Goal: Task Accomplishment & Management: Complete application form

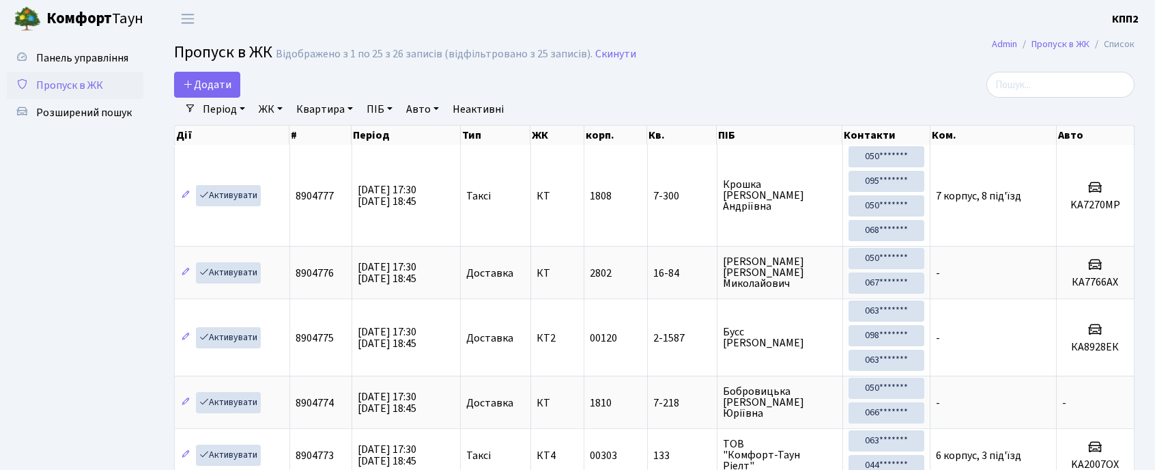
select select "25"
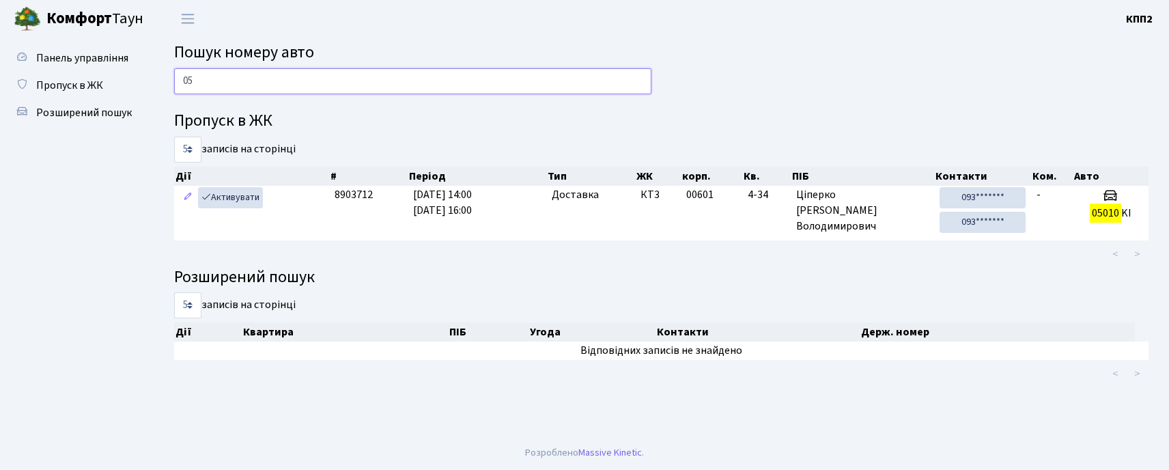
type input "0"
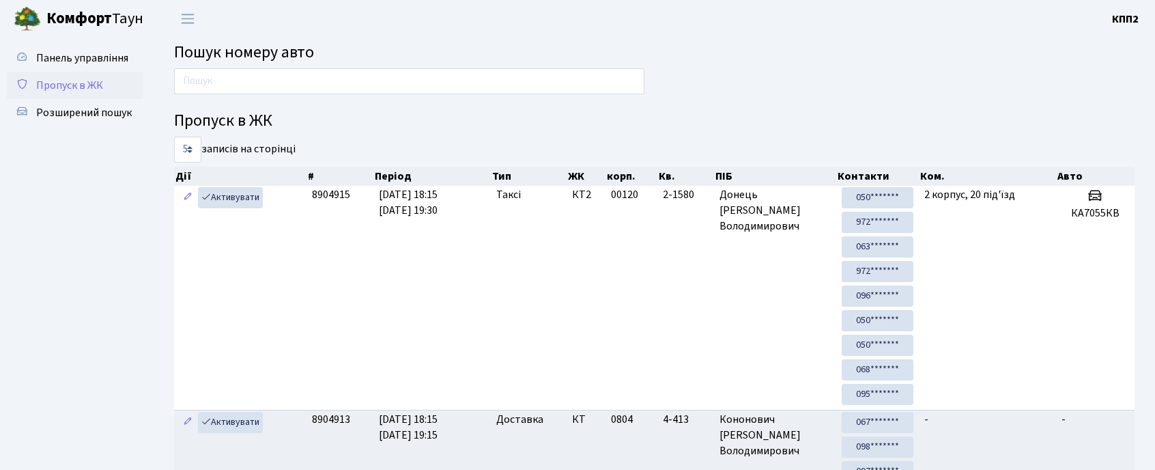
click at [112, 83] on link "Пропуск в ЖК" at bounding box center [75, 85] width 137 height 27
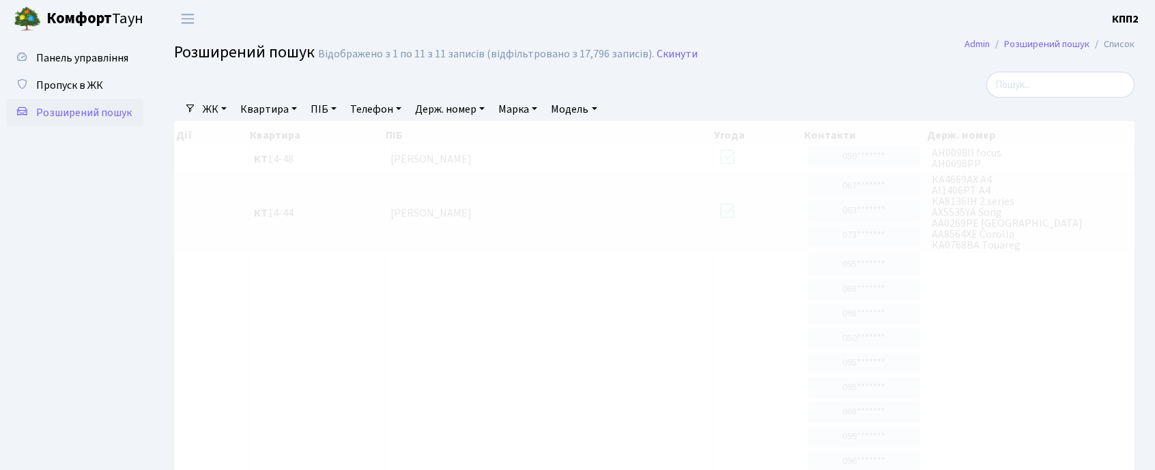
select select "25"
drag, startPoint x: 0, startPoint y: 0, endPoint x: 120, endPoint y: 76, distance: 142.4
click at [120, 76] on link "Пропуск в ЖК" at bounding box center [75, 85] width 137 height 27
click at [1017, 89] on input "search" at bounding box center [1061, 85] width 148 height 26
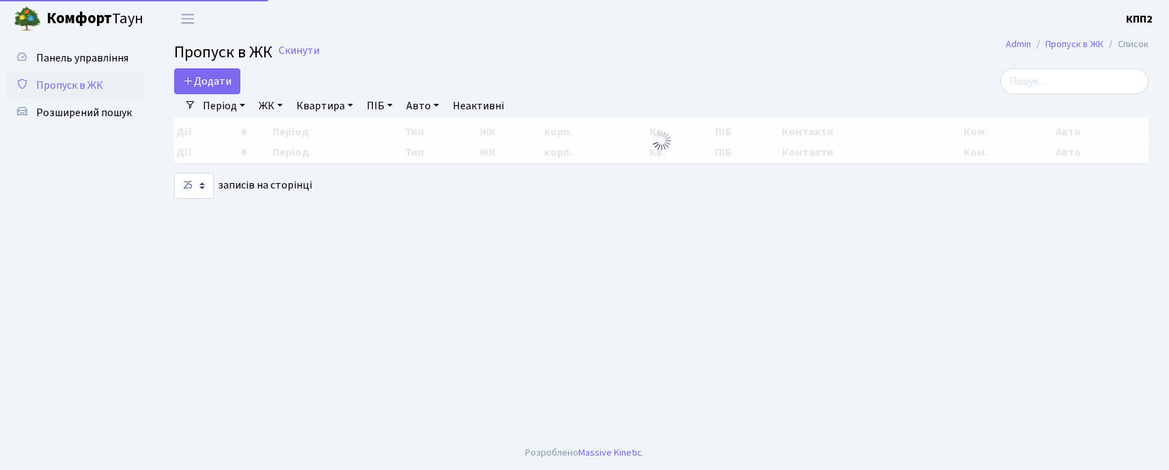
select select "25"
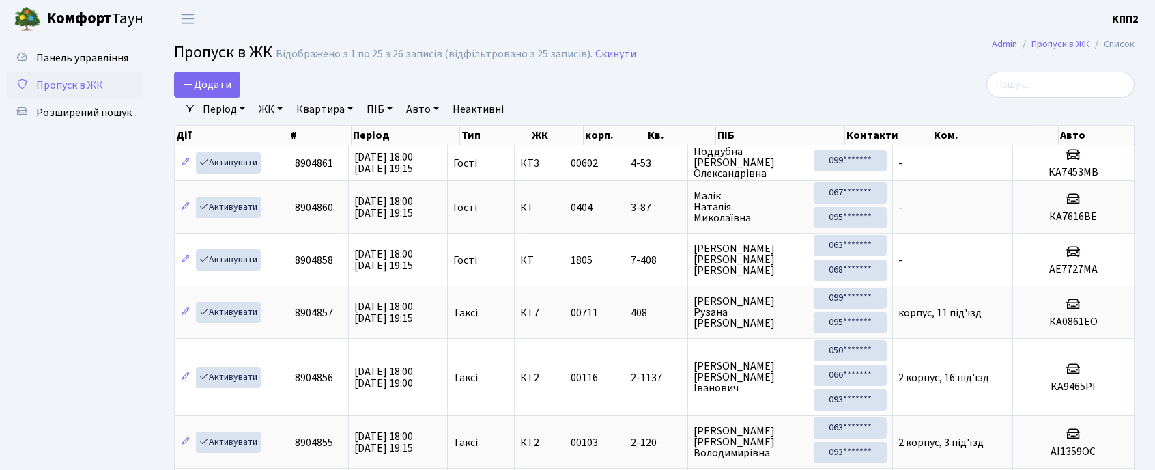
click at [997, 83] on div at bounding box center [981, 85] width 307 height 26
click at [1019, 90] on input "search" at bounding box center [1061, 85] width 148 height 26
type input "5-532"
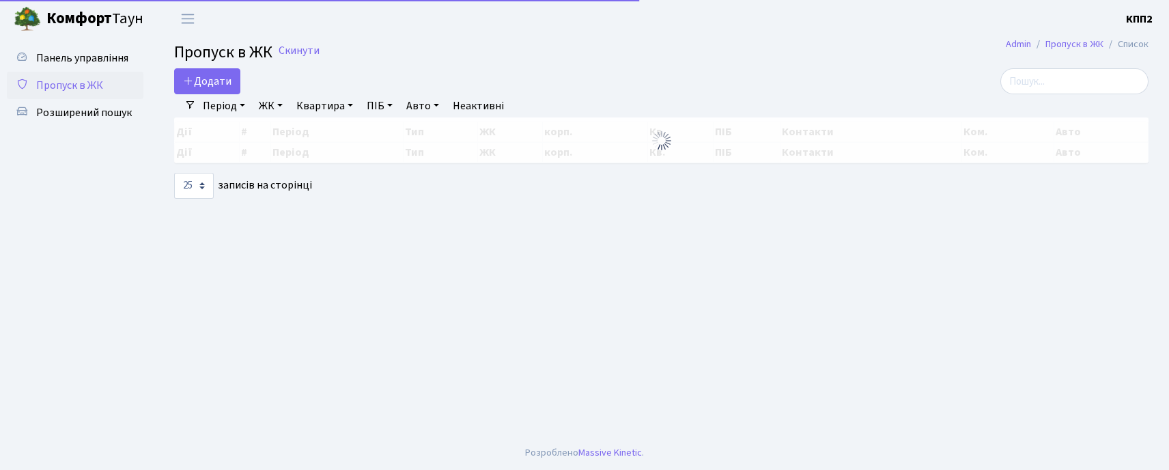
select select "25"
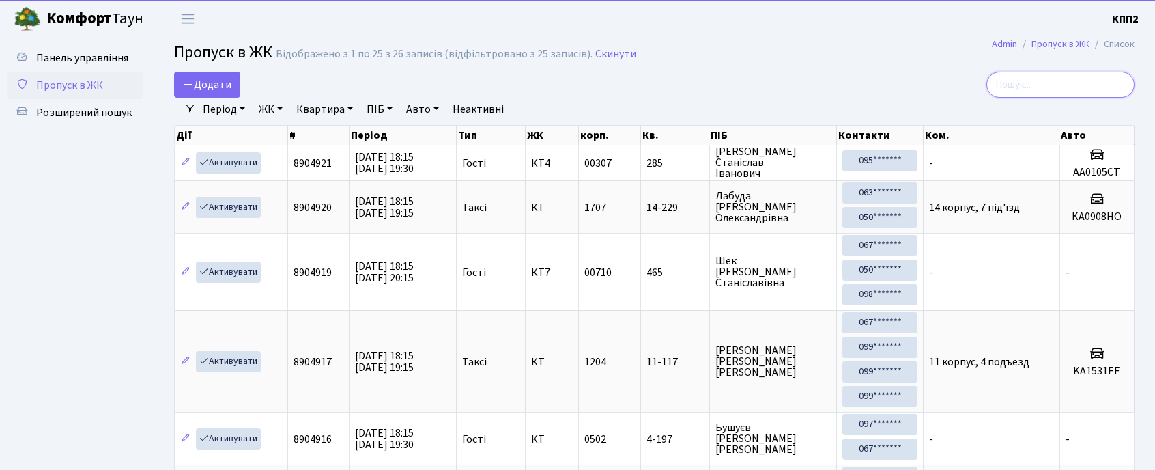
click at [1091, 91] on input "search" at bounding box center [1061, 85] width 148 height 26
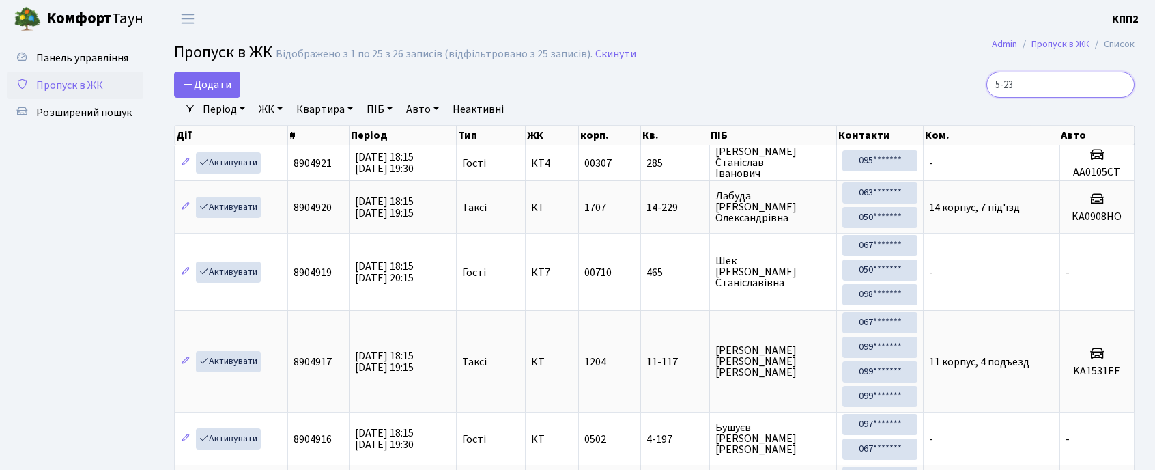
type input "5-235"
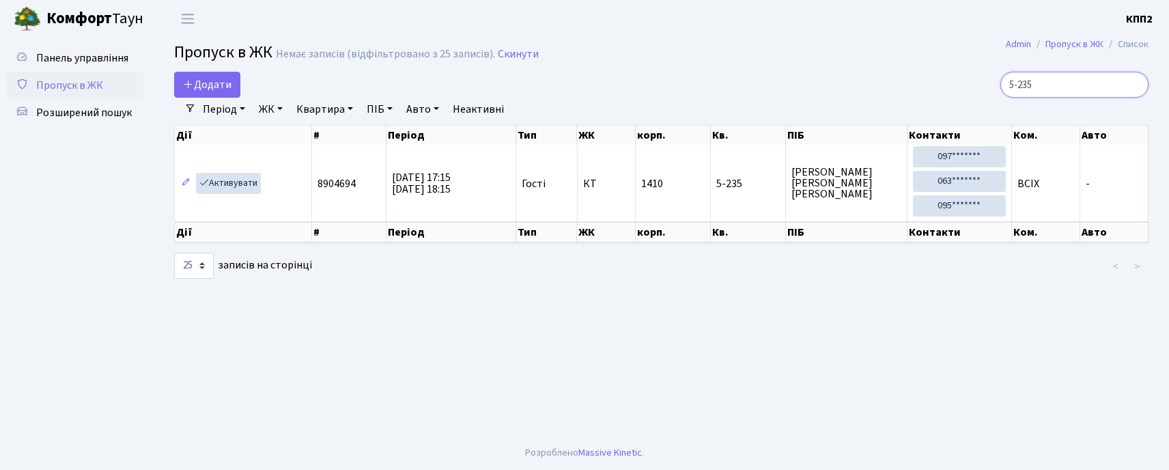
click at [1135, 83] on input "5-235" at bounding box center [1074, 85] width 148 height 26
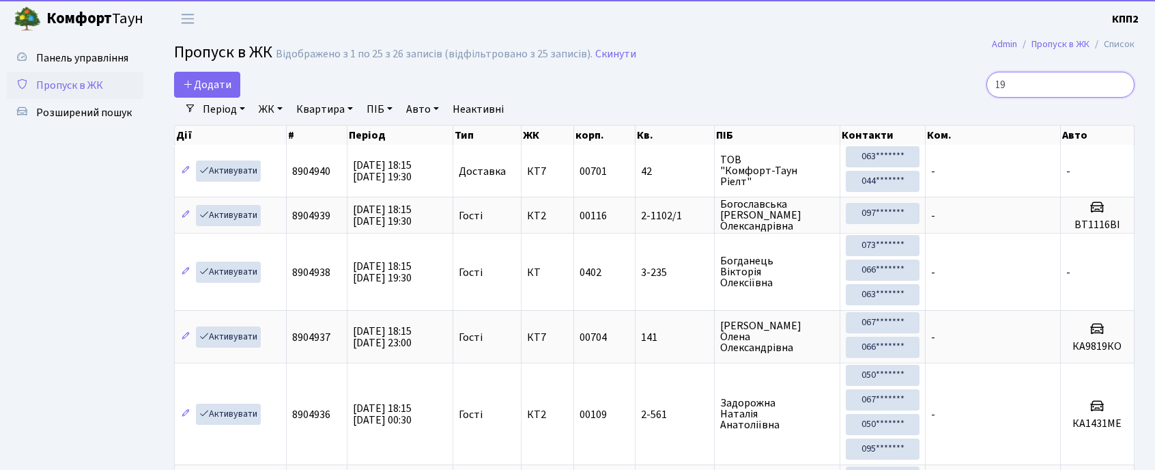
type input "197"
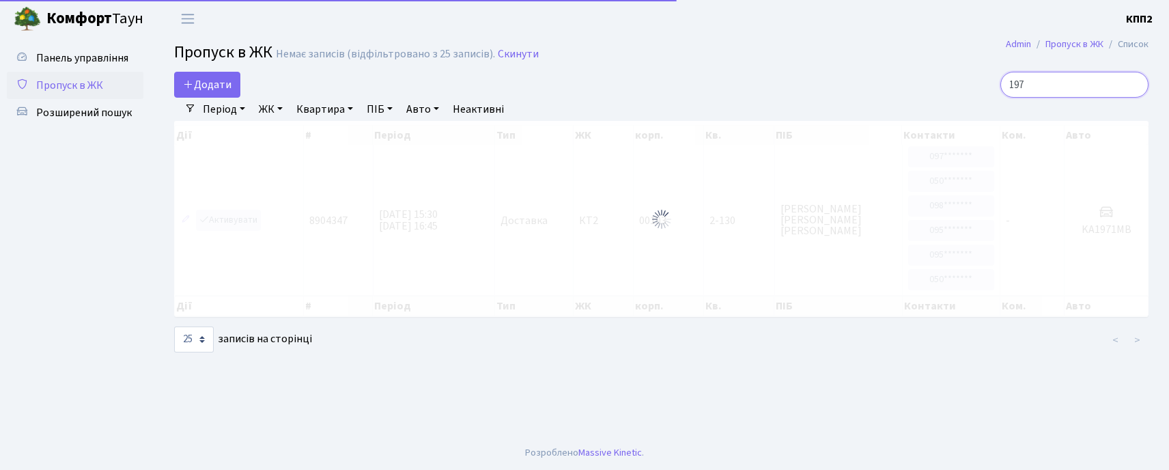
click at [1134, 85] on input "197" at bounding box center [1074, 85] width 148 height 26
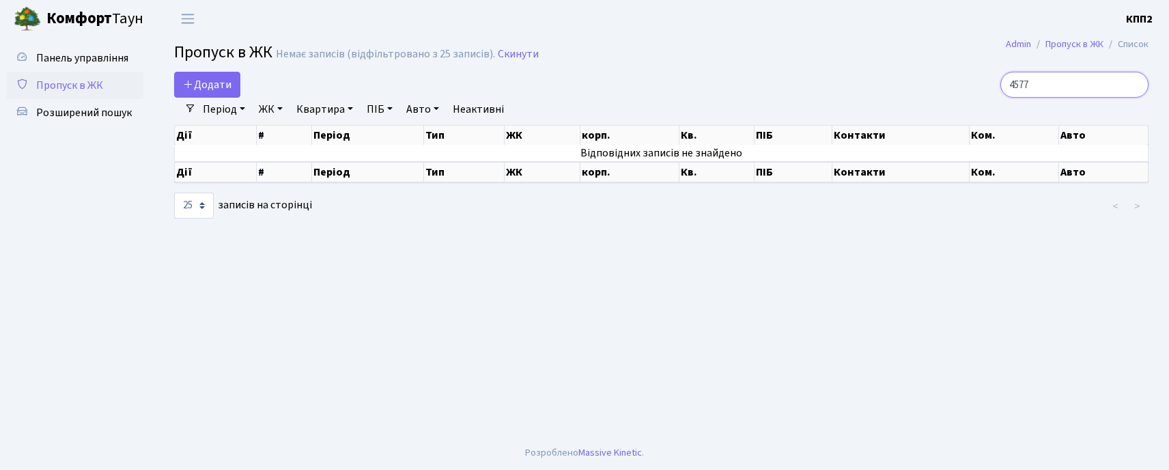
type input "4577"
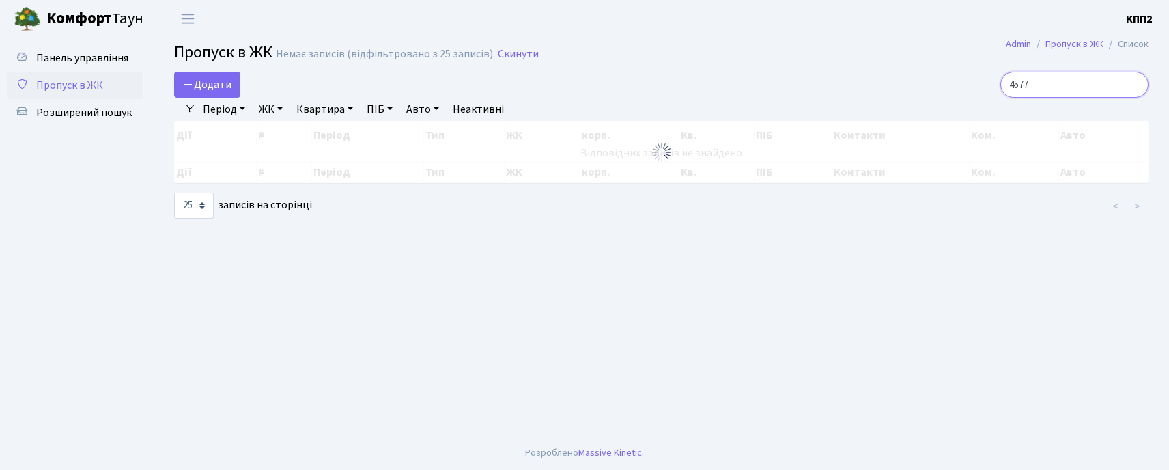
click at [1131, 83] on input "4577" at bounding box center [1074, 85] width 148 height 26
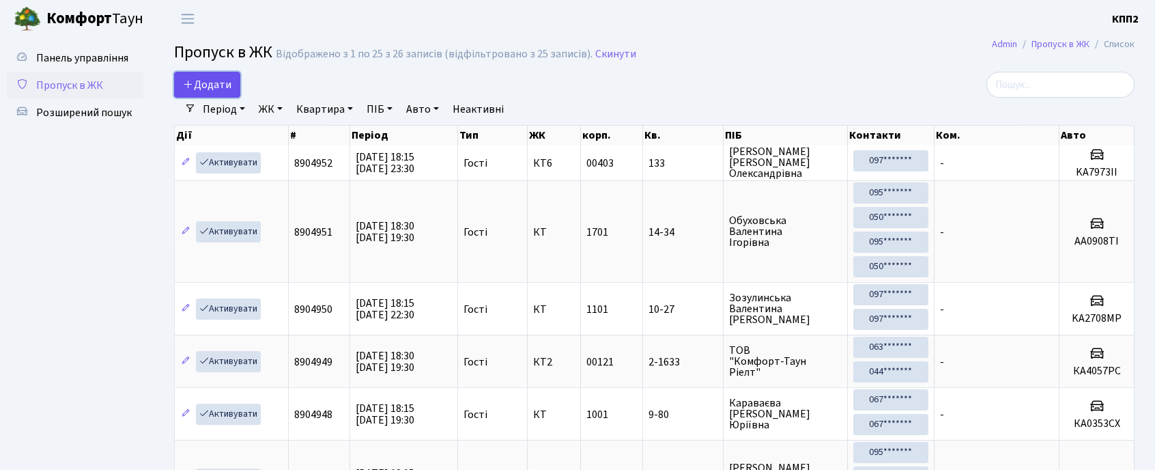
click at [225, 85] on span "Додати" at bounding box center [207, 84] width 48 height 15
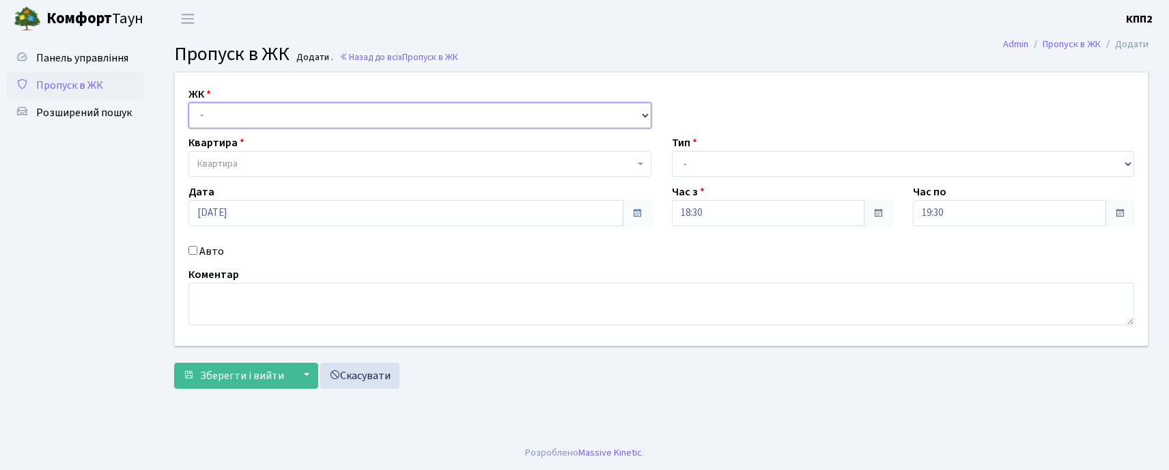
click at [251, 115] on select "- КТ, вул. Регенераторна, 4 КТ2, просп. Соборності, 17 КТ3, вул. Березнева, 16 …" at bounding box center [419, 115] width 463 height 26
select select "271"
click at [188, 102] on select "- КТ, вул. Регенераторна, 4 КТ2, просп. Соборності, 17 КТ3, вул. Березнева, 16 …" at bounding box center [419, 115] width 463 height 26
select select
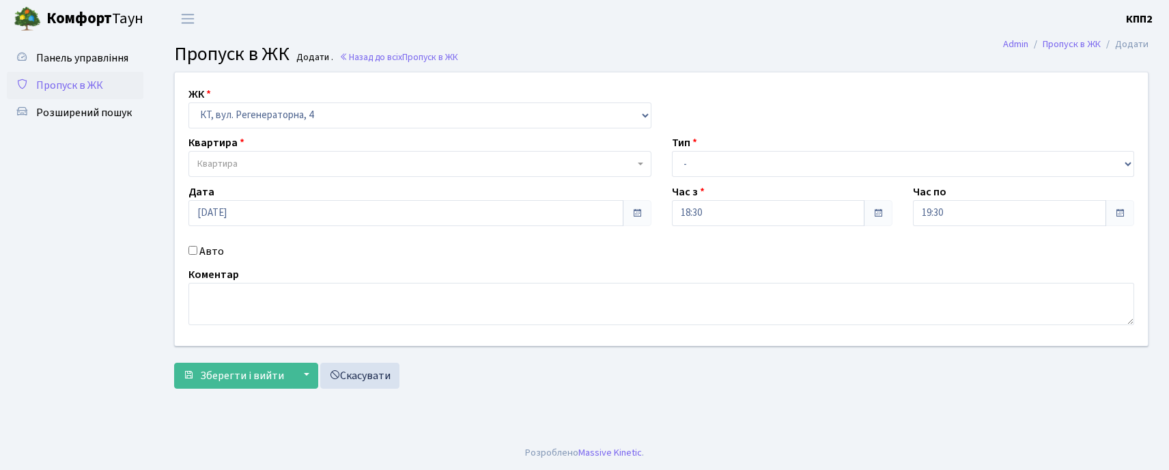
click at [268, 165] on span "Квартира" at bounding box center [415, 164] width 437 height 14
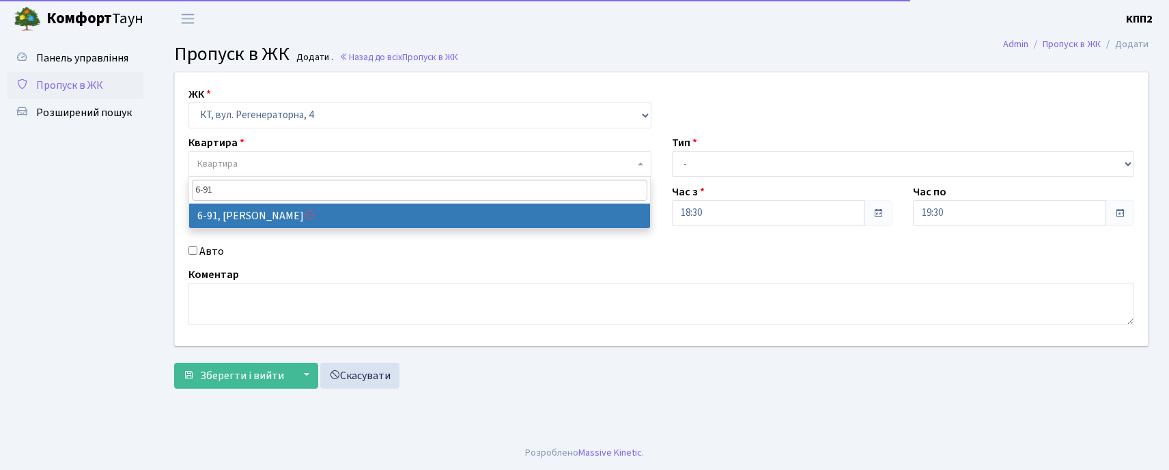
type input "6-91"
select select "5316"
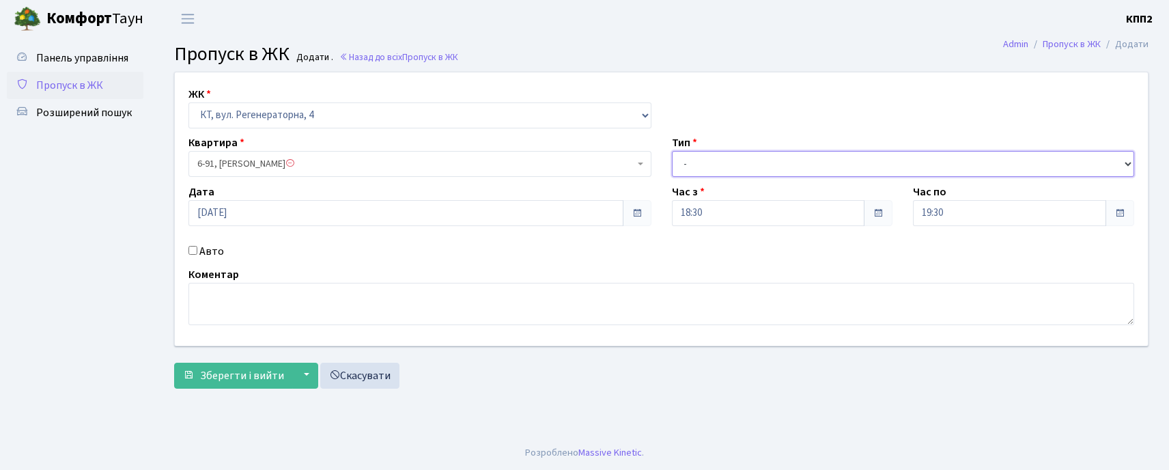
click at [702, 167] on select "- Доставка Таксі Гості Сервіс" at bounding box center [903, 164] width 463 height 26
click at [418, 167] on span "6-91, [PERSON_NAME]" at bounding box center [415, 164] width 437 height 14
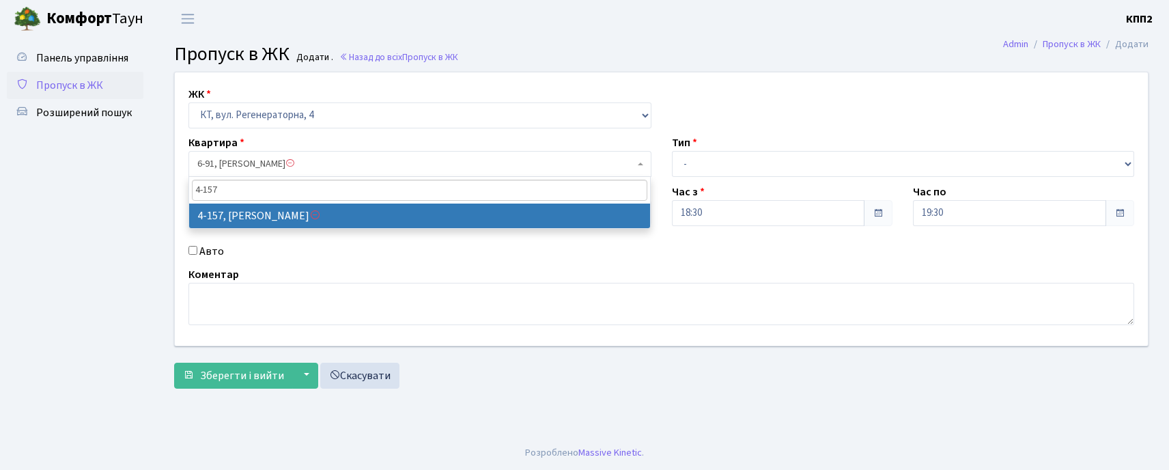
type input "4-157"
select select "1083"
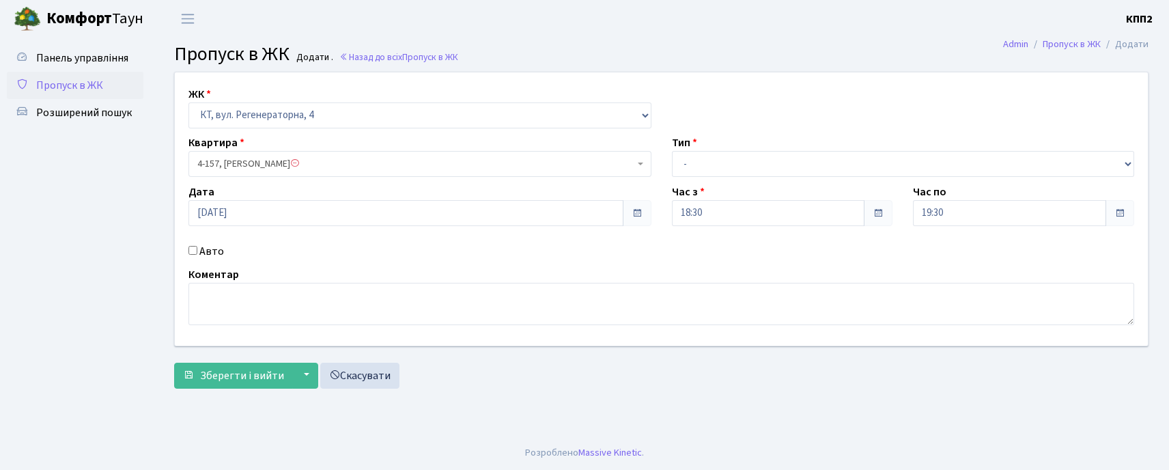
click at [188, 247] on input "Авто" at bounding box center [192, 250] width 9 height 9
checkbox input "true"
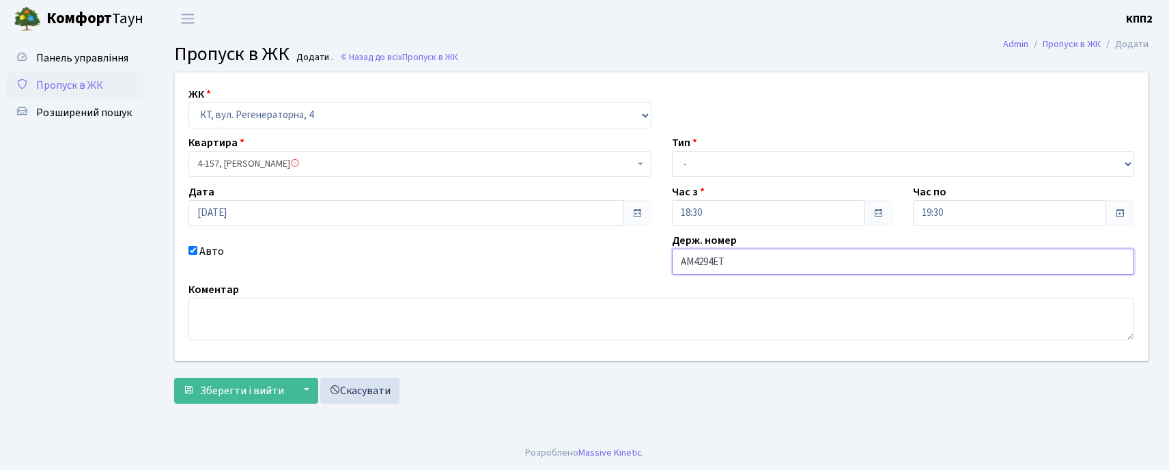
type input "АМ4294ЕТ"
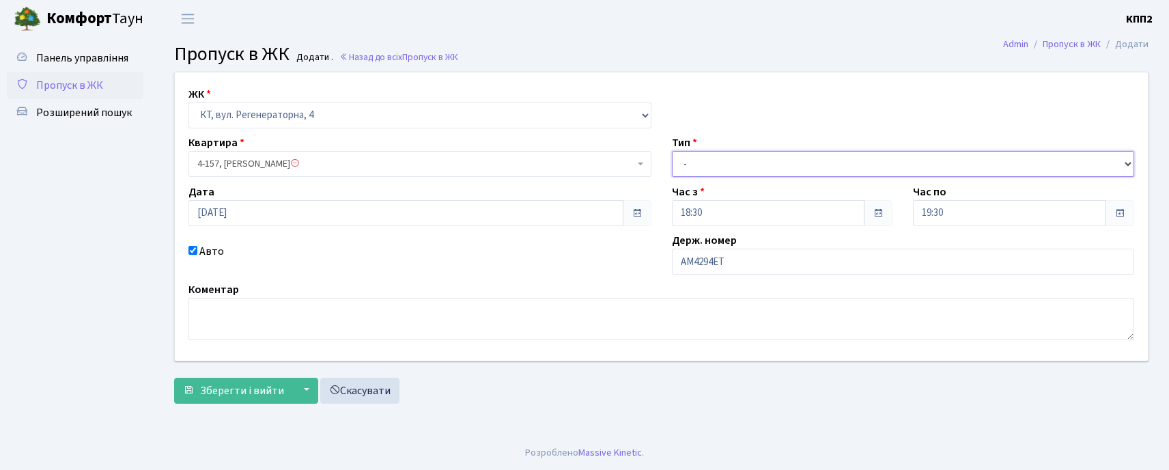
click at [738, 159] on select "- Доставка Таксі Гості Сервіс" at bounding box center [903, 164] width 463 height 26
select select "2"
click at [672, 151] on select "- Доставка Таксі Гості Сервіс" at bounding box center [903, 164] width 463 height 26
click at [434, 157] on span "4-157, Блауцяк Василь Богданович" at bounding box center [415, 164] width 437 height 14
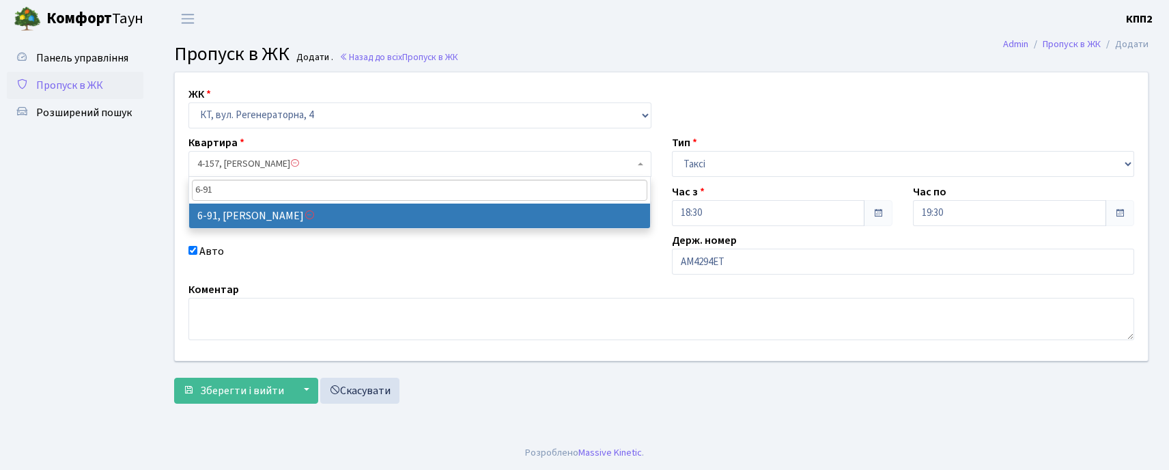
type input "6-91"
select select "5316"
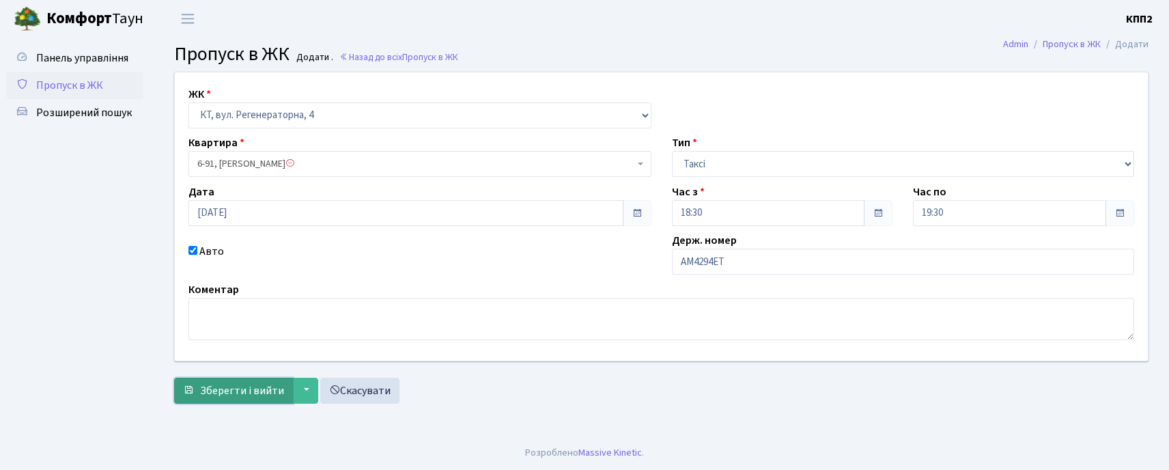
click at [206, 389] on span "Зберегти і вийти" at bounding box center [242, 390] width 84 height 15
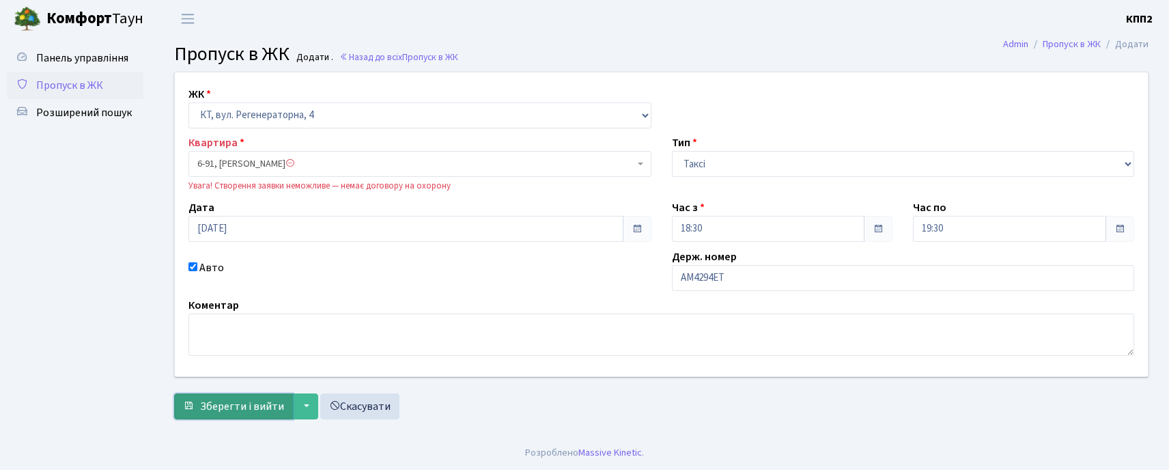
click at [238, 408] on span "Зберегти і вийти" at bounding box center [242, 406] width 84 height 15
click at [465, 169] on span "6-91, Сінкевич Лариса Петрівна" at bounding box center [415, 164] width 437 height 14
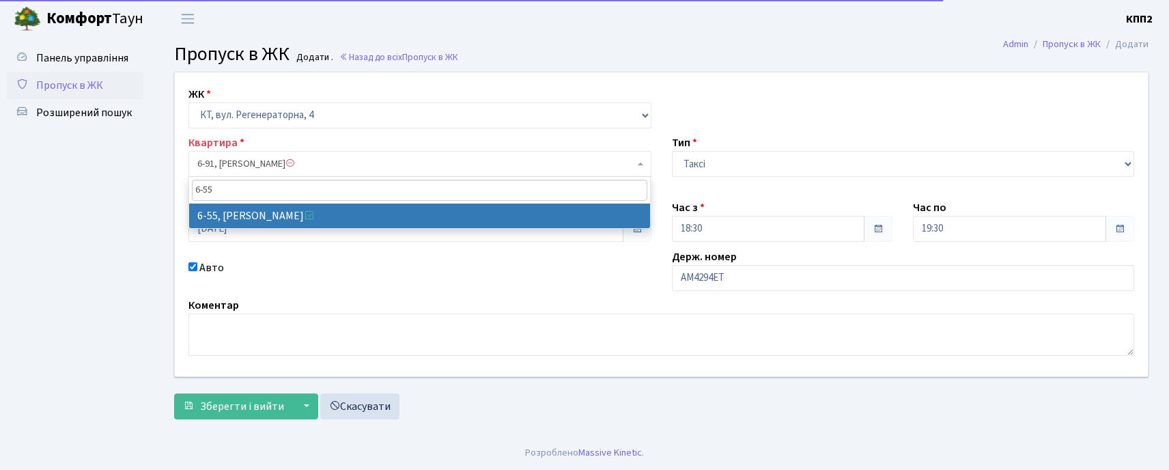
type input "6-55"
select select "5280"
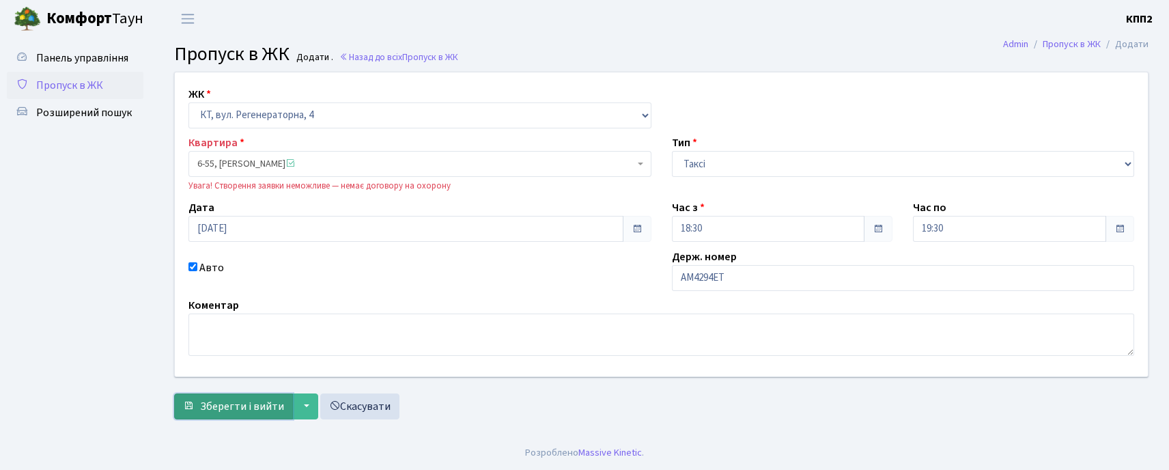
click at [227, 407] on span "Зберегти і вийти" at bounding box center [242, 406] width 84 height 15
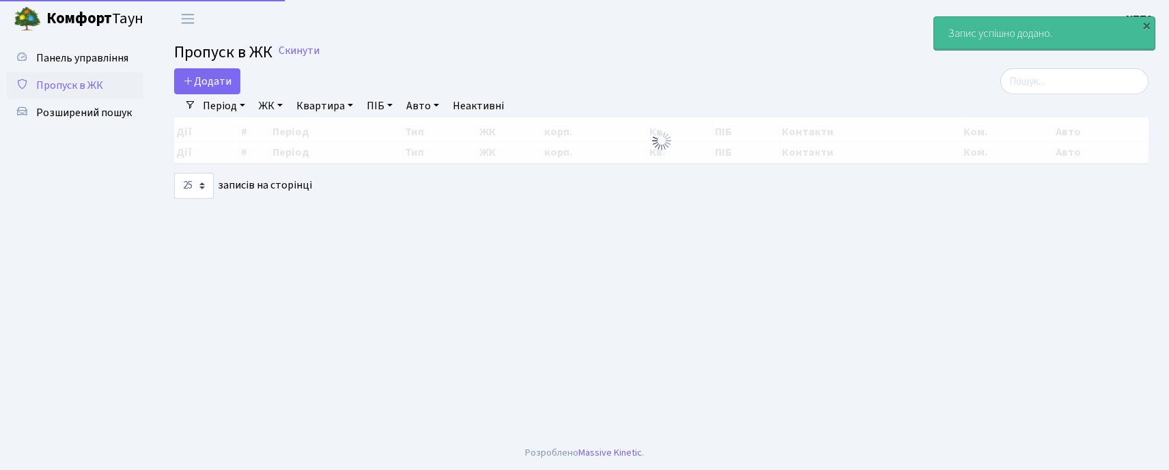
select select "25"
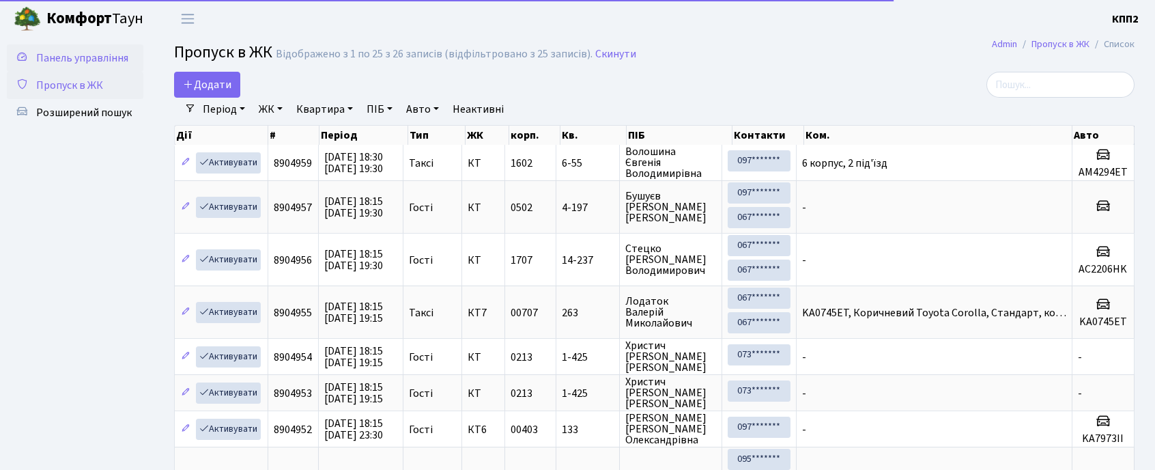
click at [122, 61] on span "Панель управління" at bounding box center [82, 58] width 92 height 15
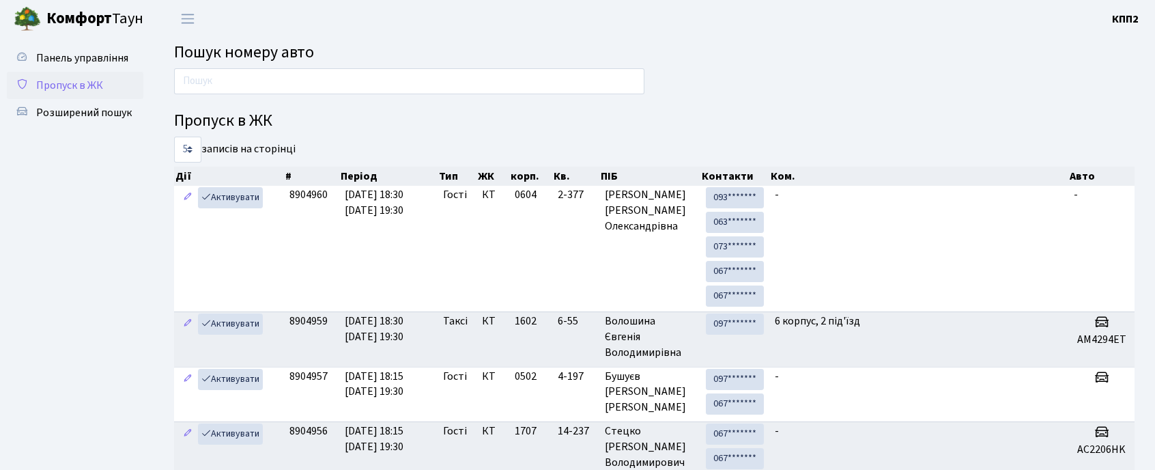
click at [60, 79] on span "Пропуск в ЖК" at bounding box center [69, 85] width 67 height 15
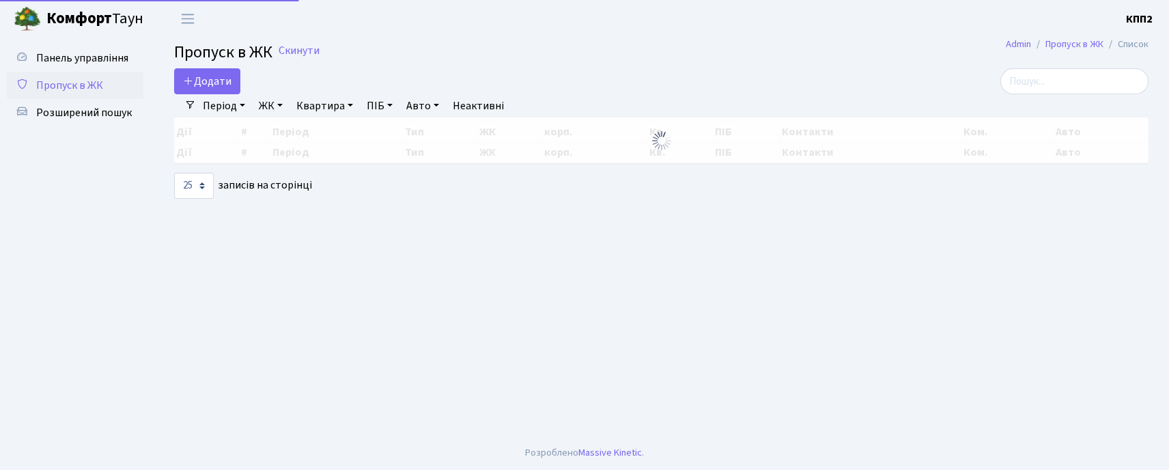
select select "25"
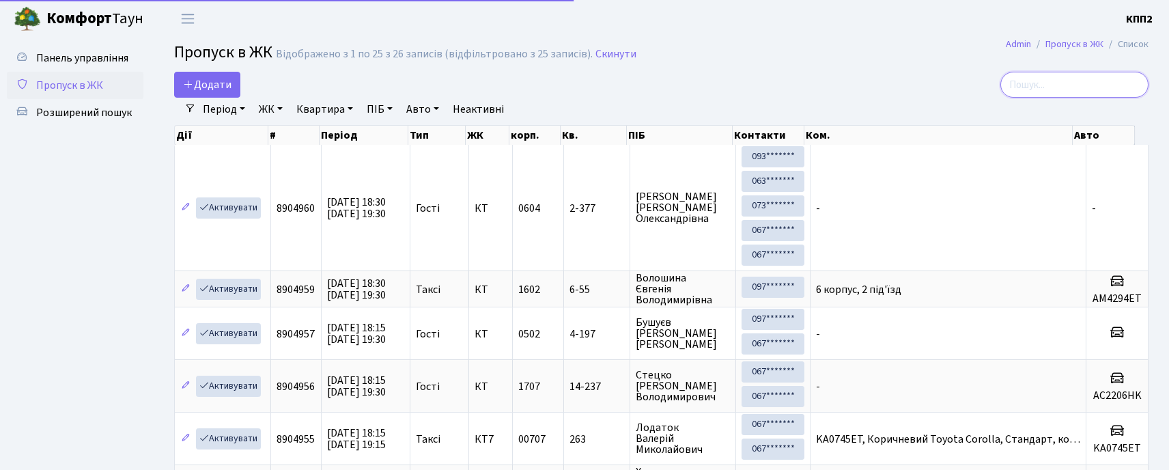
click at [1039, 90] on input "search" at bounding box center [1074, 85] width 148 height 26
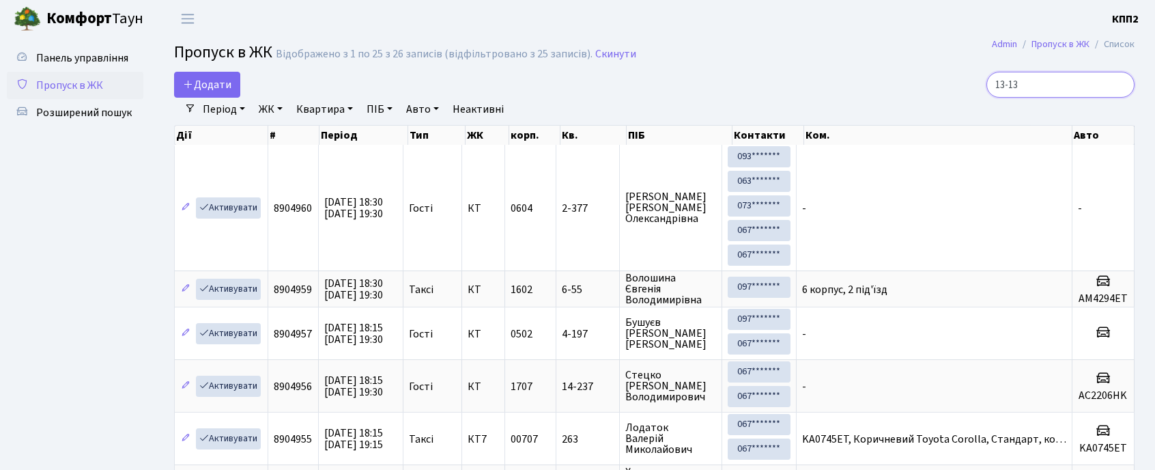
type input "13-130"
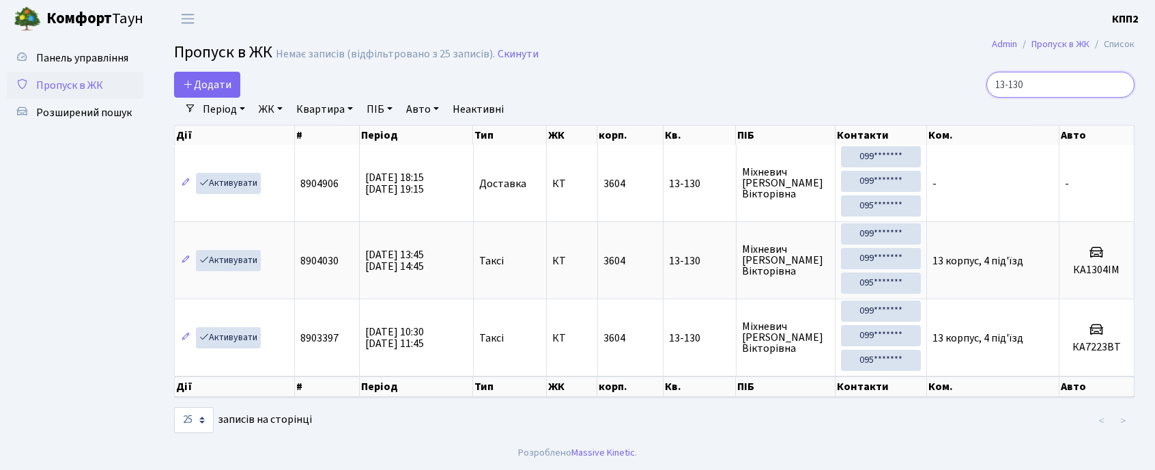
click at [1118, 85] on input "13-130" at bounding box center [1061, 85] width 148 height 26
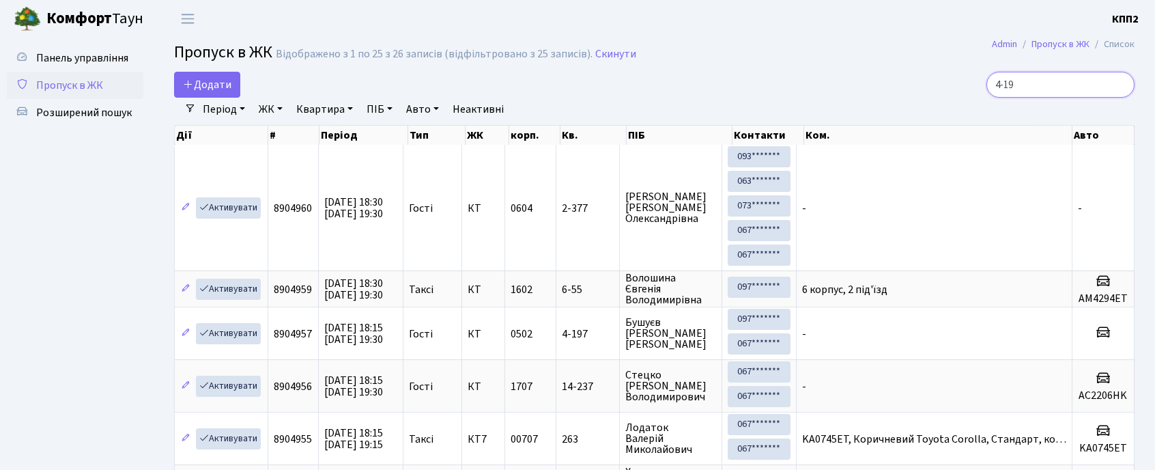
type input "4-197"
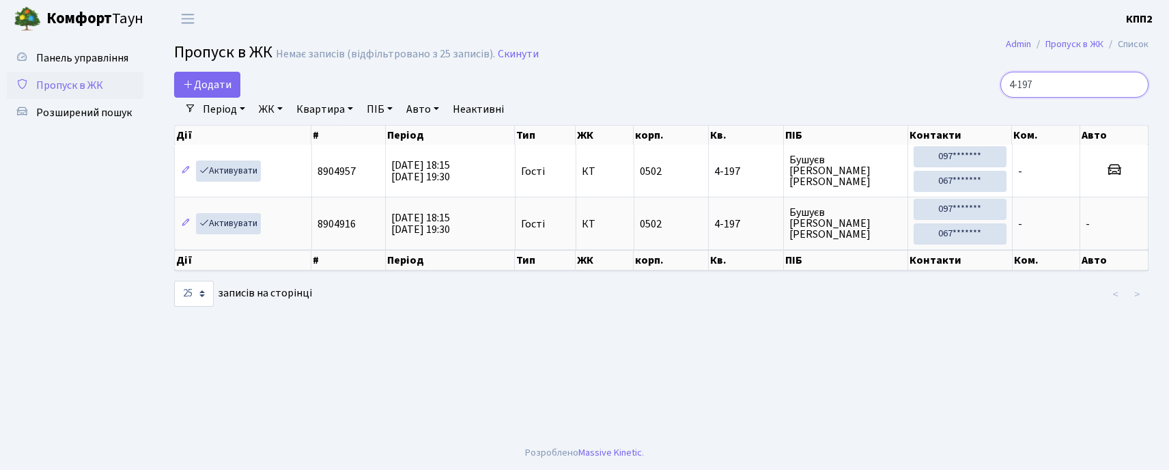
click at [1134, 86] on input "4-197" at bounding box center [1074, 85] width 148 height 26
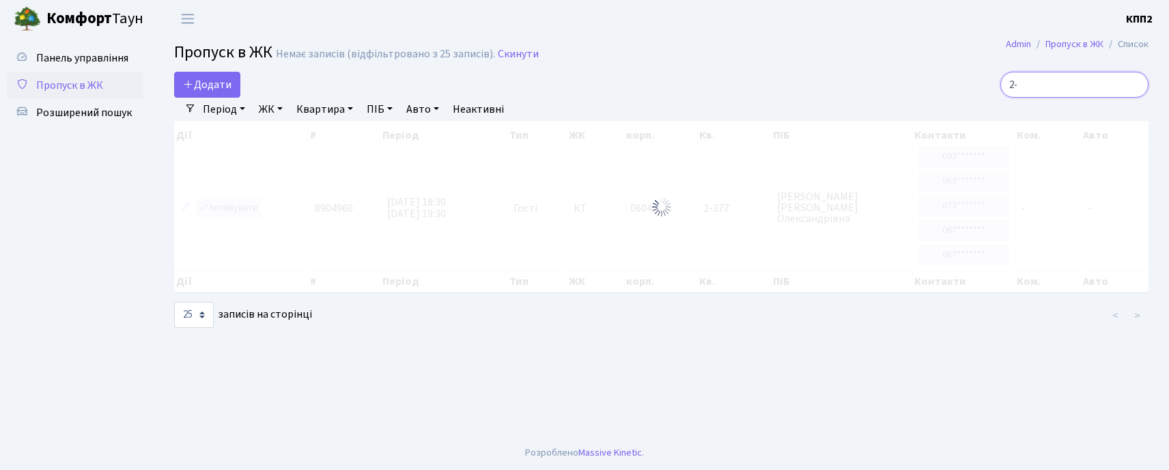
type input "2"
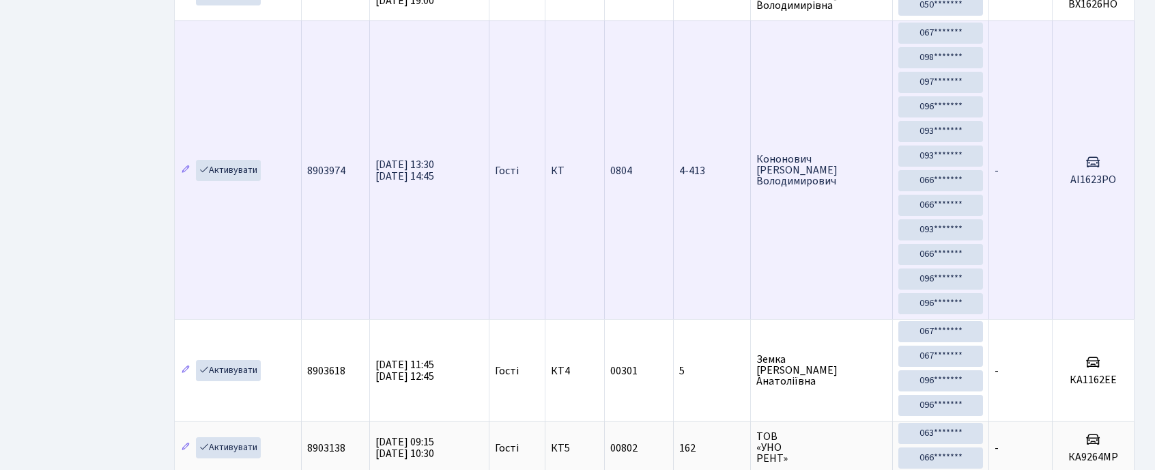
scroll to position [11, 0]
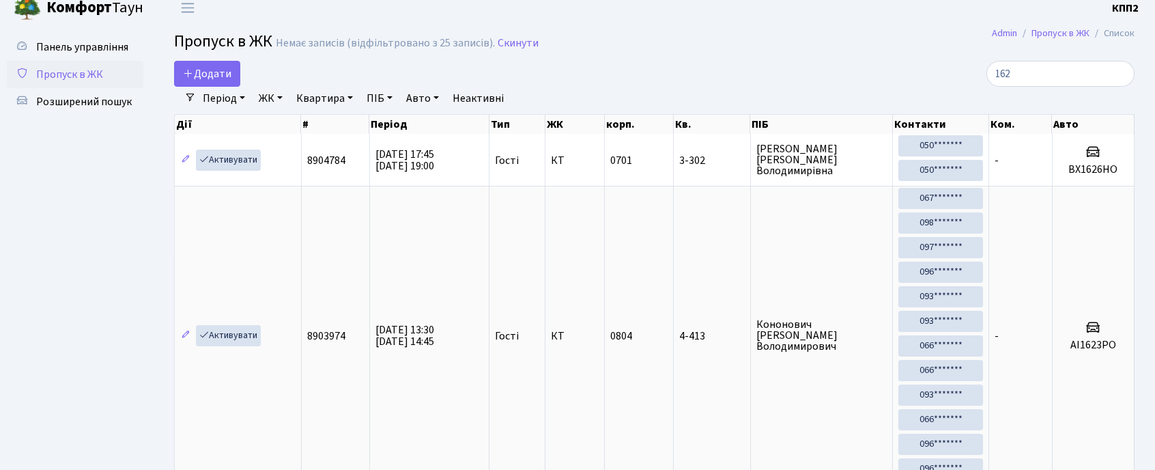
click at [1000, 74] on div "162" at bounding box center [981, 74] width 307 height 26
click at [1009, 77] on input "162" at bounding box center [1061, 74] width 148 height 26
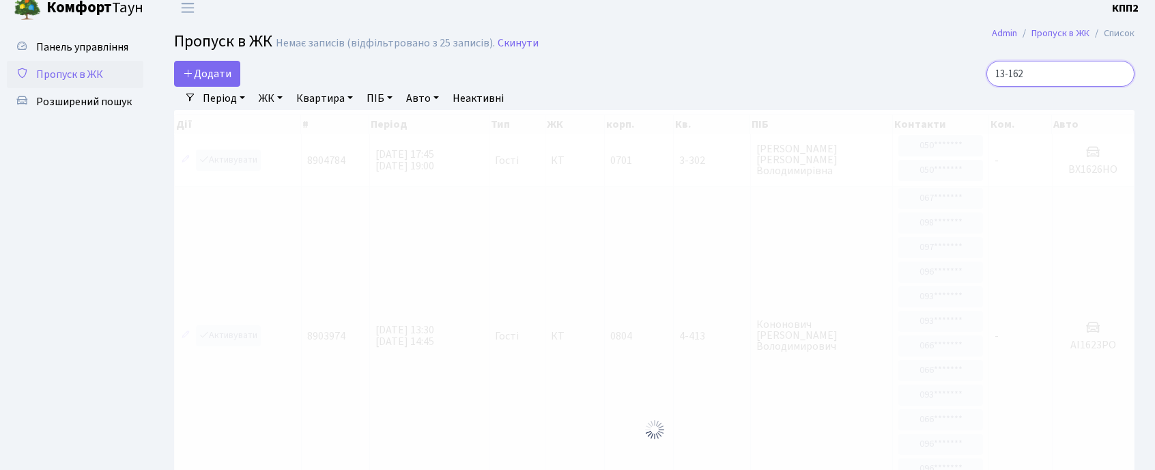
click at [1072, 86] on input "13-162" at bounding box center [1061, 74] width 148 height 26
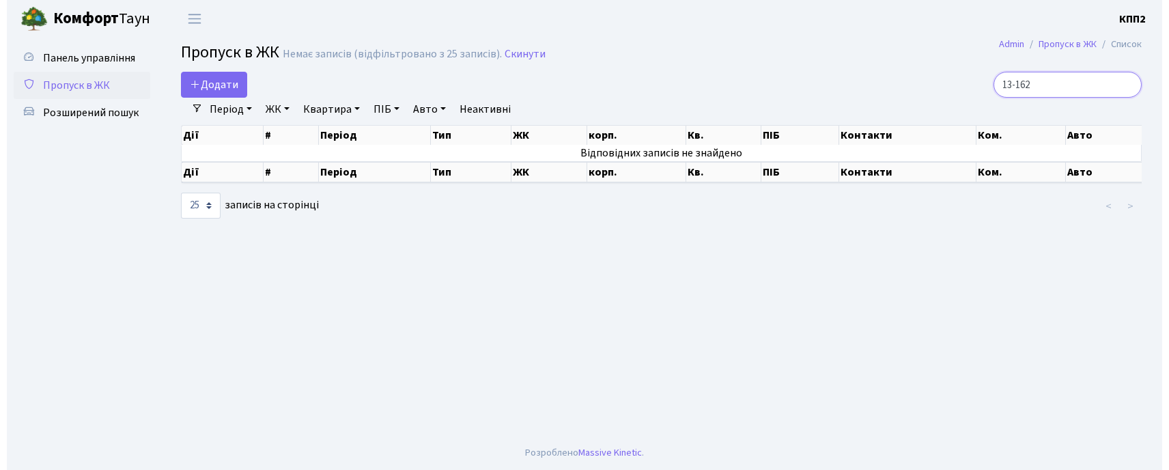
scroll to position [0, 0]
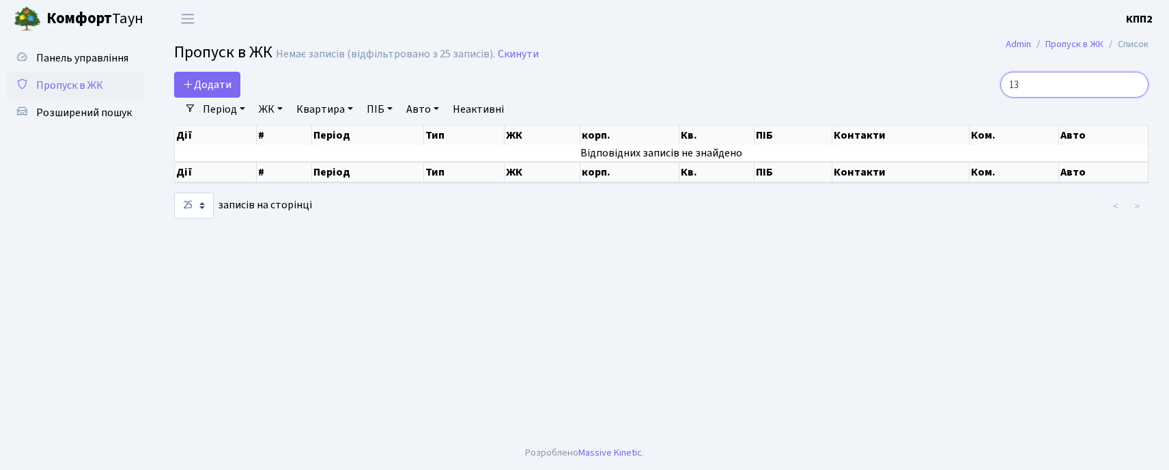
type input "1"
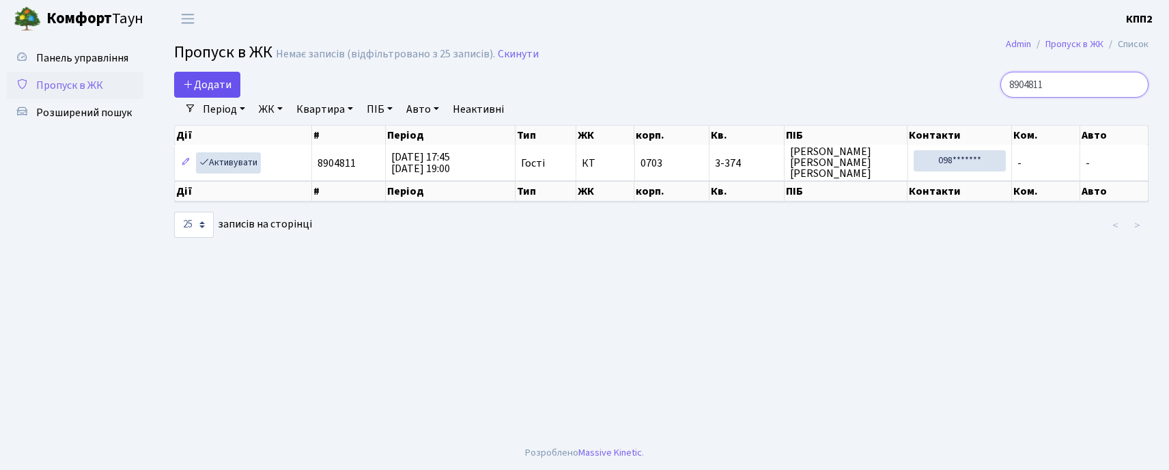
type input "8904811"
click at [216, 91] on span "Додати" at bounding box center [207, 84] width 48 height 15
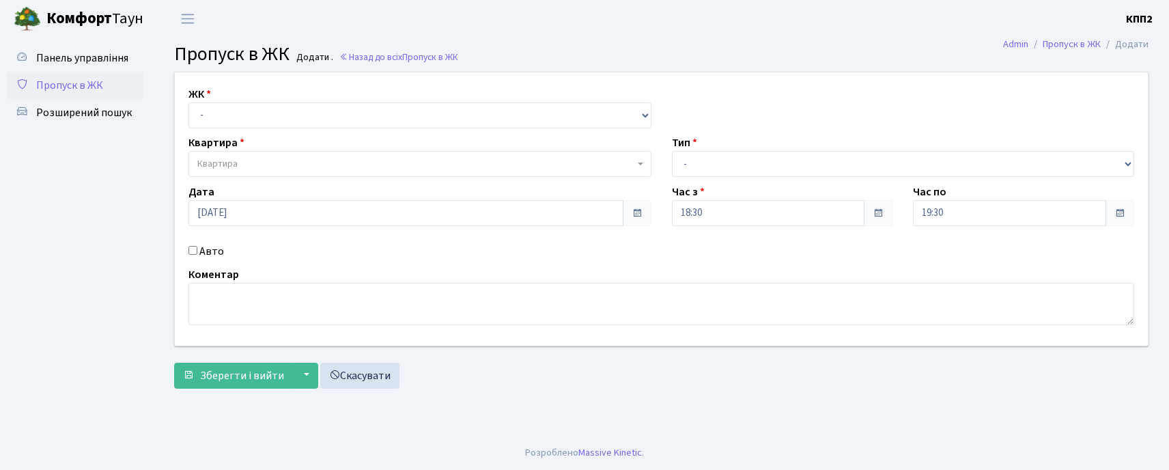
click at [283, 129] on div "ЖК - КТ, вул. Регенераторна, 4 КТ2, просп. Соборності, 17 КТ3, вул. Березнева, …" at bounding box center [662, 208] width 994 height 273
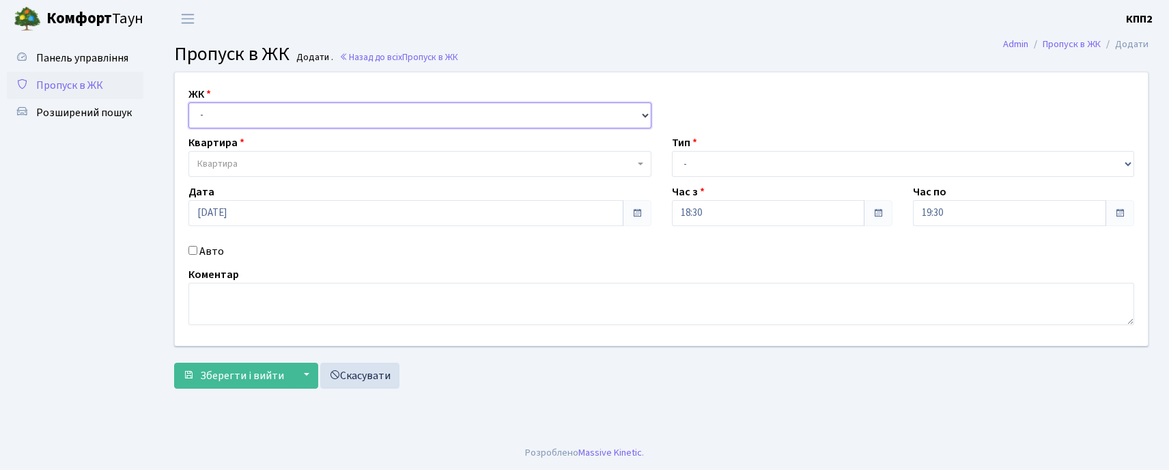
click at [287, 115] on select "- КТ, вул. Регенераторна, 4 КТ2, просп. Соборності, 17 КТ3, вул. Березнева, 16 …" at bounding box center [419, 115] width 463 height 26
select select "295"
click at [188, 102] on select "- КТ, вул. Регенераторна, 4 КТ2, просп. Соборності, 17 КТ3, вул. Березнева, 16 …" at bounding box center [419, 115] width 463 height 26
select select
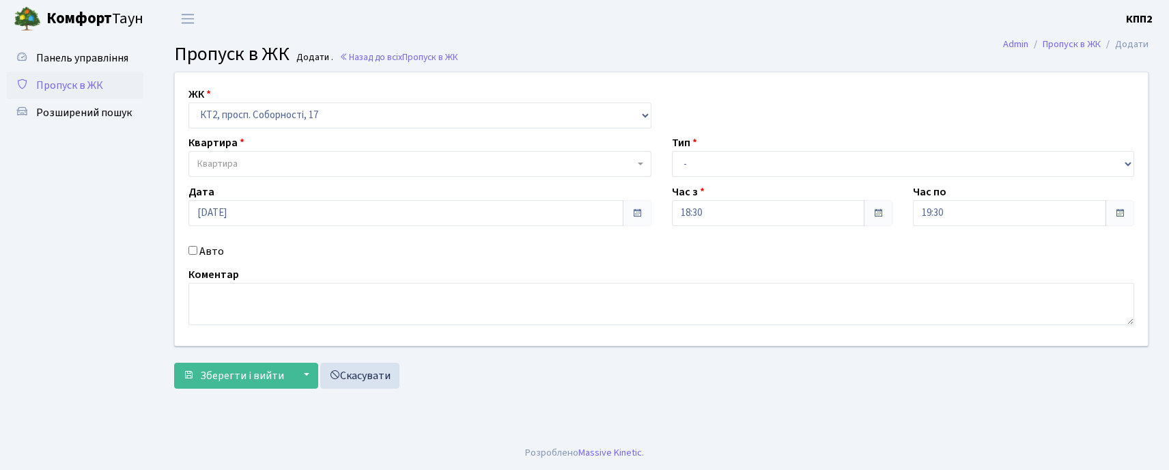
click at [746, 184] on div "Час з 18:30" at bounding box center [783, 205] width 242 height 42
drag, startPoint x: 705, startPoint y: 179, endPoint x: 707, endPoint y: 167, distance: 11.8
click at [706, 178] on div "ЖК - КТ, вул. Регенераторна, 4 КТ2, просп. Соборності, 17 КТ3, вул. Березнева, …" at bounding box center [662, 208] width 994 height 273
click at [709, 162] on select "- Доставка Таксі Гості Сервіс" at bounding box center [903, 164] width 463 height 26
select select "2"
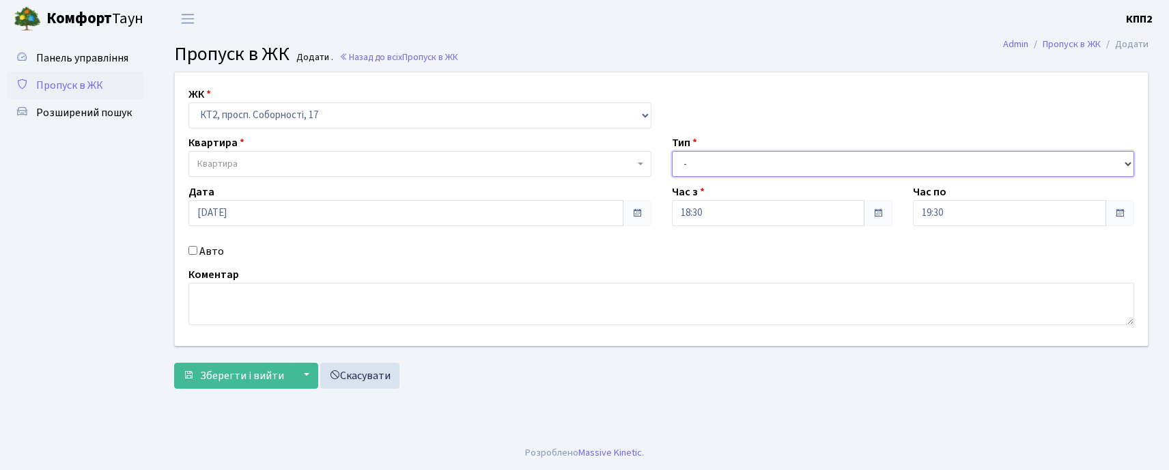
click at [672, 151] on select "- Доставка Таксі Гості Сервіс" at bounding box center [903, 164] width 463 height 26
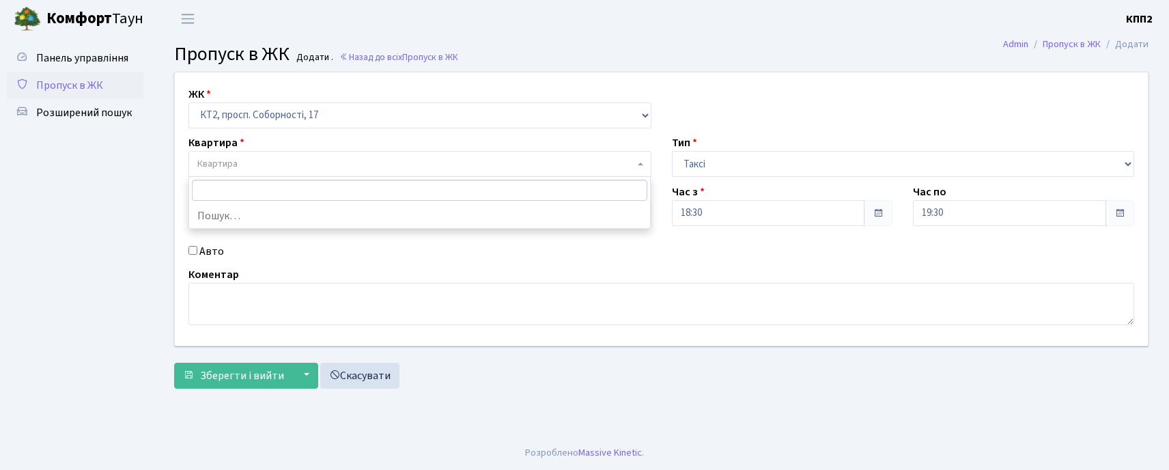
click at [293, 165] on span "Квартира" at bounding box center [415, 164] width 437 height 14
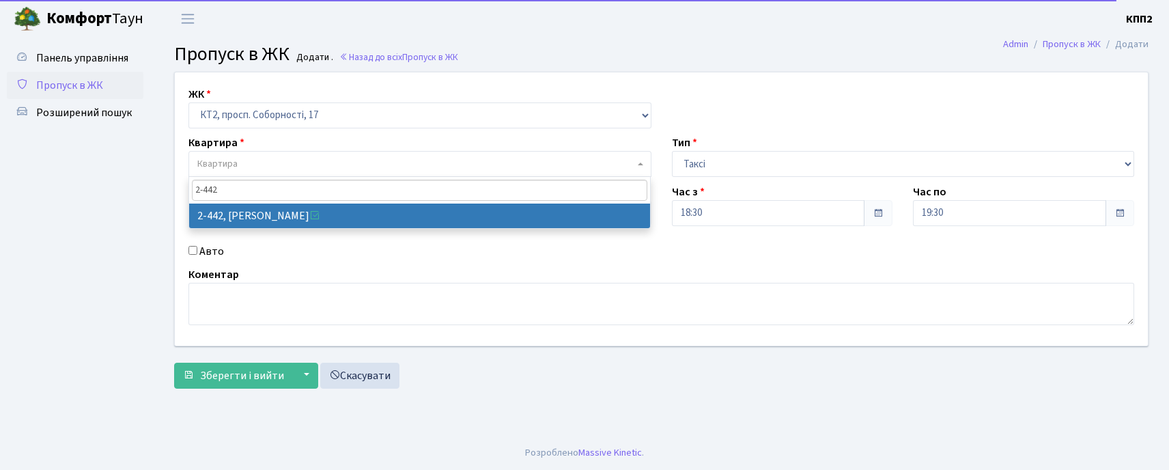
type input "2-442"
select select "15492"
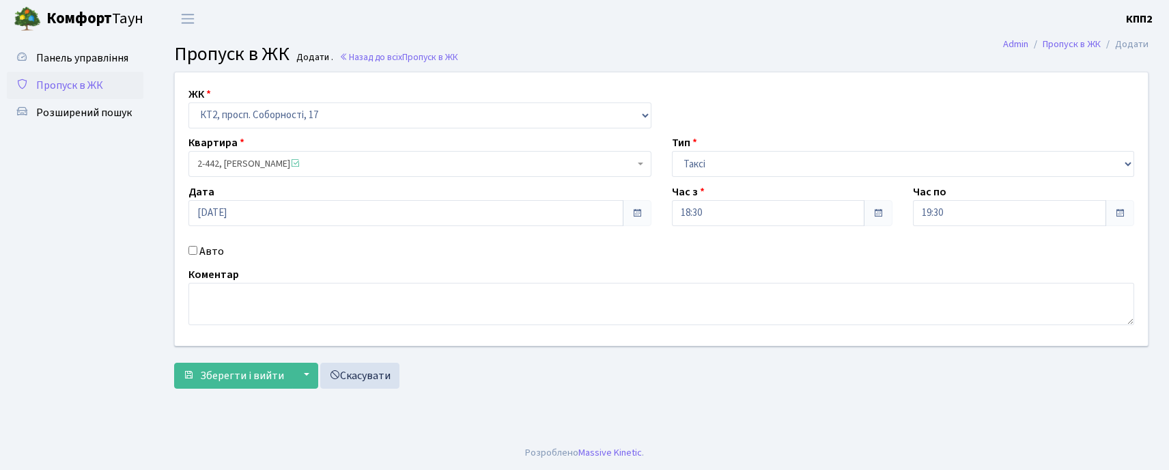
click at [190, 254] on input "Авто" at bounding box center [192, 250] width 9 height 9
checkbox input "true"
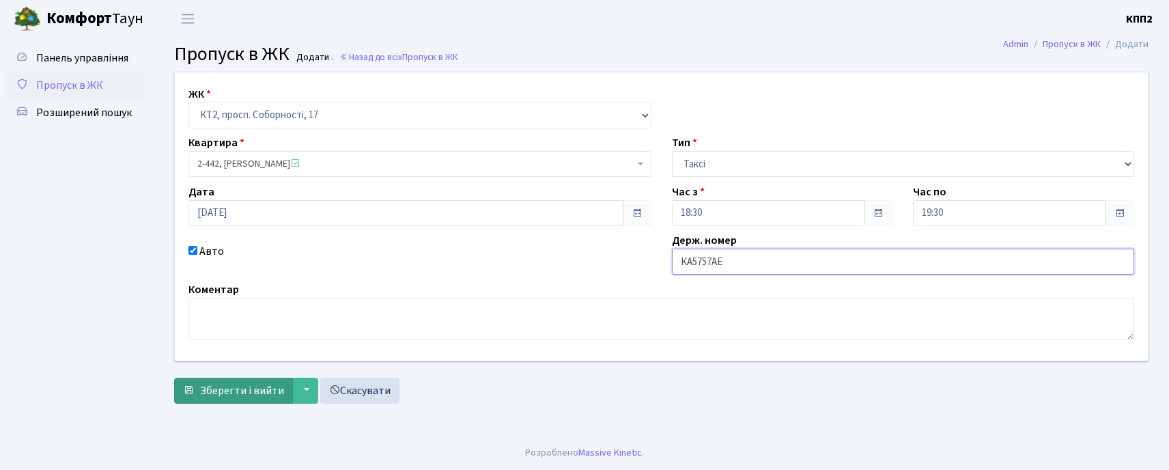
type input "КА5757АЕ"
click at [193, 391] on span "submit" at bounding box center [188, 389] width 11 height 11
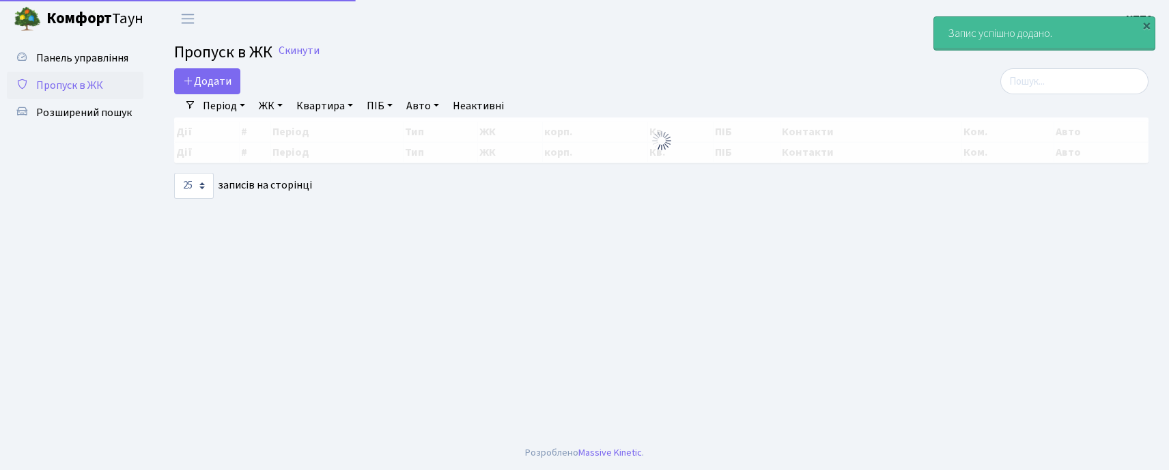
select select "25"
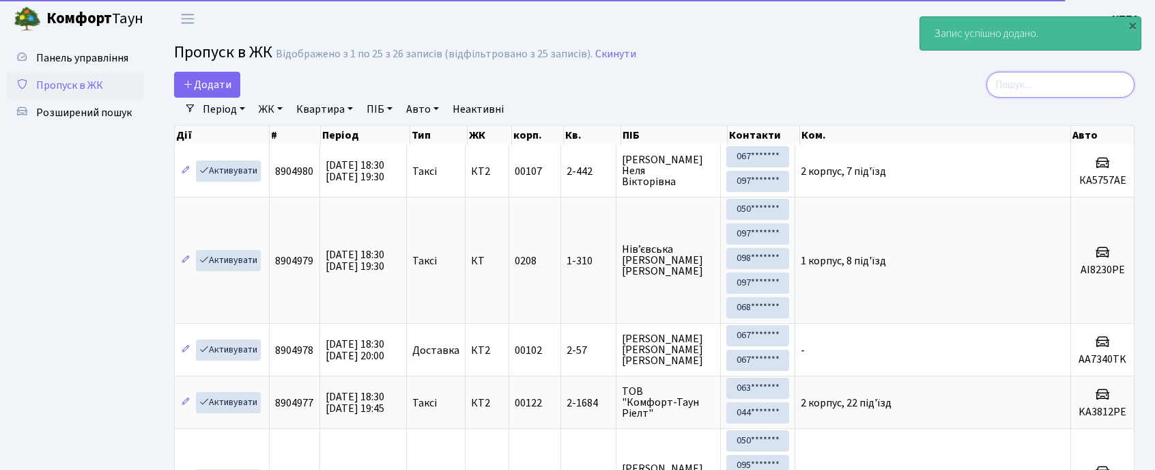
click at [1086, 89] on input "search" at bounding box center [1061, 85] width 148 height 26
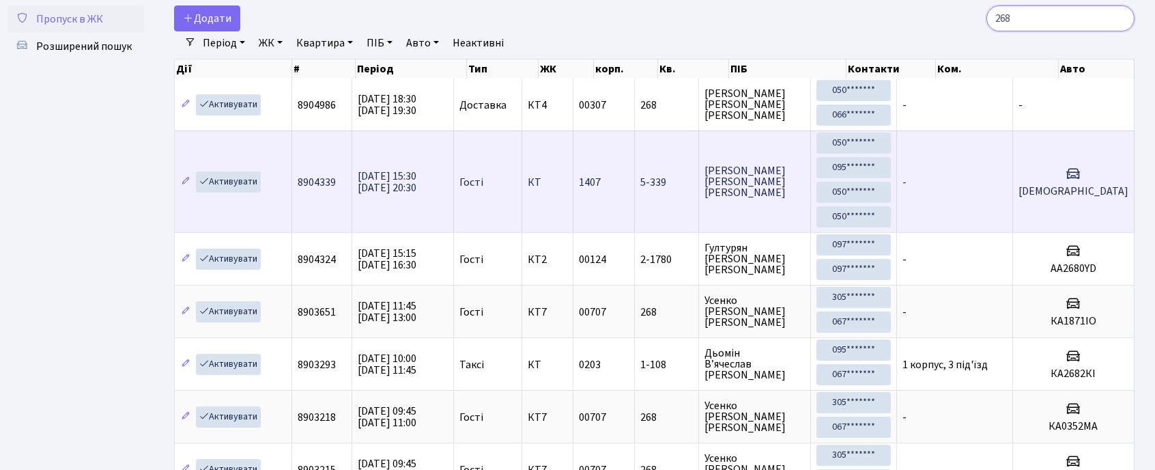
scroll to position [14, 0]
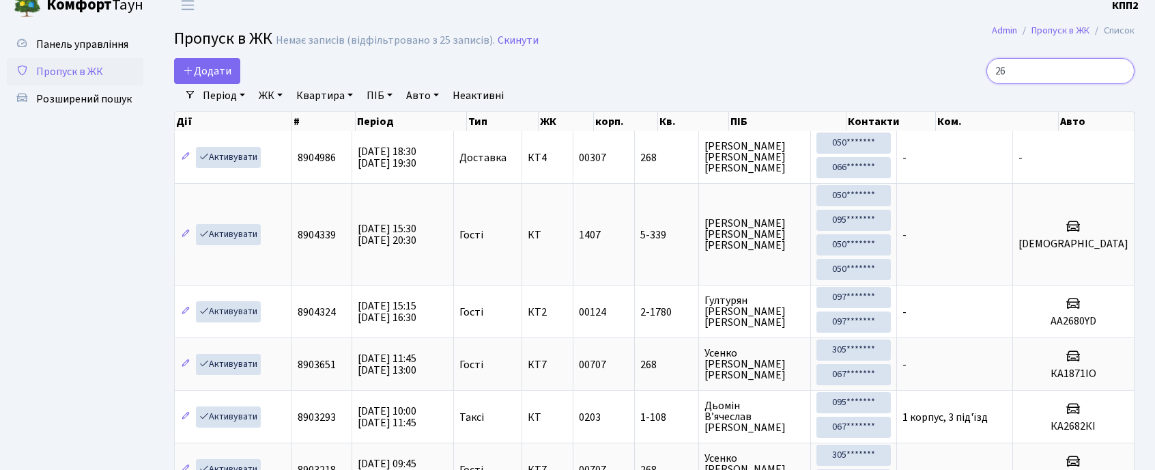
type input "2"
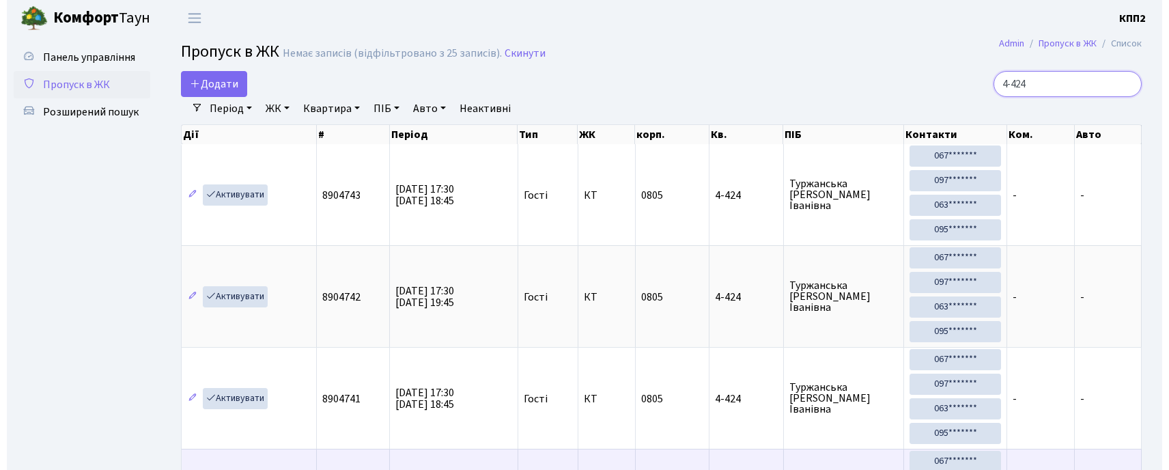
scroll to position [0, 0]
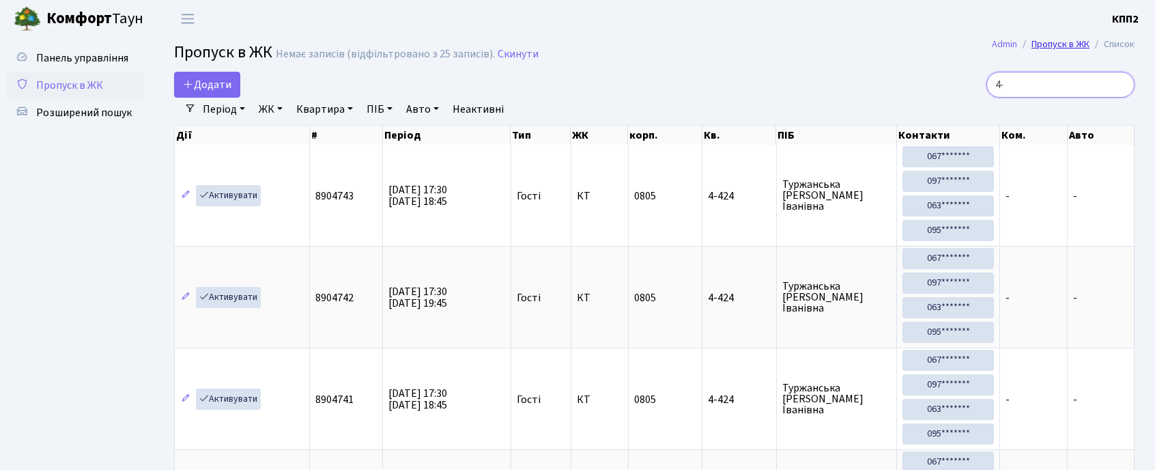
type input "4"
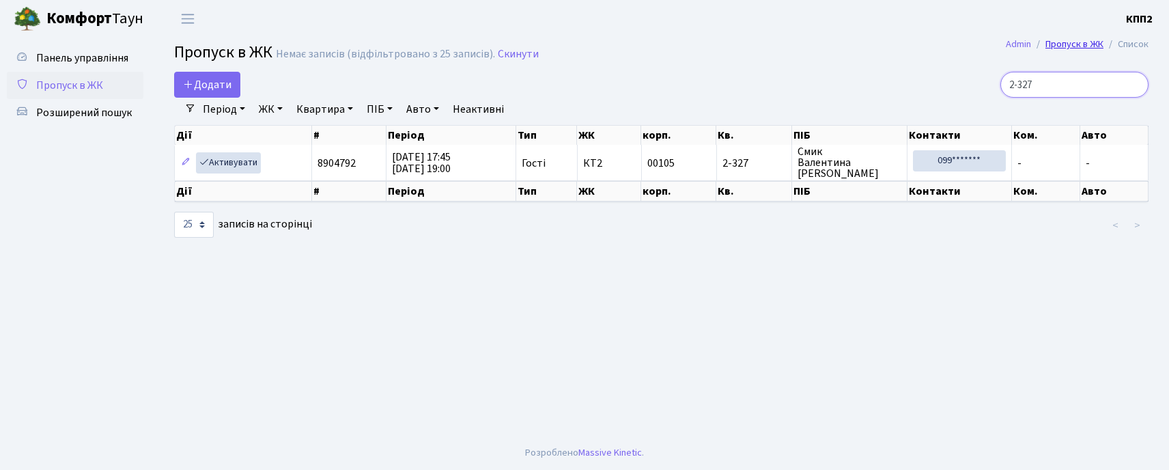
type input "2-327"
click at [220, 82] on span "Додати" at bounding box center [207, 84] width 48 height 15
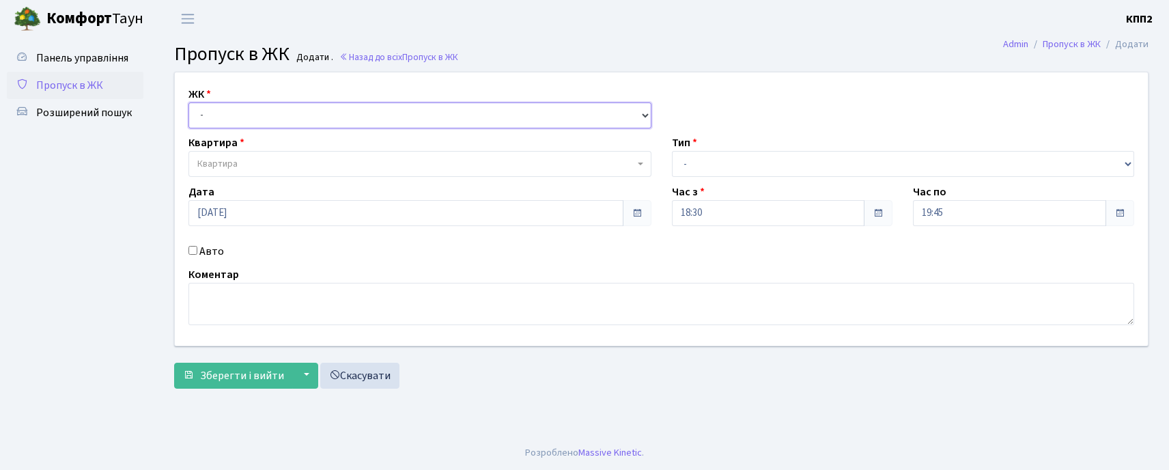
click at [295, 126] on select "- КТ, вул. Регенераторна, 4 КТ2, просп. [STREET_ADDRESS] [STREET_ADDRESS] [PERS…" at bounding box center [419, 115] width 463 height 26
select select "271"
click at [188, 102] on select "- КТ, вул. Регенераторна, 4 КТ2, просп. [STREET_ADDRESS] [STREET_ADDRESS] [PERS…" at bounding box center [419, 115] width 463 height 26
select select
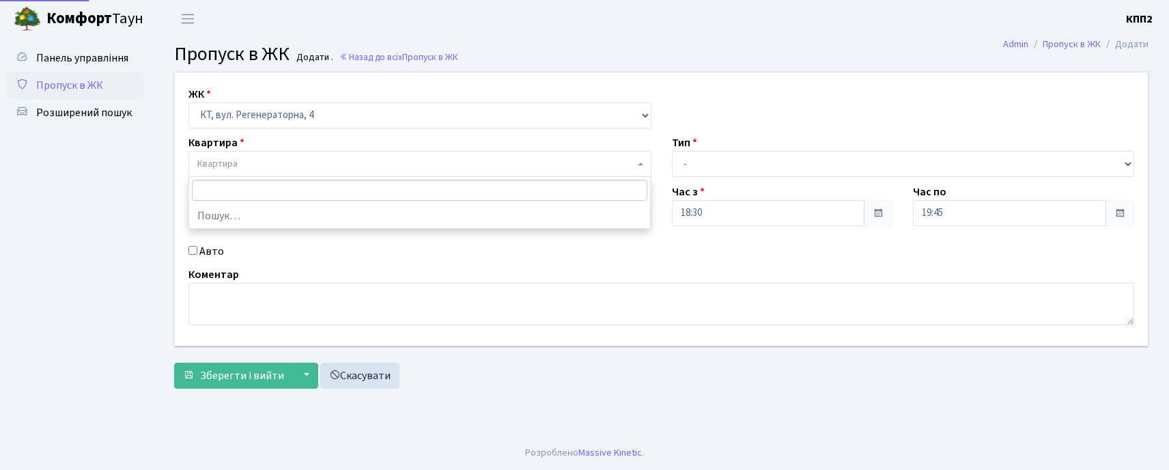
click at [295, 158] on span "Квартира" at bounding box center [415, 164] width 437 height 14
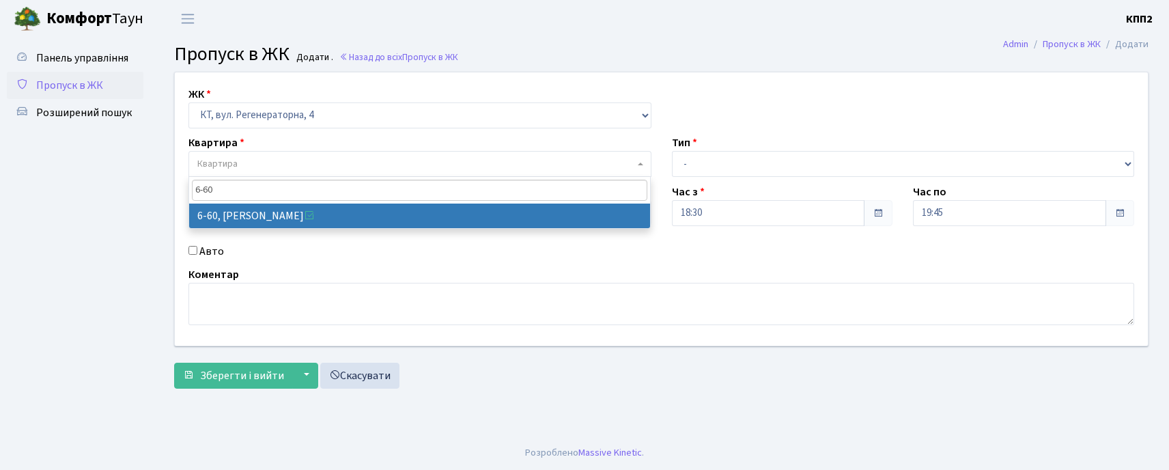
type input "6-60"
select select "5285"
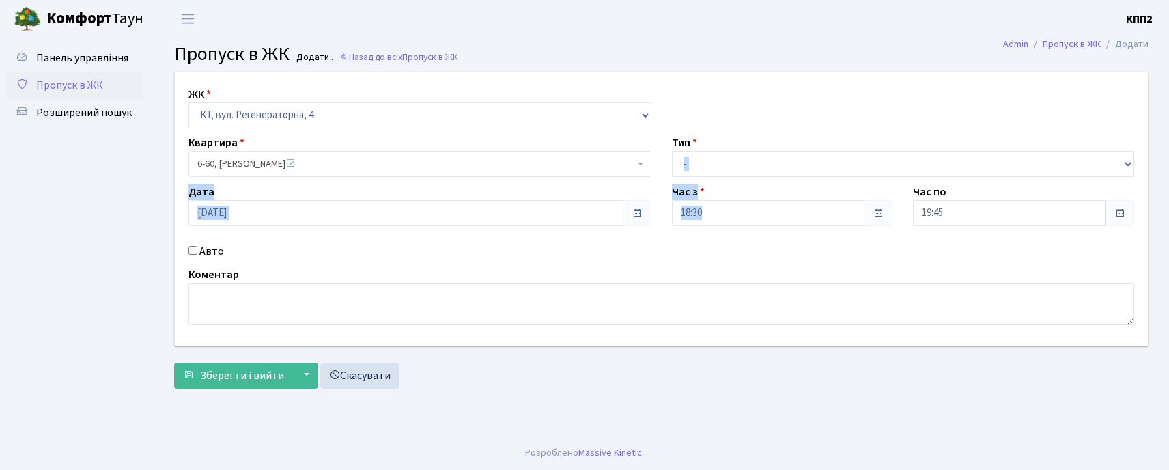
drag, startPoint x: 801, startPoint y: 178, endPoint x: 743, endPoint y: 288, distance: 124.3
click at [752, 274] on div "ЖК - КТ, вул. Регенераторна, 4 КТ2, просп. Соборності, 17 КТ3, вул. Березнева, …" at bounding box center [662, 208] width 994 height 273
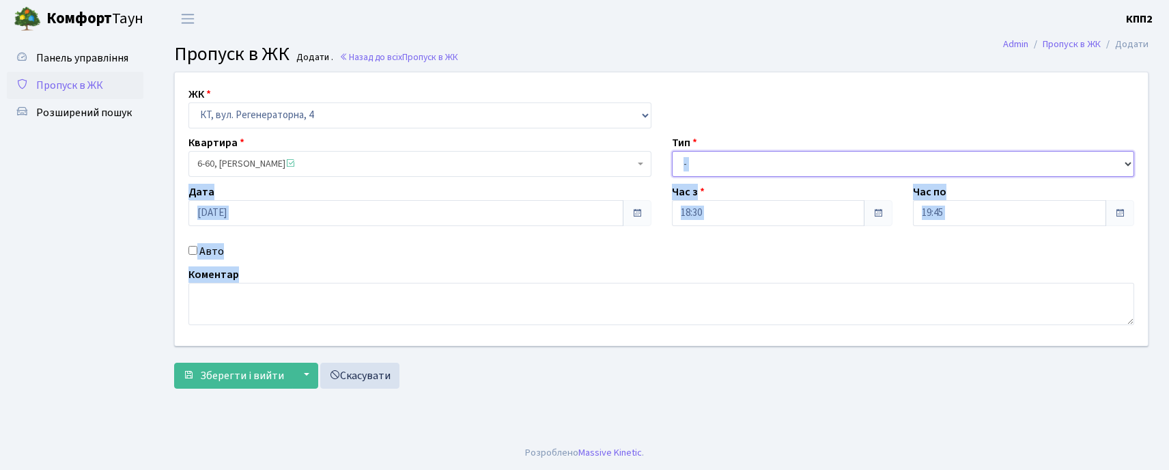
click at [757, 165] on select "- Доставка Таксі Гості Сервіс" at bounding box center [903, 164] width 463 height 26
drag, startPoint x: 755, startPoint y: 167, endPoint x: 742, endPoint y: 182, distance: 20.3
click at [744, 178] on div "ЖК - КТ, вул. Регенераторна, 4 КТ2, просп. Соборності, 17 КТ3, вул. Березнева, …" at bounding box center [662, 208] width 994 height 273
click at [737, 161] on select "- Доставка Таксі Гості Сервіс" at bounding box center [903, 164] width 463 height 26
select select "2"
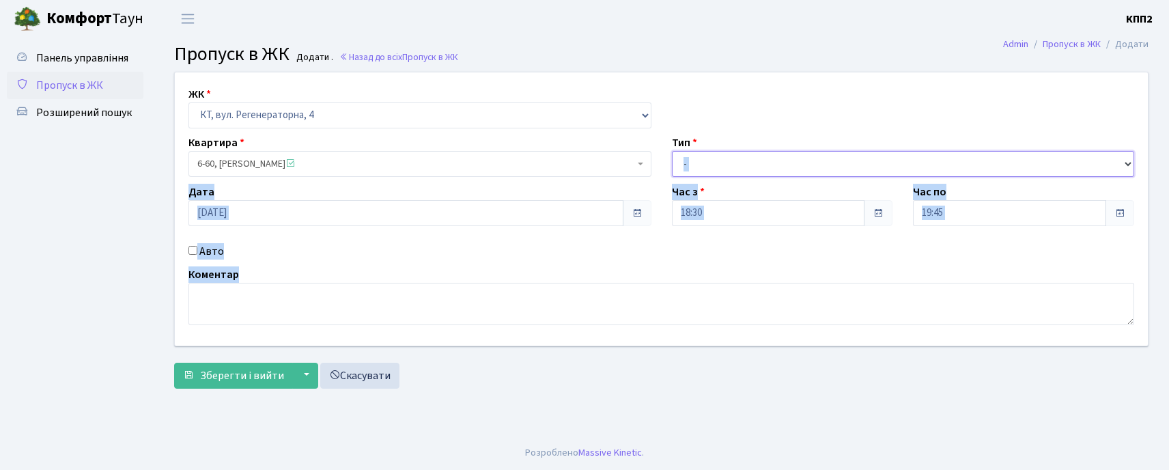
click at [672, 151] on select "- Доставка Таксі Гості Сервіс" at bounding box center [903, 164] width 463 height 26
click at [193, 246] on input "Авто" at bounding box center [192, 250] width 9 height 9
checkbox input "true"
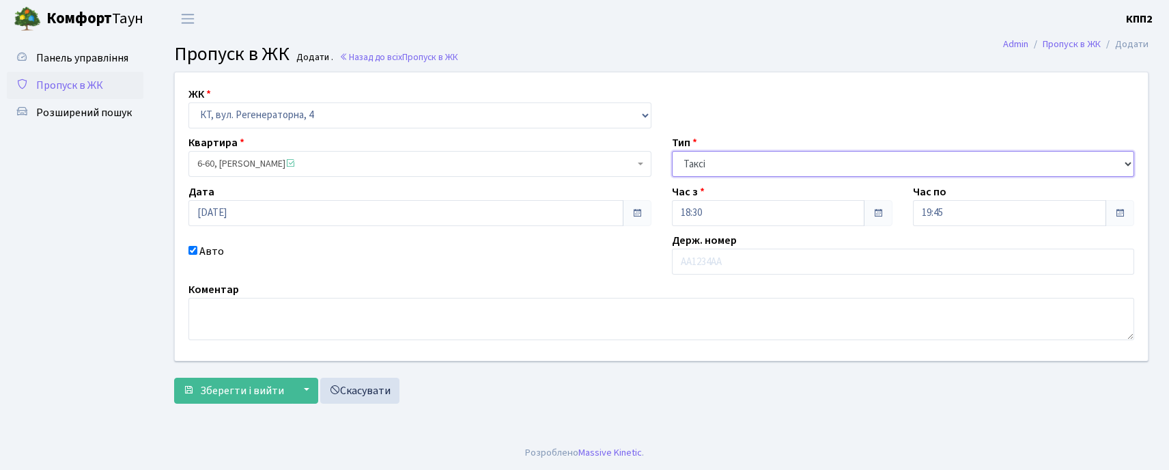
drag, startPoint x: 762, startPoint y: 165, endPoint x: 755, endPoint y: 176, distance: 13.8
click at [762, 165] on select "- Доставка Таксі Гості Сервіс" at bounding box center [903, 164] width 463 height 26
select select "3"
click at [672, 151] on select "- Доставка Таксі Гості Сервіс" at bounding box center [903, 164] width 463 height 26
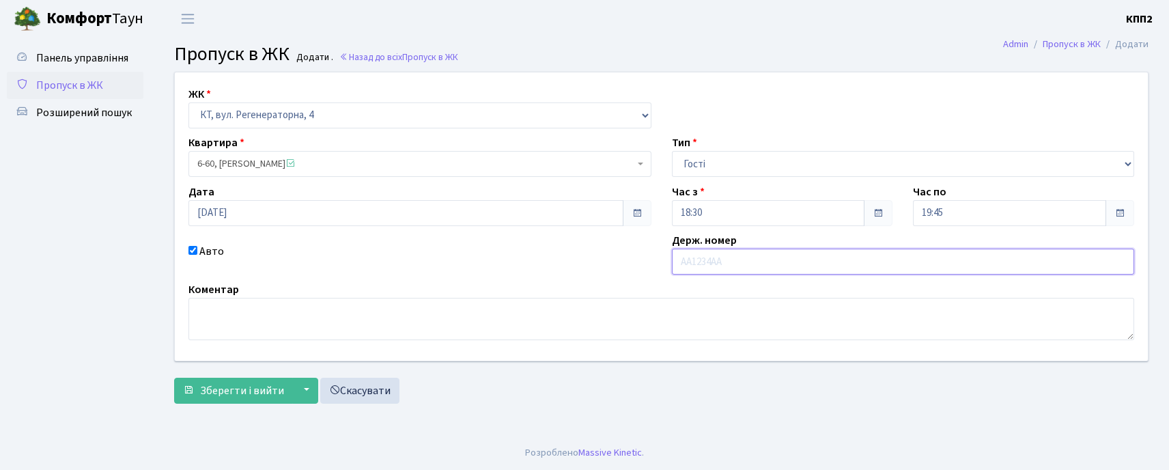
click at [735, 260] on input "text" at bounding box center [903, 262] width 463 height 26
type input "КА4385ІВ"
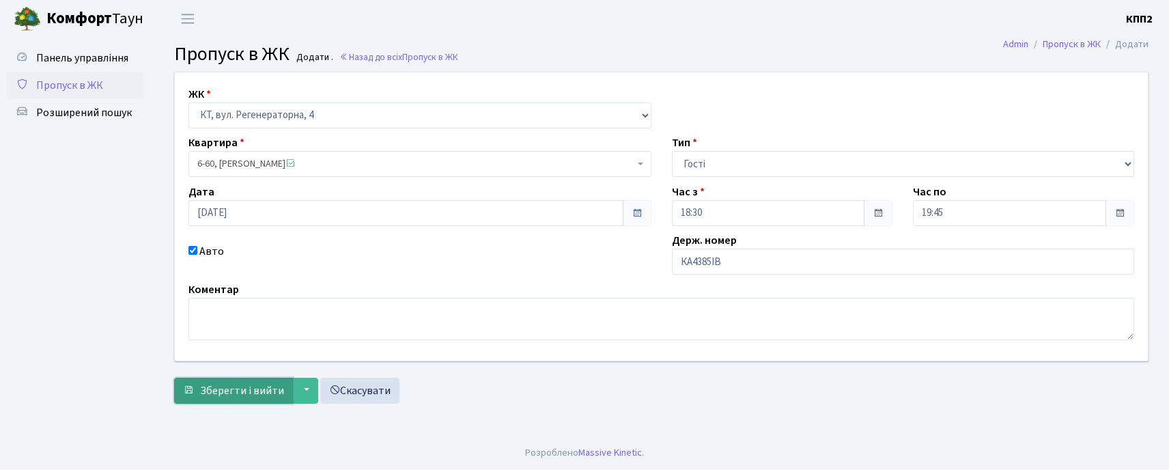
click at [216, 389] on span "Зберегти і вийти" at bounding box center [242, 390] width 84 height 15
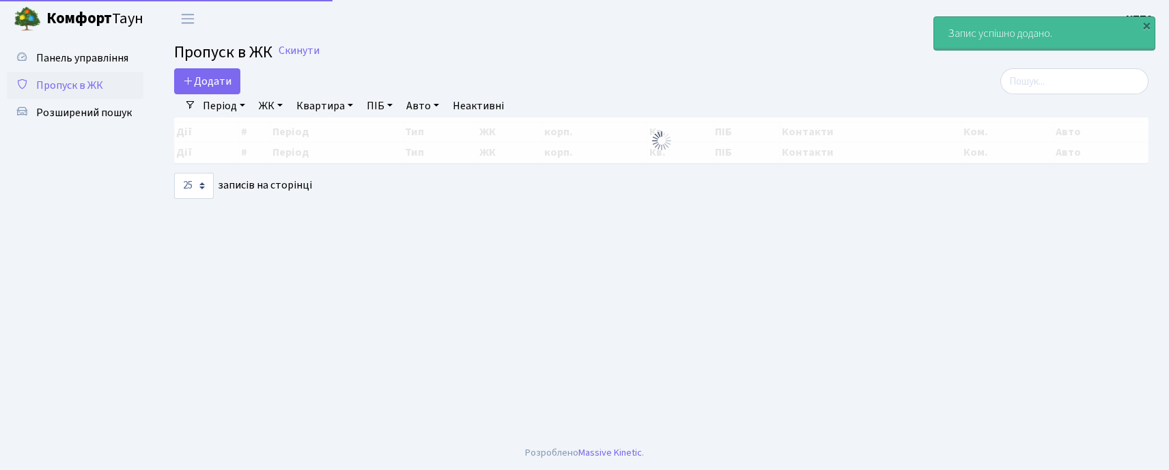
select select "25"
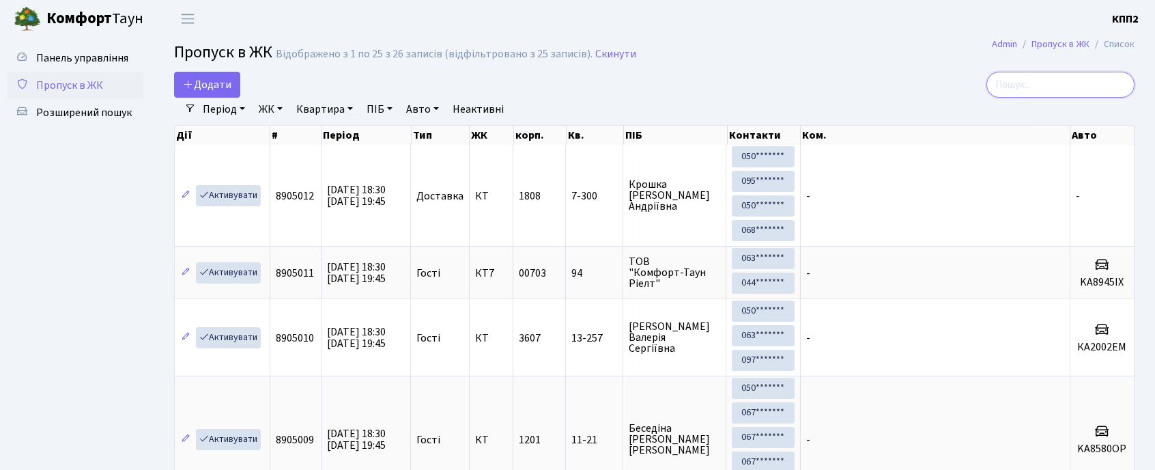
click at [1032, 82] on input "search" at bounding box center [1061, 85] width 148 height 26
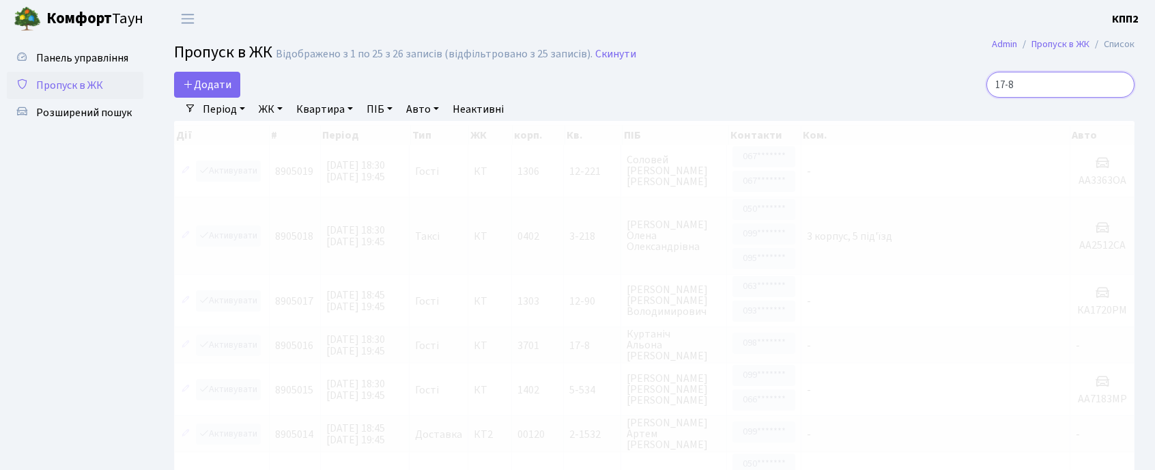
type input "17-8"
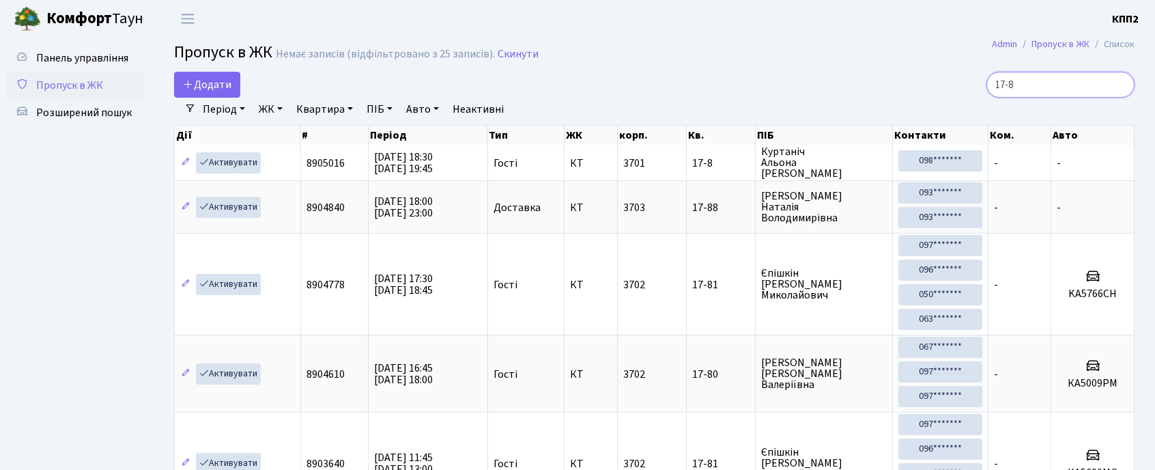
click at [1116, 83] on input "17-8" at bounding box center [1061, 85] width 148 height 26
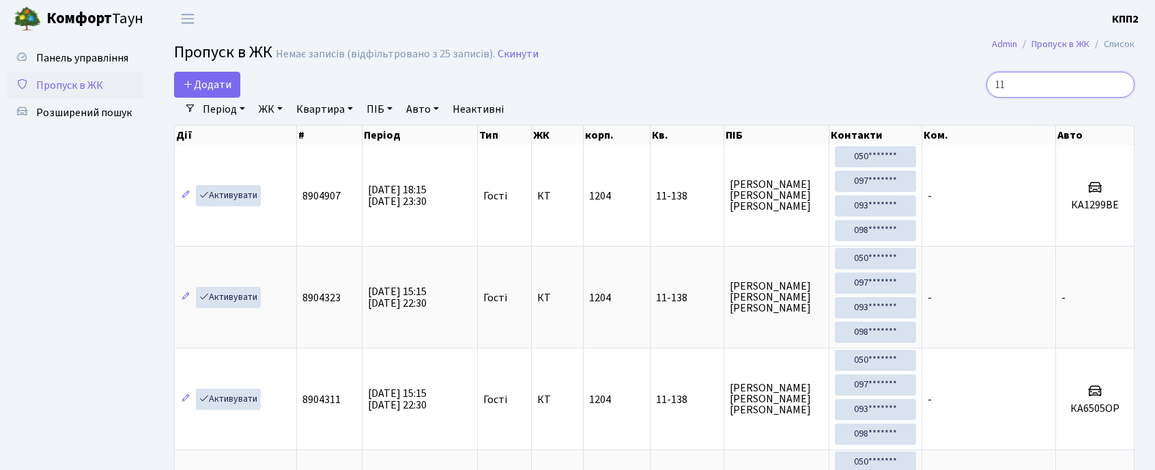
type input "1"
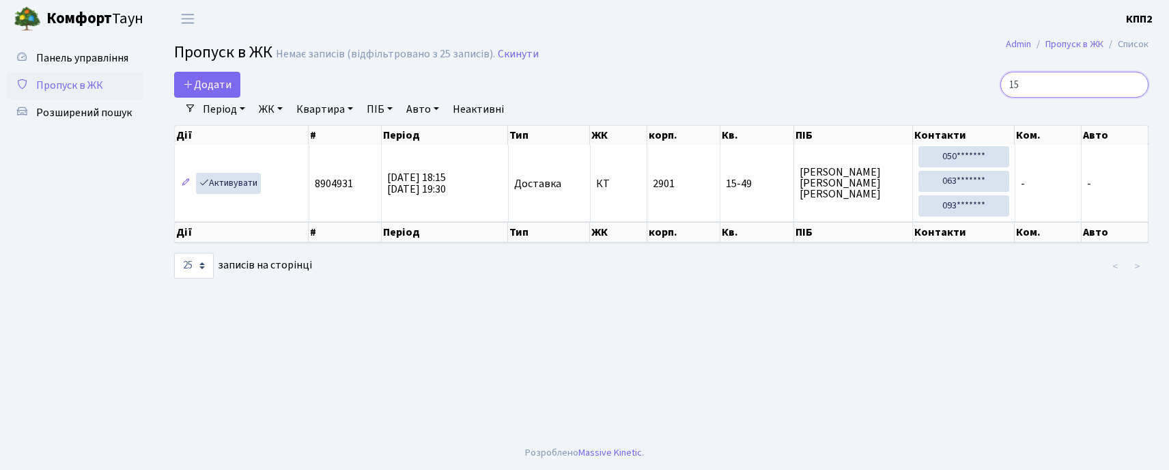
type input "1"
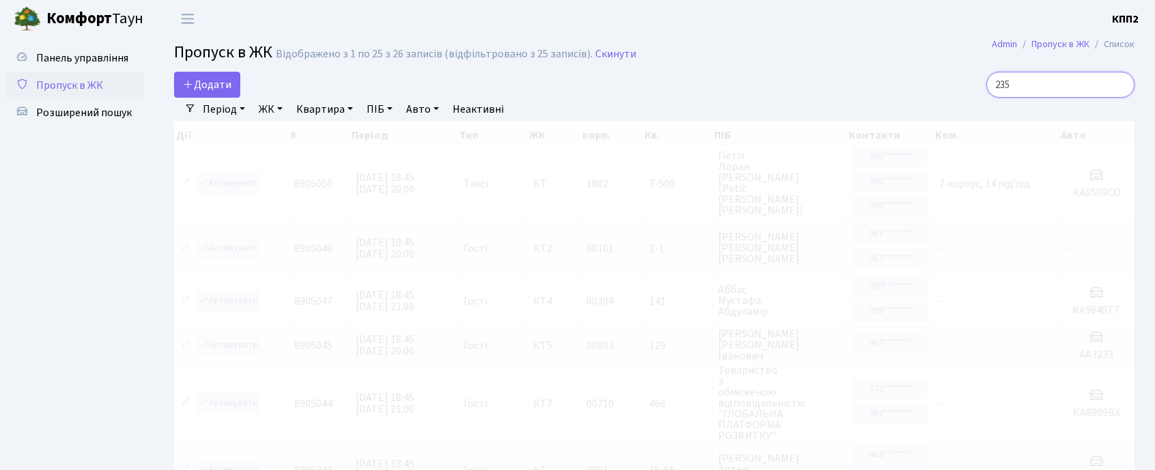
click at [1011, 85] on input "235" at bounding box center [1061, 85] width 148 height 26
click at [1055, 76] on input "5-235" at bounding box center [1061, 85] width 148 height 26
type input "5-235"
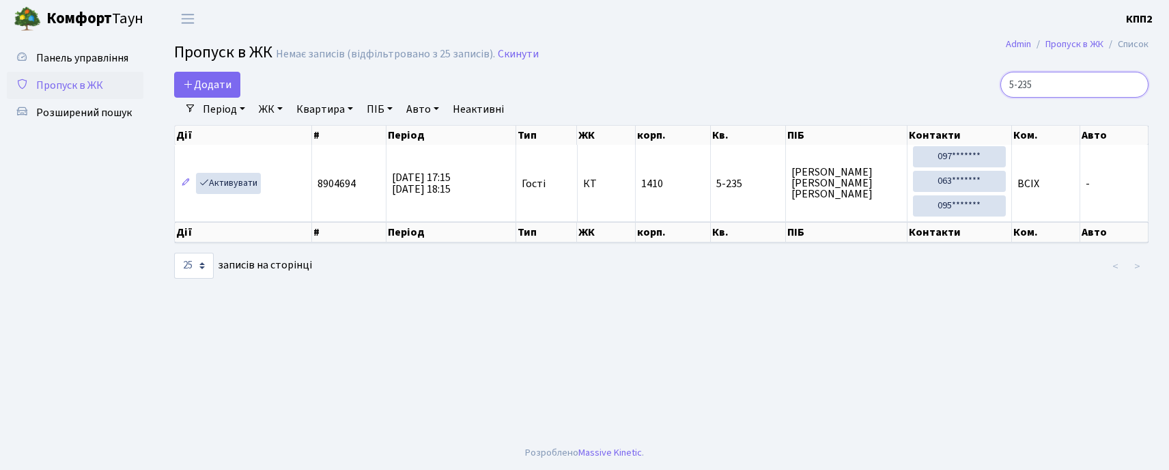
click at [1137, 89] on input "5-235" at bounding box center [1074, 85] width 148 height 26
click at [1135, 83] on input "5-235" at bounding box center [1074, 85] width 148 height 26
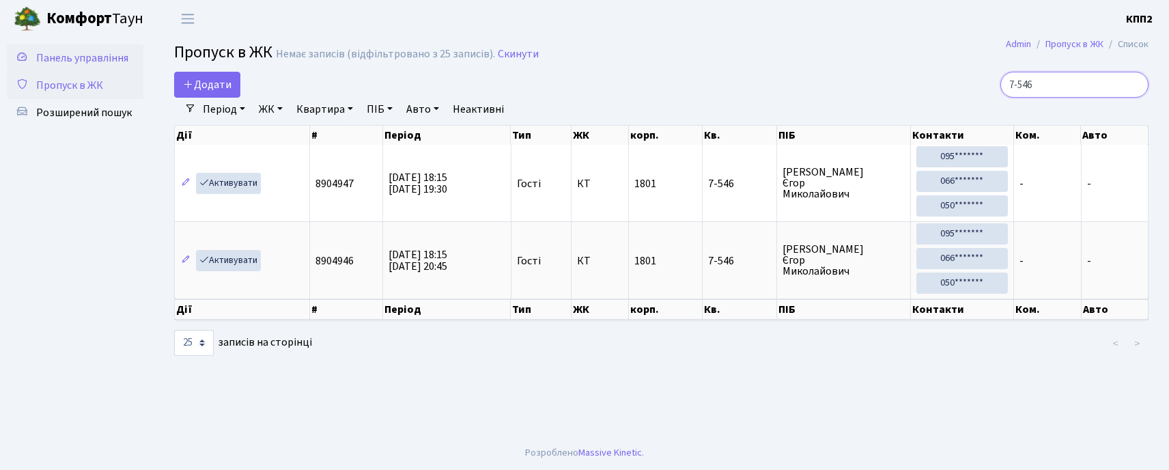
type input "7-546"
click at [48, 66] on link "Панель управління" at bounding box center [75, 57] width 137 height 27
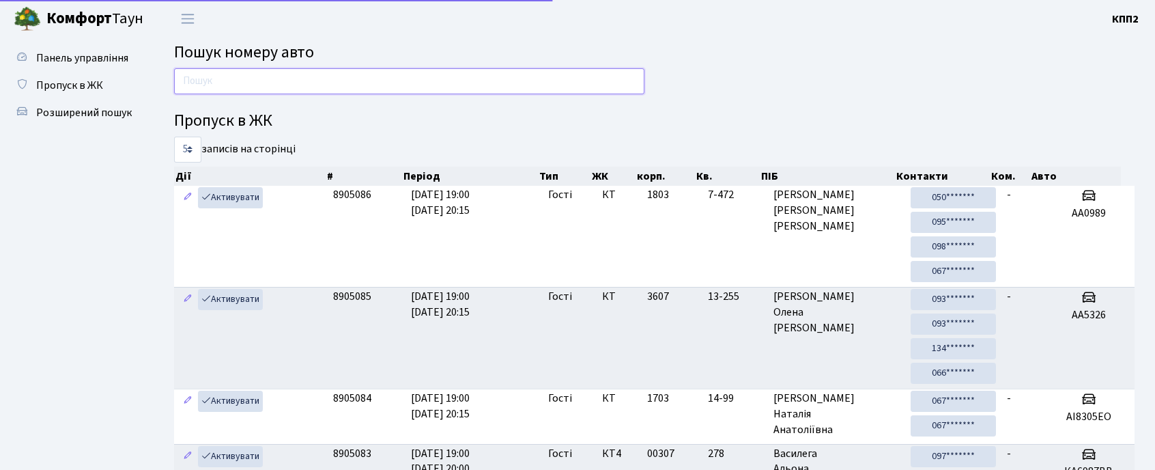
click at [255, 93] on input "text" at bounding box center [409, 81] width 470 height 26
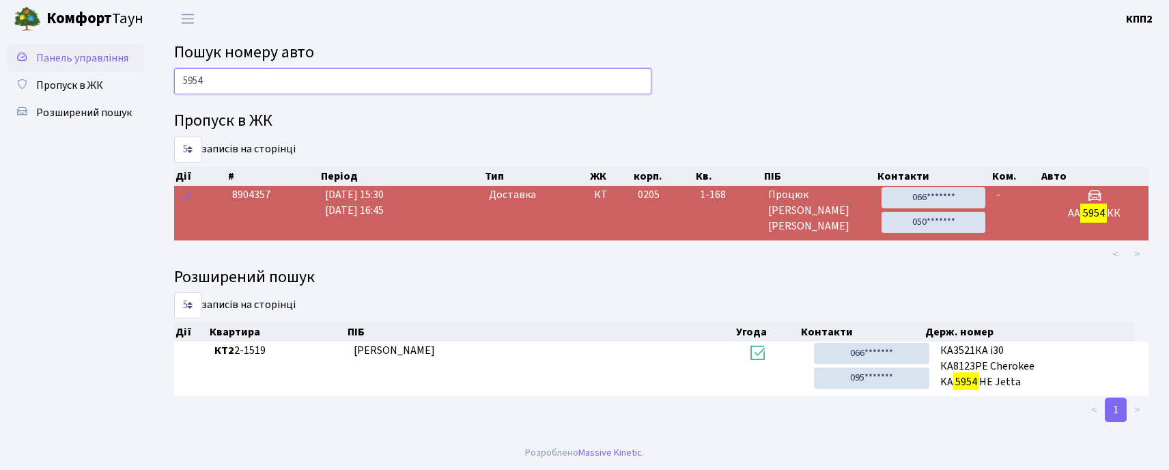
type input "5954"
click at [64, 66] on link "Панель управління" at bounding box center [75, 57] width 137 height 27
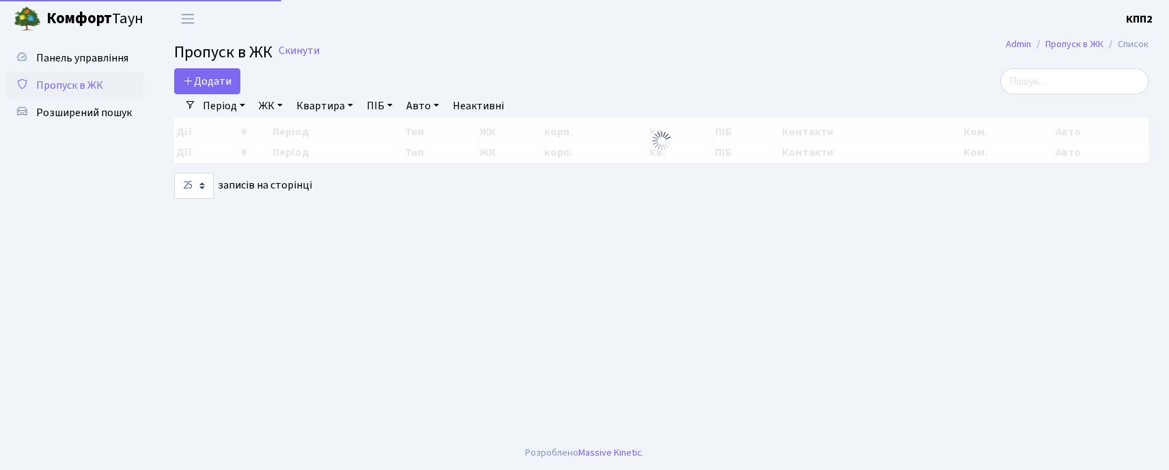
select select "25"
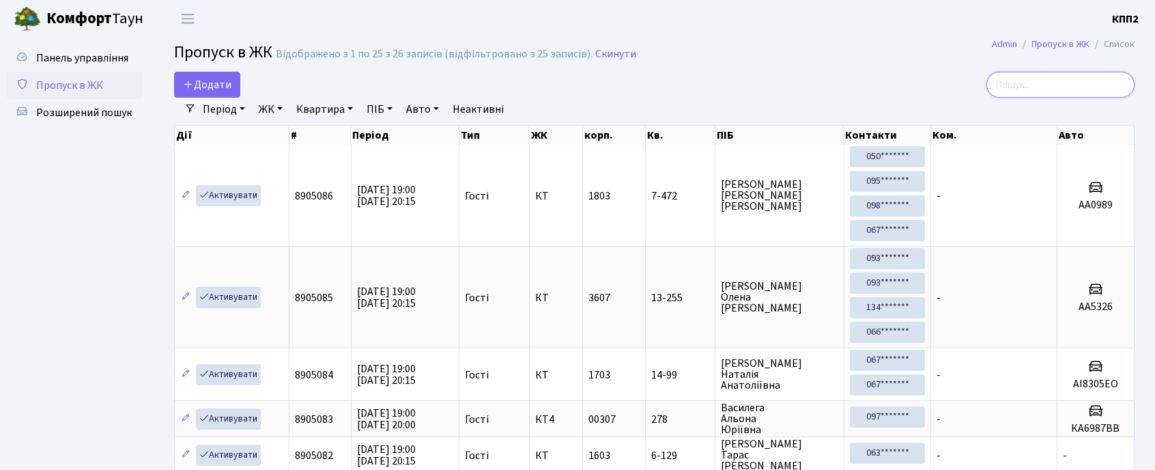
click at [1047, 75] on input "search" at bounding box center [1061, 85] width 148 height 26
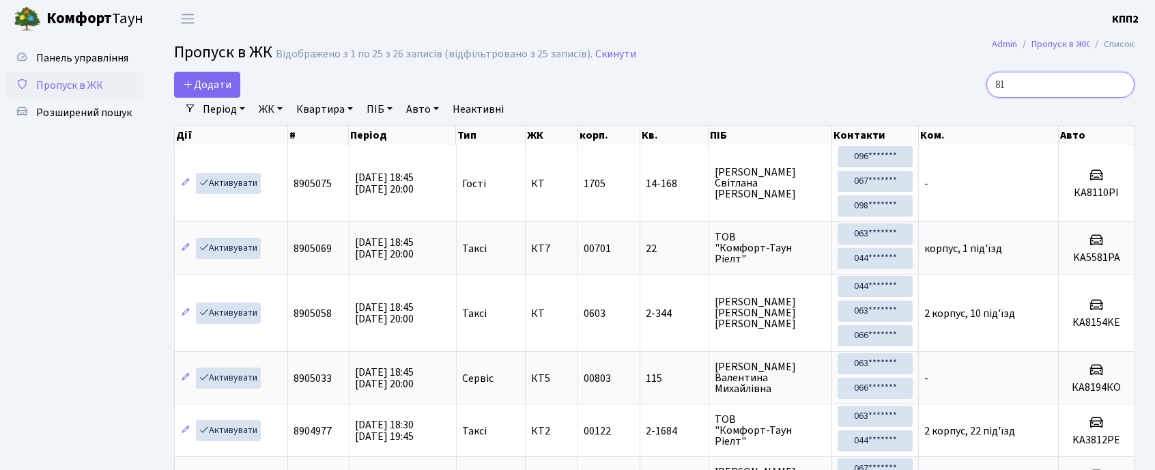
type input "8"
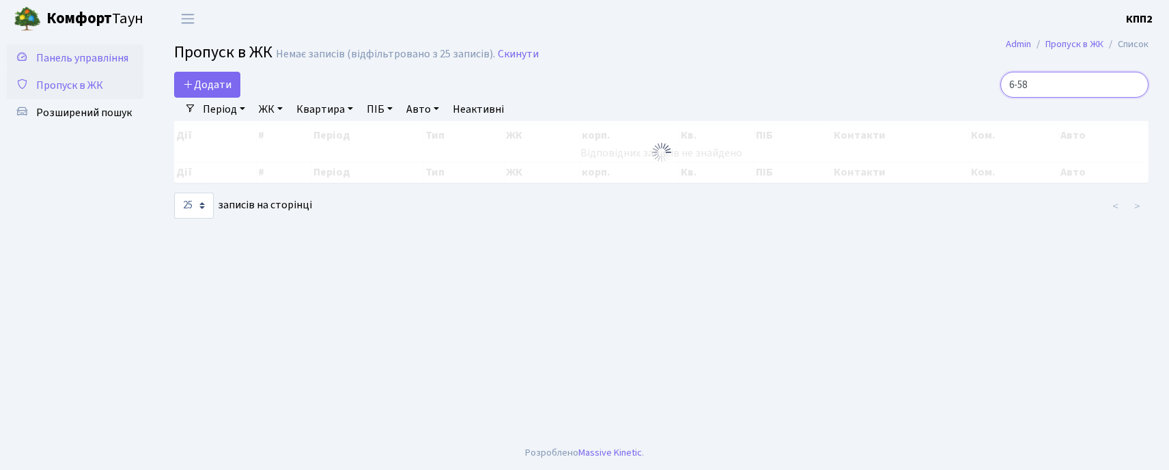
type input "6-58"
click at [124, 53] on span "Панель управління" at bounding box center [82, 58] width 92 height 15
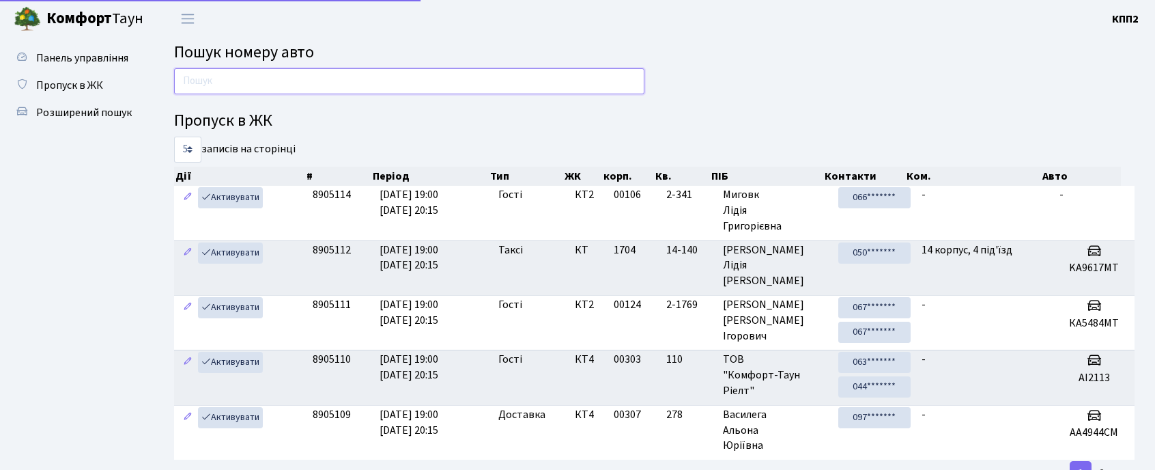
drag, startPoint x: 0, startPoint y: 0, endPoint x: 232, endPoint y: 83, distance: 246.4
click at [232, 83] on input "text" at bounding box center [409, 81] width 470 height 26
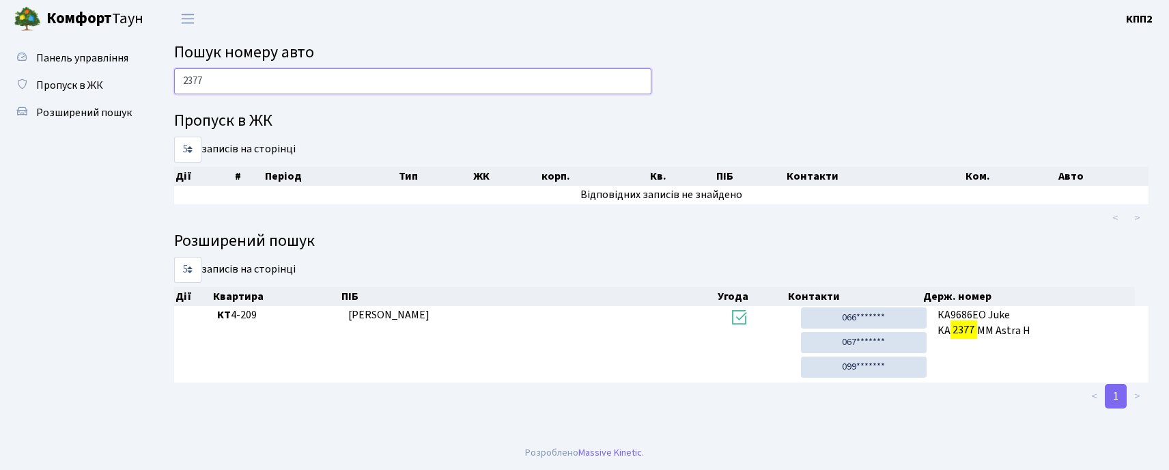
type input "2377"
click at [94, 88] on span "Пропуск в ЖК" at bounding box center [69, 85] width 67 height 15
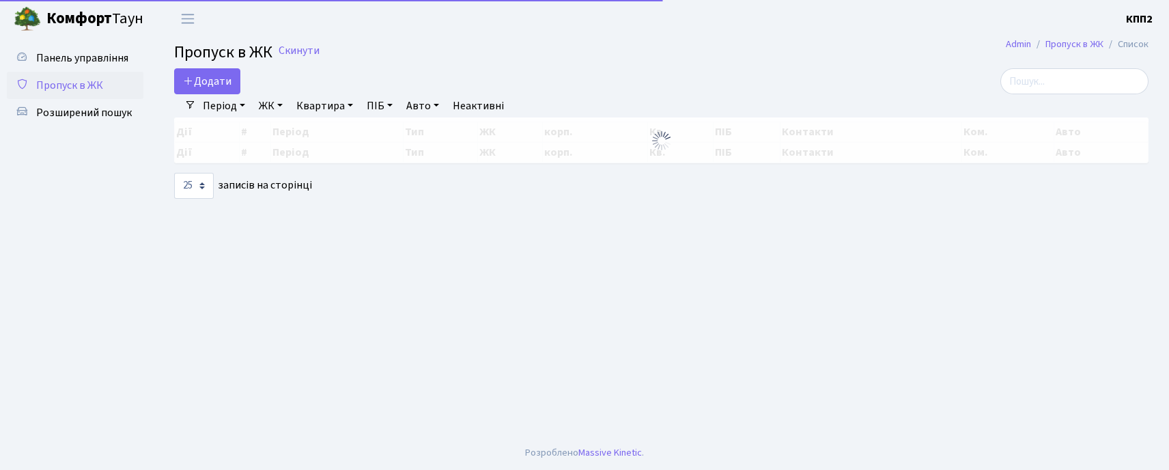
select select "25"
click at [1041, 81] on input "search" at bounding box center [1074, 81] width 148 height 26
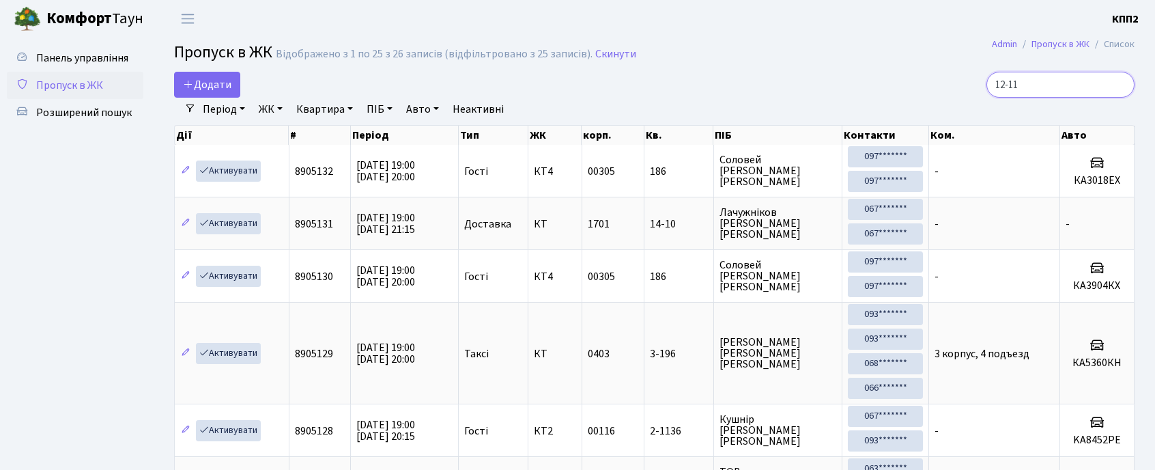
type input "12-119"
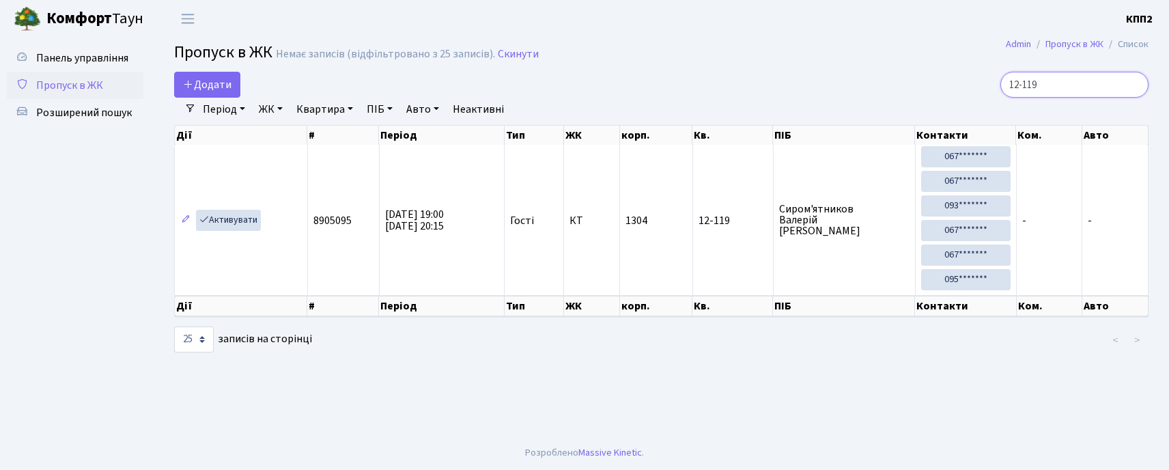
click at [1131, 87] on input "12-119" at bounding box center [1074, 85] width 148 height 26
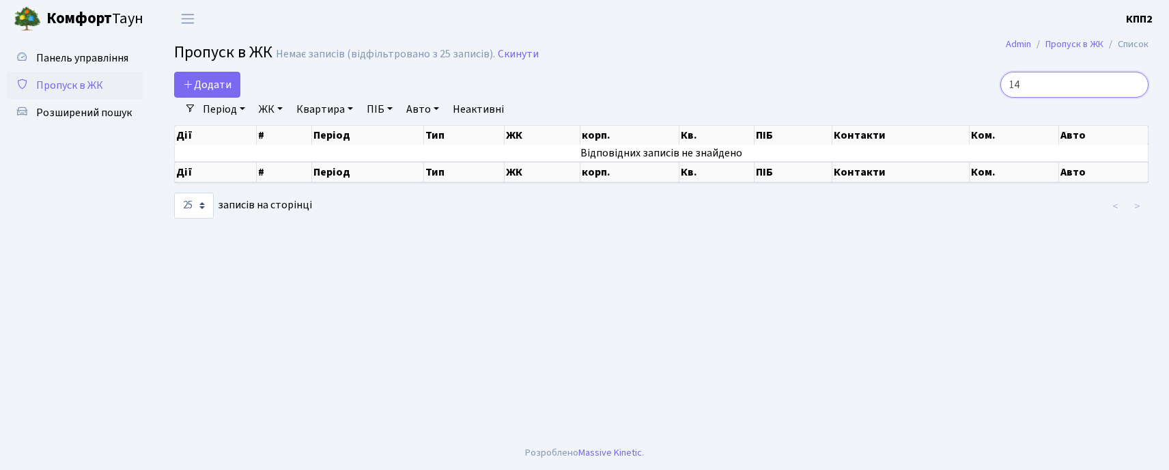
type input "1"
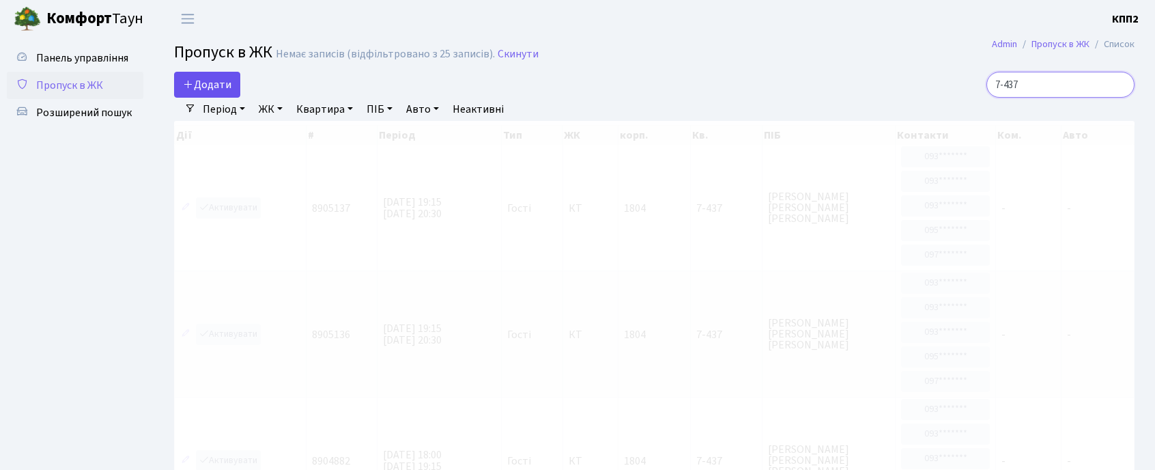
type input "7-437"
click at [190, 85] on icon at bounding box center [188, 84] width 11 height 11
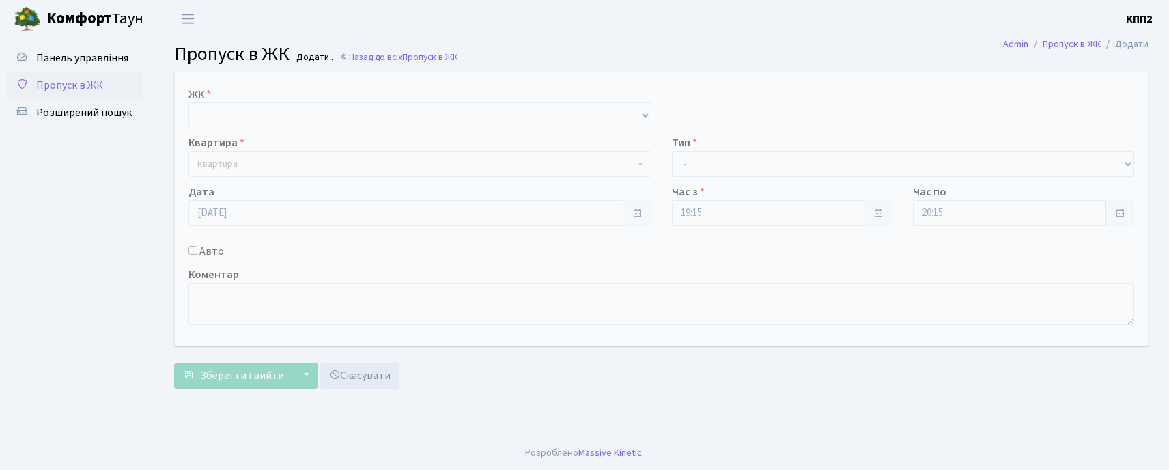
click at [235, 121] on select "- КТ, вул. Регенераторна, 4 КТ2, просп. [STREET_ADDRESS] [STREET_ADDRESS] [PERS…" at bounding box center [419, 115] width 463 height 26
select select "271"
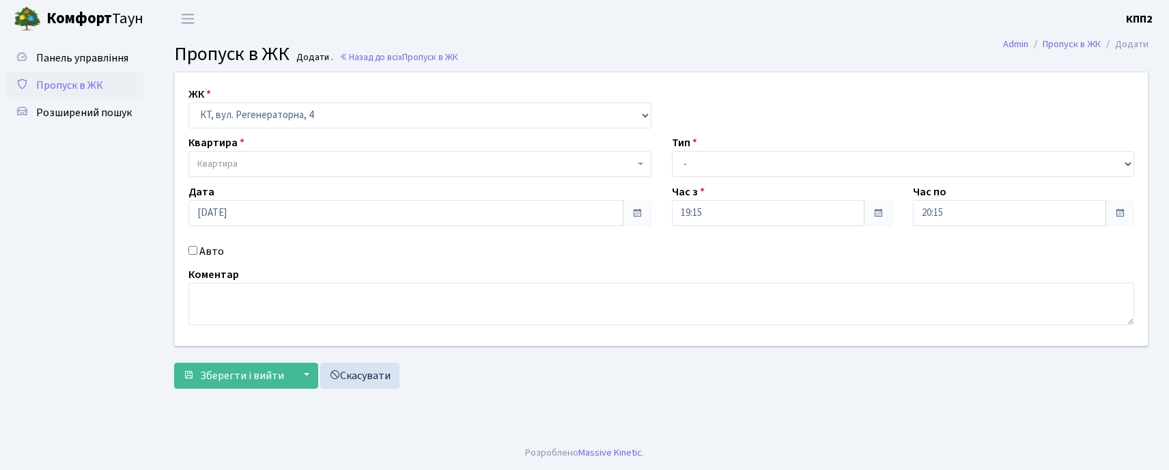
click at [188, 102] on select "- КТ, вул. Регенераторна, 4 КТ2, просп. [STREET_ADDRESS] [STREET_ADDRESS] [PERS…" at bounding box center [419, 115] width 463 height 26
select select
click at [277, 164] on span "Квартира" at bounding box center [415, 164] width 437 height 14
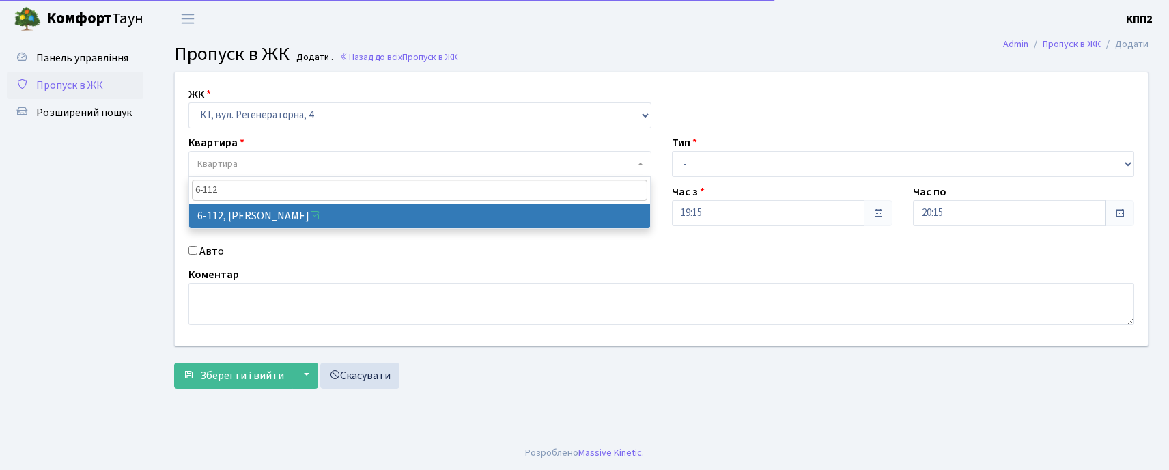
type input "6-112"
drag, startPoint x: 283, startPoint y: 213, endPoint x: 402, endPoint y: 234, distance: 120.6
select select "5248"
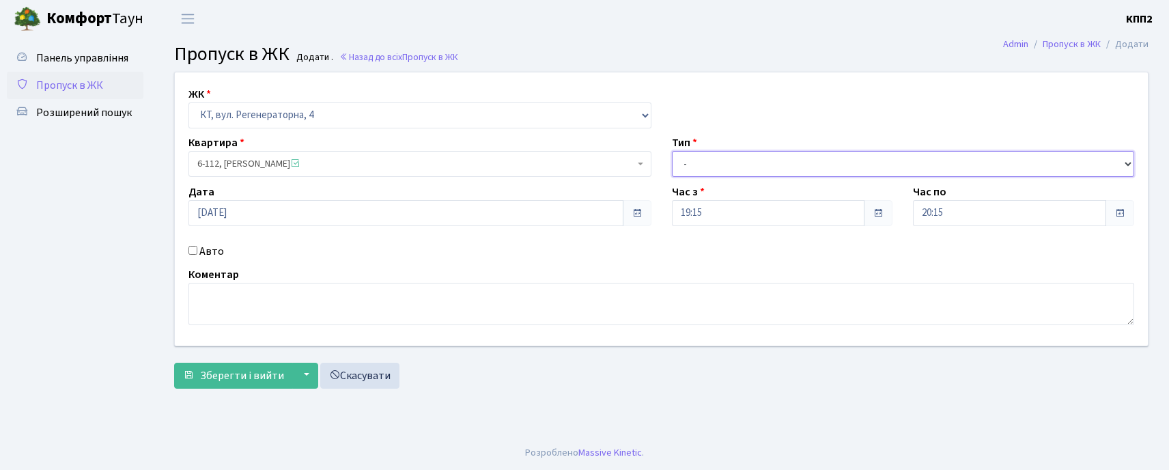
click at [712, 163] on select "- Доставка Таксі Гості Сервіс" at bounding box center [903, 164] width 463 height 26
select select "2"
click at [672, 151] on select "- Доставка Таксі Гості Сервіс" at bounding box center [903, 164] width 463 height 26
click at [195, 250] on input "Авто" at bounding box center [192, 250] width 9 height 9
checkbox input "true"
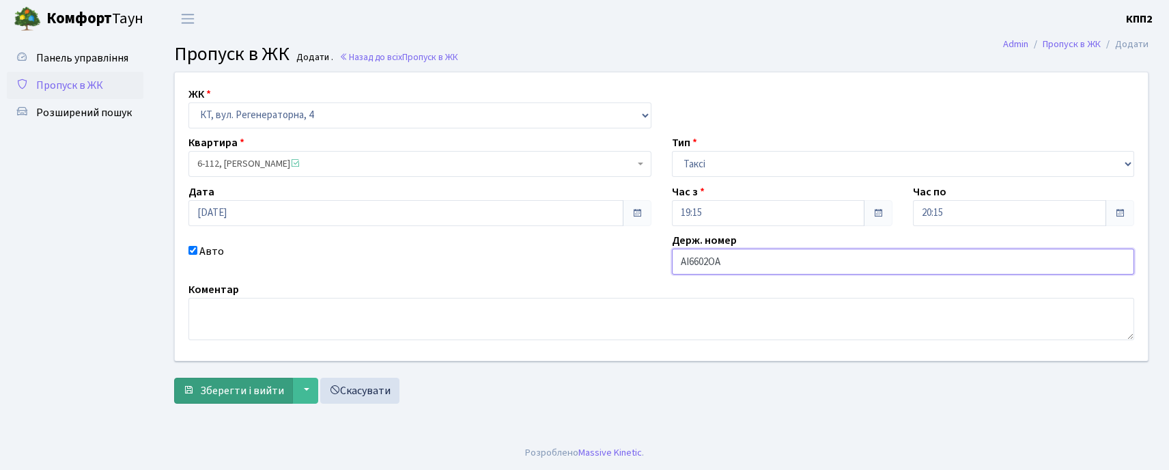
type input "АІ6602ОА"
click at [225, 389] on span "Зберегти і вийти" at bounding box center [242, 390] width 84 height 15
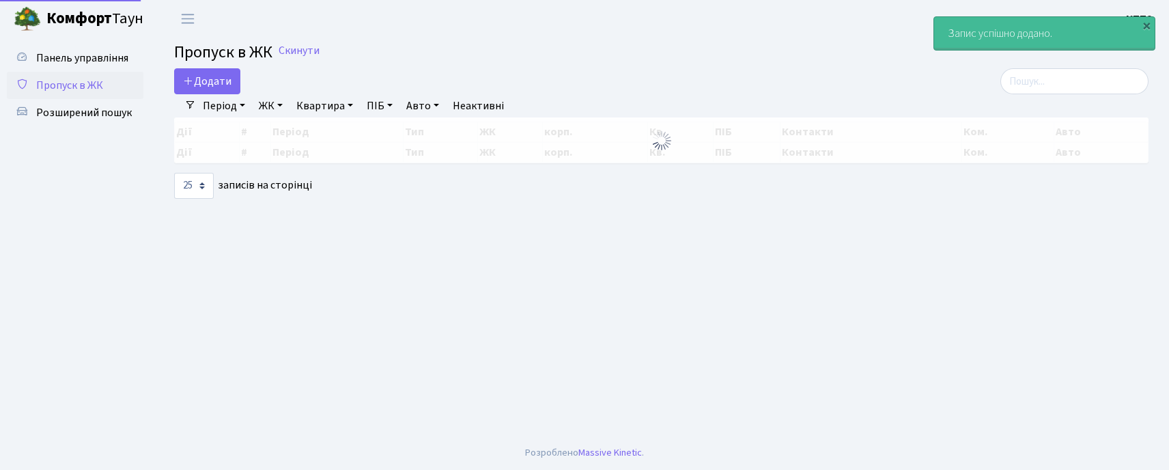
select select "25"
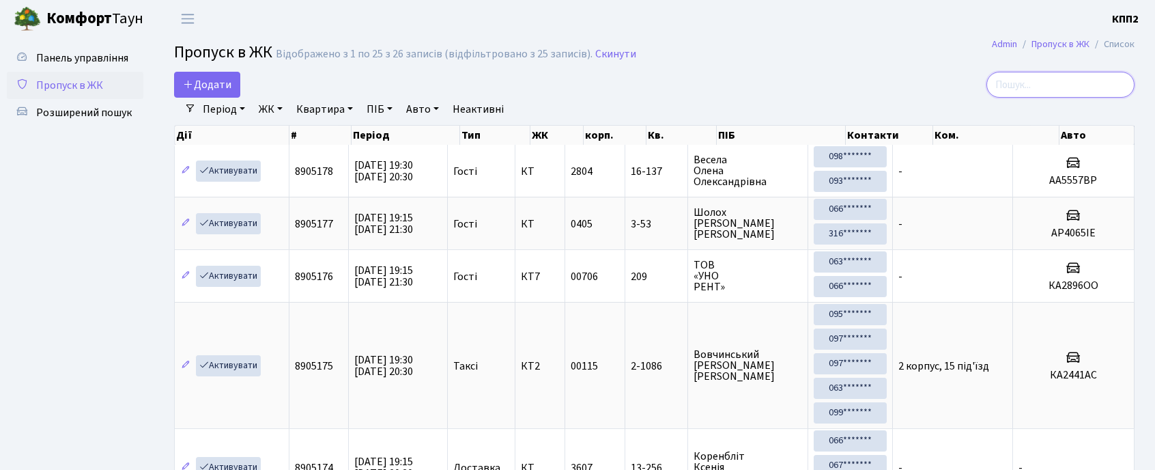
click at [1020, 75] on input "search" at bounding box center [1061, 85] width 148 height 26
type input "254"
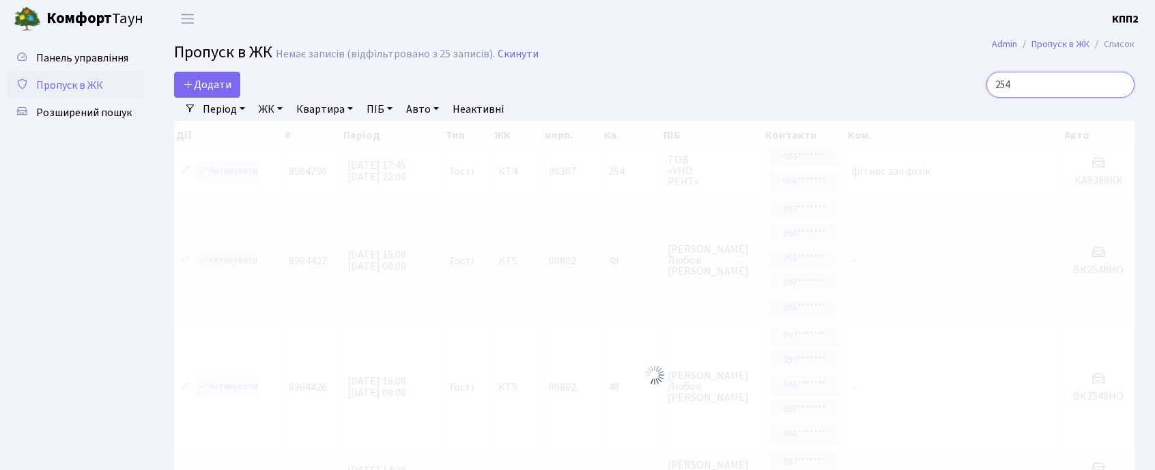
click at [1006, 79] on input "254" at bounding box center [1061, 85] width 148 height 26
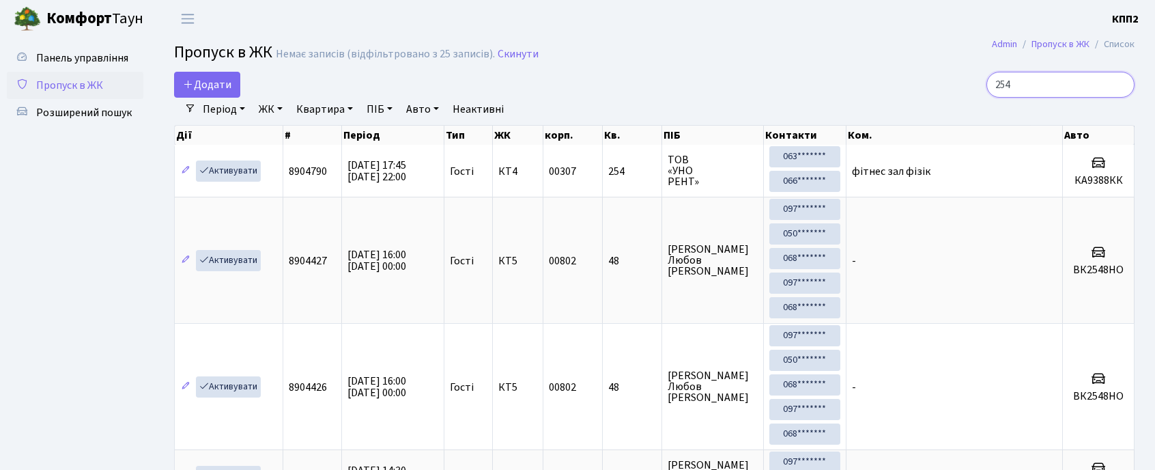
click at [1118, 85] on input "254" at bounding box center [1061, 85] width 148 height 26
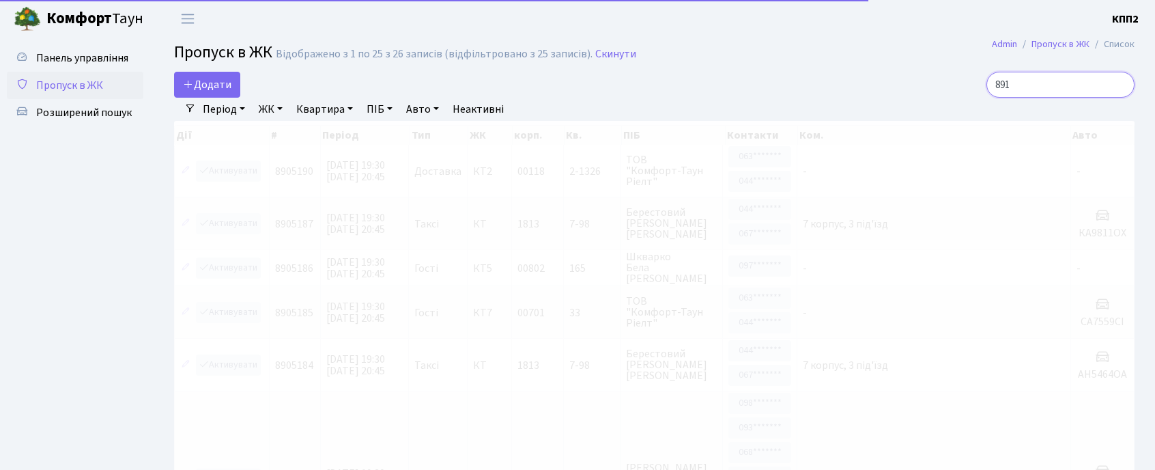
type input "8917"
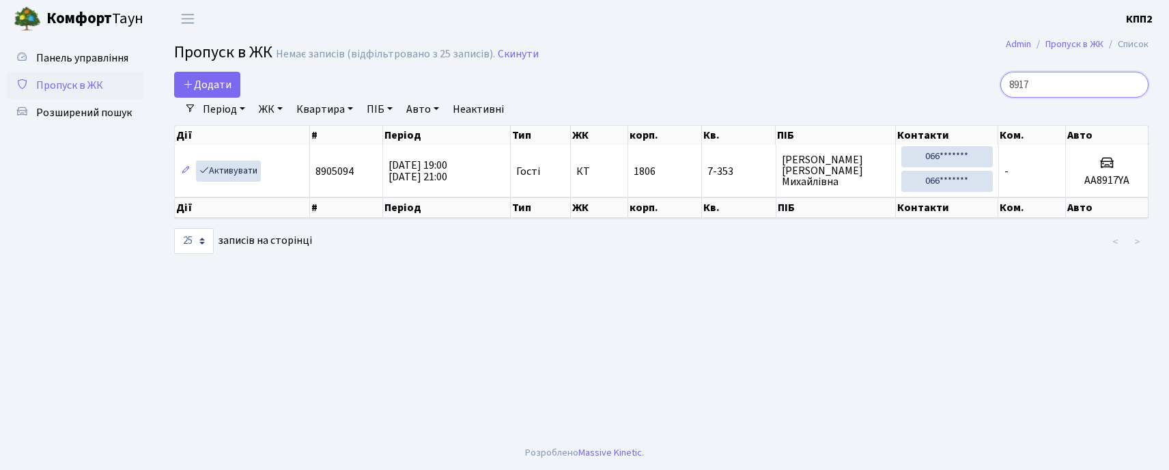
click at [1131, 85] on input "8917" at bounding box center [1074, 85] width 148 height 26
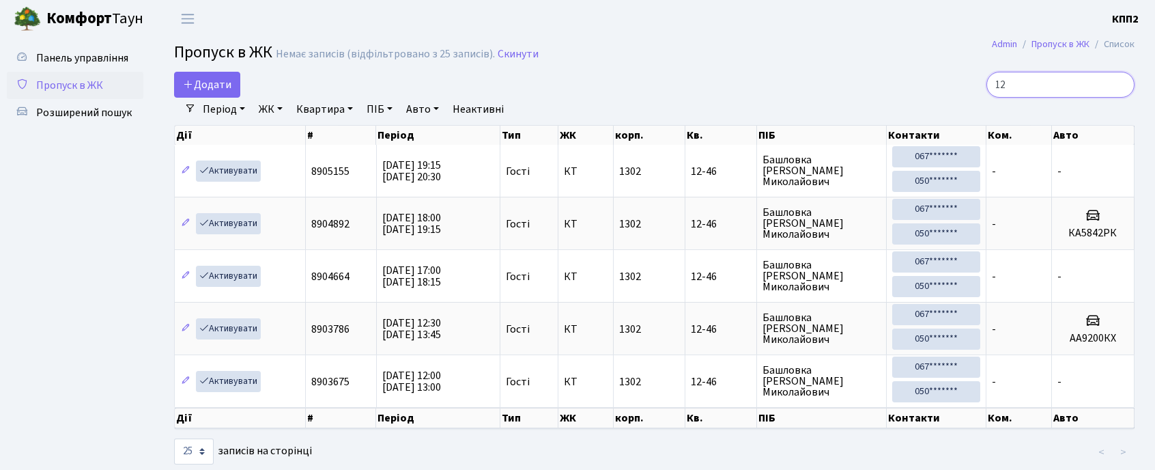
type input "1"
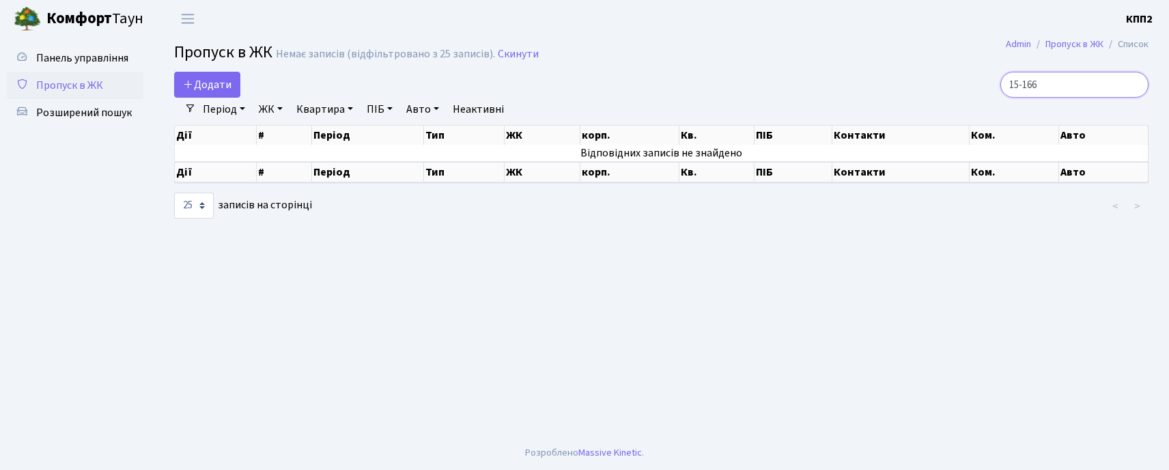
type input "15-166"
click at [184, 98] on nav "Фільтри Період [DATE] - [DATE] ЖК - КТ, вул. Регенераторна, 4 КТ2, просп. [STRE…" at bounding box center [661, 109] width 974 height 23
click at [191, 88] on icon at bounding box center [188, 84] width 11 height 11
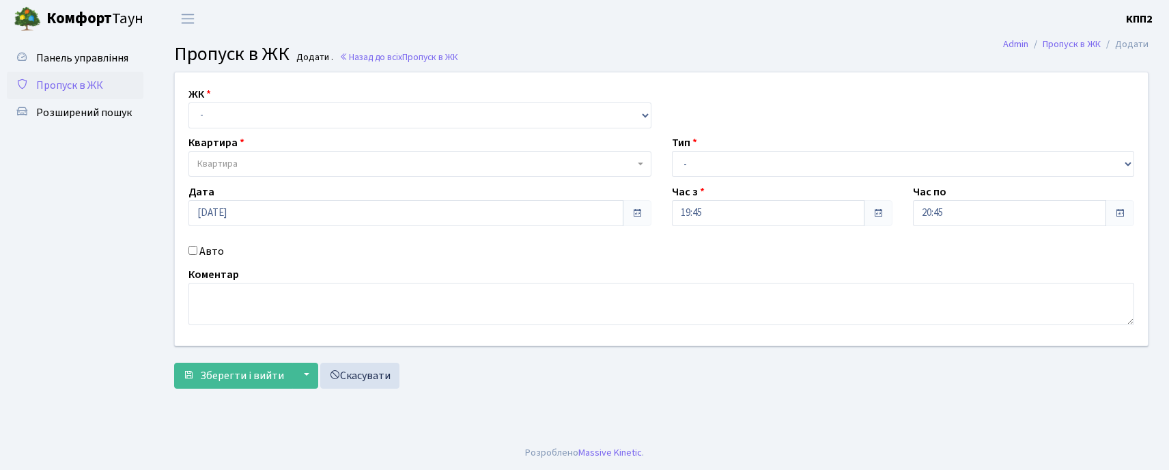
click at [238, 100] on div "ЖК - КТ, вул. Регенераторна, 4 КТ2, просп. Соборності, 17 КТ3, вул. Березнева, …" at bounding box center [419, 107] width 483 height 42
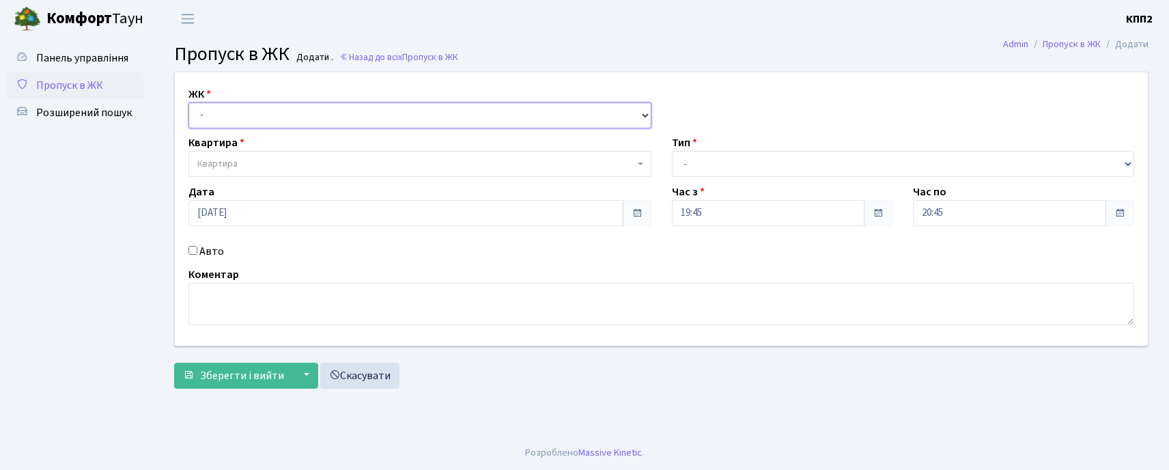
click at [244, 127] on select "- КТ, вул. Регенераторна, 4 КТ2, просп. Соборності, 17 КТ3, вул. Березнева, 16 …" at bounding box center [419, 115] width 463 height 26
select select "271"
click at [188, 102] on select "- КТ, вул. Регенераторна, 4 КТ2, просп. Соборності, 17 КТ3, вул. Березнева, 16 …" at bounding box center [419, 115] width 463 height 26
select select
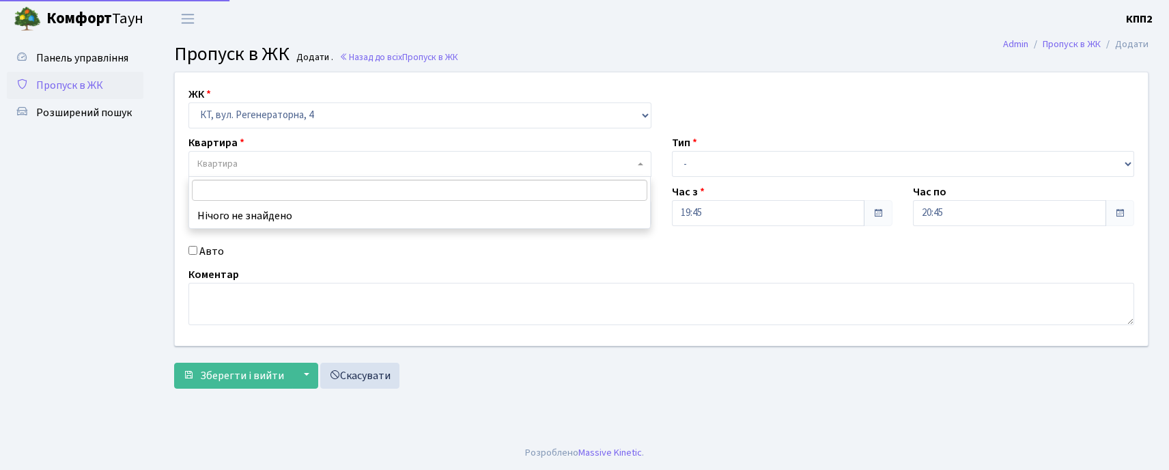
click at [265, 167] on span "Квартира" at bounding box center [415, 164] width 437 height 14
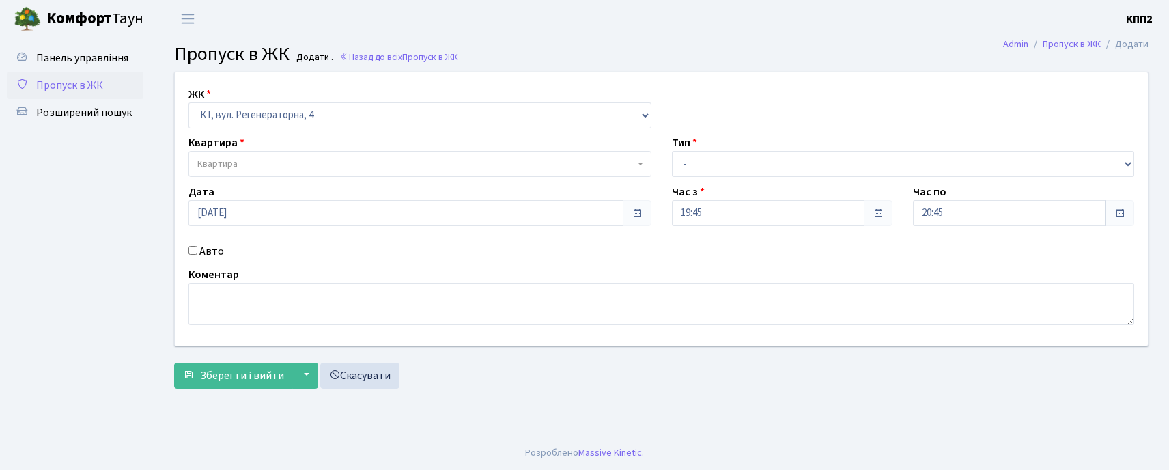
click at [197, 253] on input "Авто" at bounding box center [192, 250] width 9 height 9
checkbox input "true"
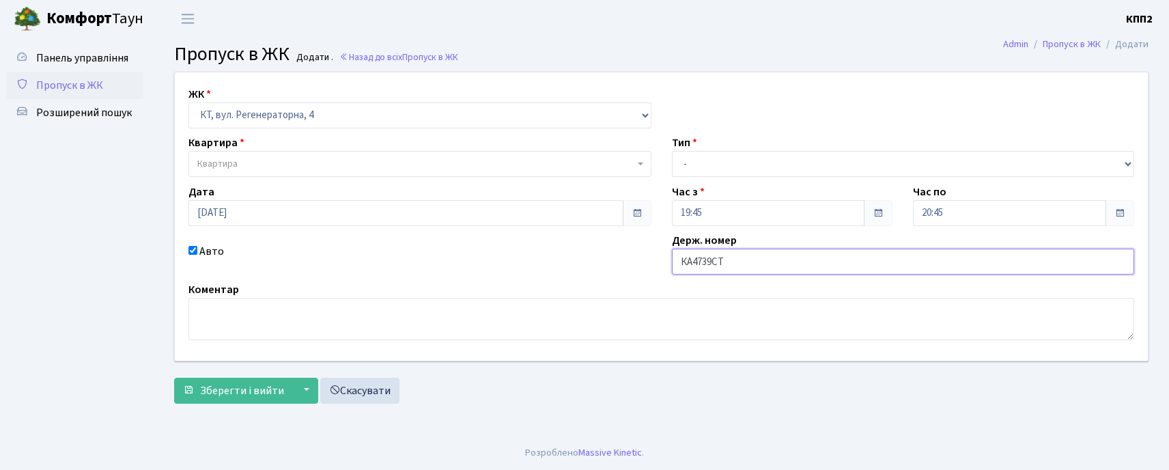
type input "КА4739СТ"
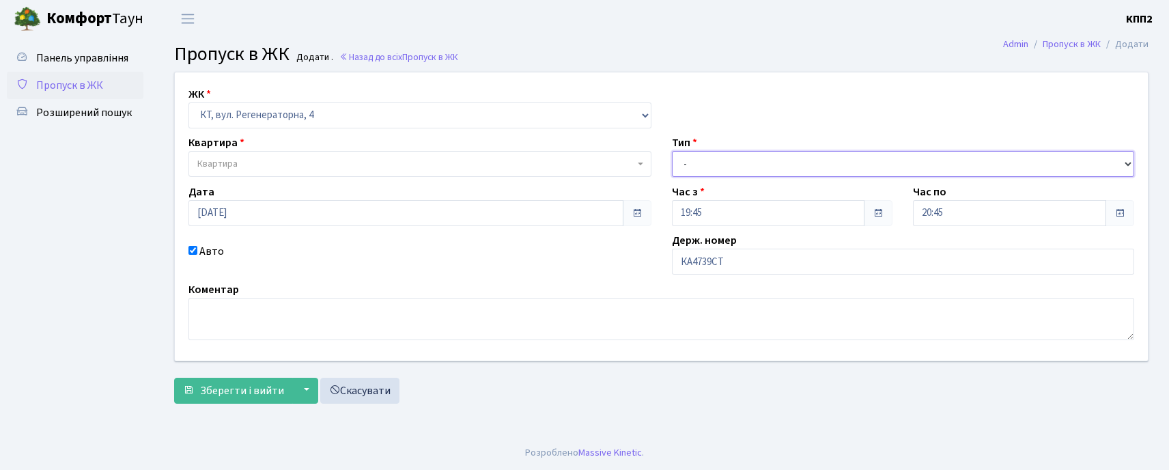
drag, startPoint x: 747, startPoint y: 154, endPoint x: 739, endPoint y: 175, distance: 22.7
click at [744, 160] on select "- Доставка Таксі Гості Сервіс" at bounding box center [903, 164] width 463 height 26
select select "3"
click at [672, 151] on select "- Доставка Таксі Гості Сервіс" at bounding box center [903, 164] width 463 height 26
drag, startPoint x: 348, startPoint y: 138, endPoint x: 339, endPoint y: 159, distance: 23.2
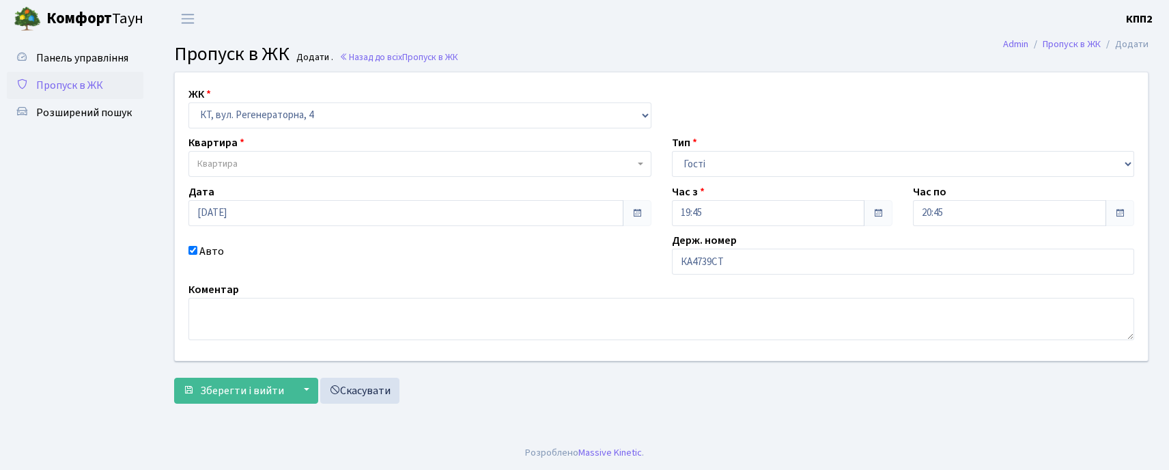
click at [344, 148] on div "Квартира Квартира" at bounding box center [419, 156] width 483 height 42
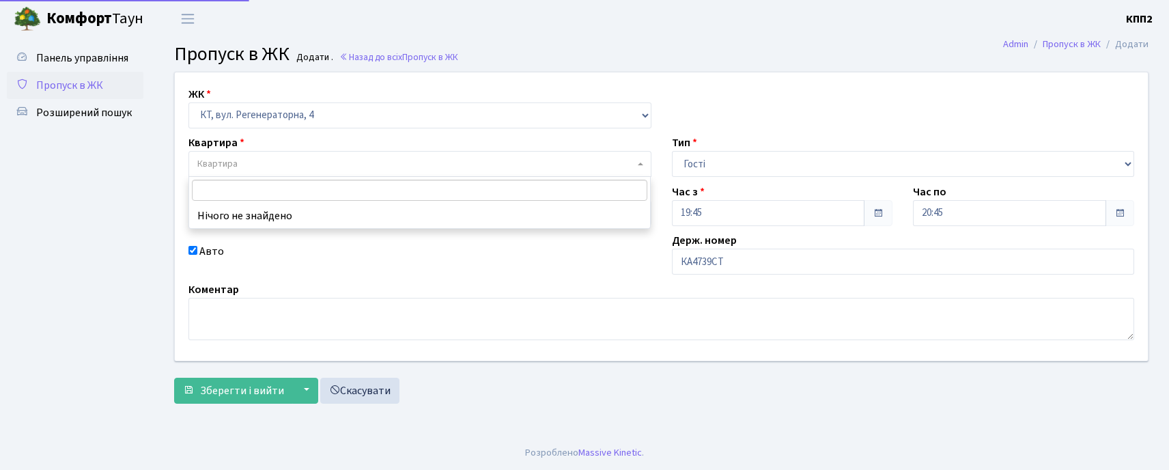
click at [333, 165] on span "Квартира" at bounding box center [415, 164] width 437 height 14
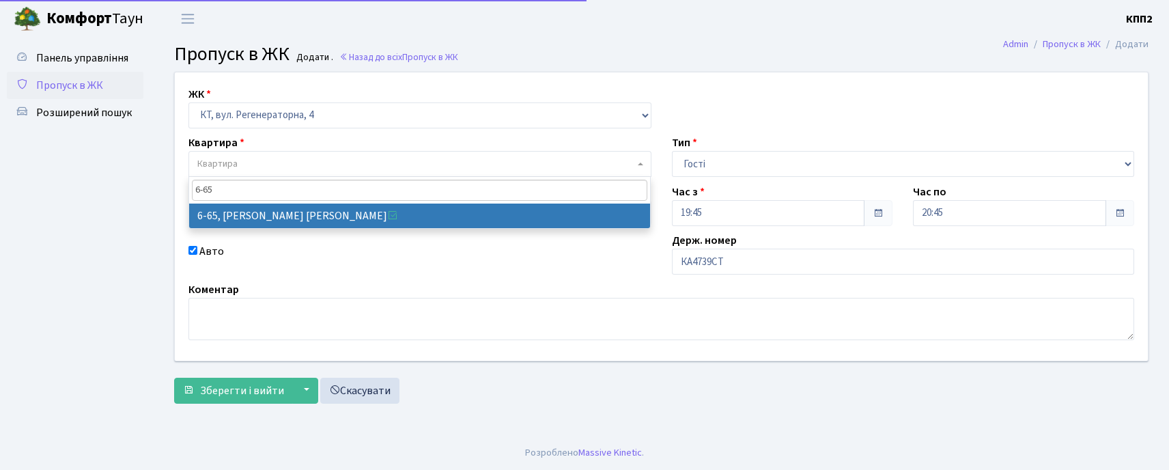
type input "6-65"
select select "5290"
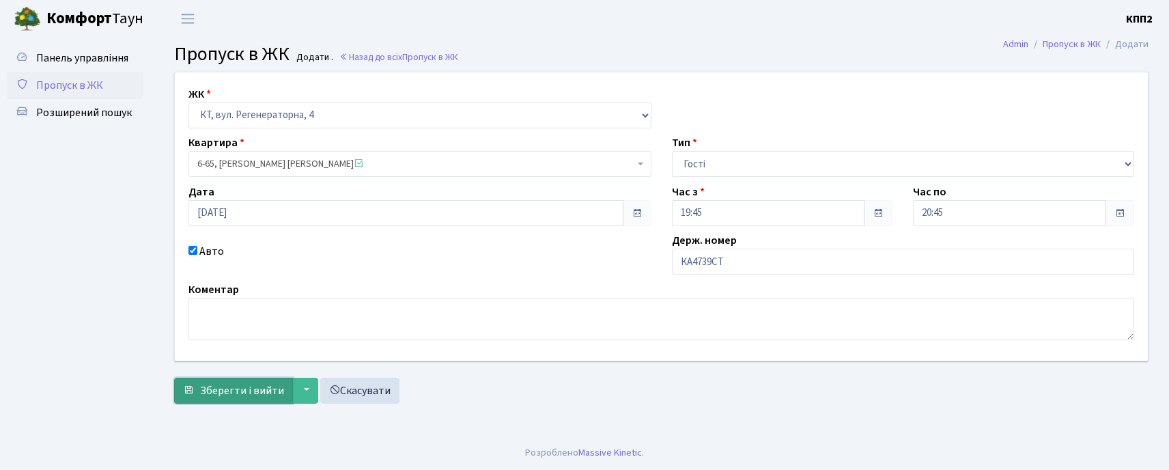
click at [236, 378] on button "Зберегти і вийти" at bounding box center [233, 391] width 119 height 26
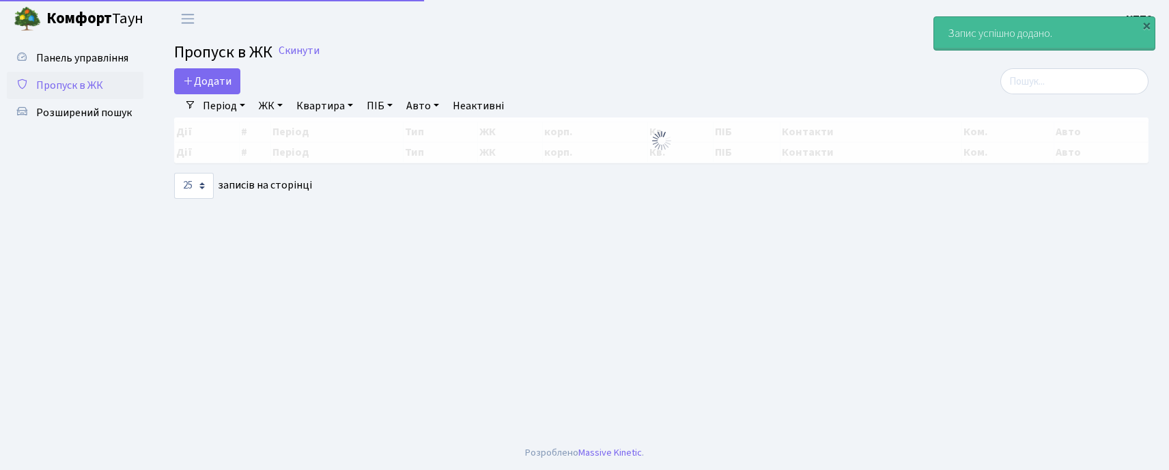
select select "25"
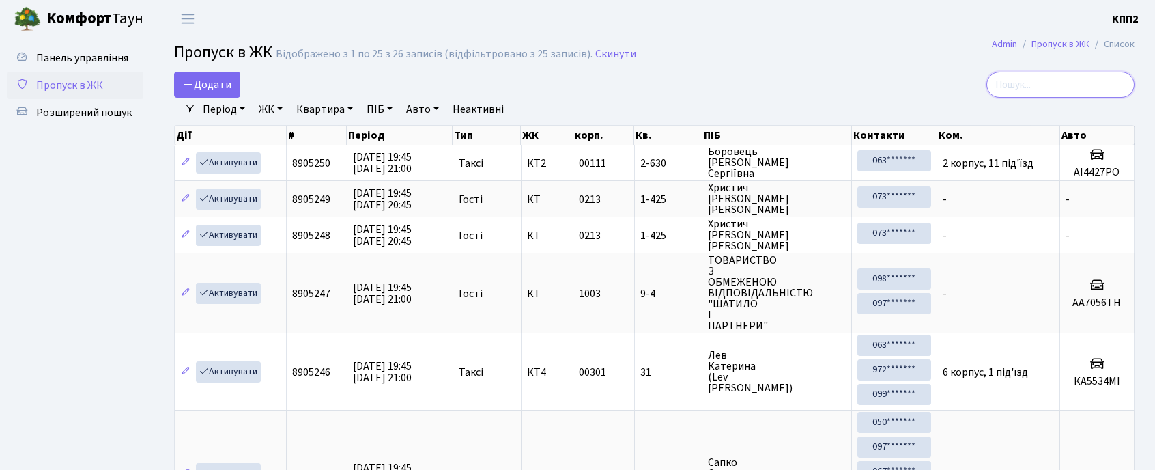
click at [1084, 85] on input "search" at bounding box center [1061, 85] width 148 height 26
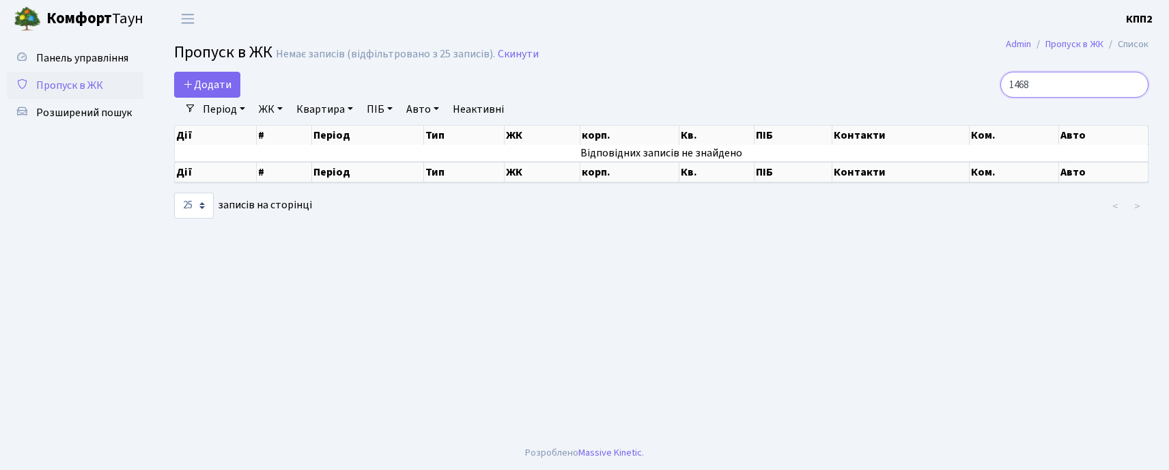
click at [1028, 91] on input "1468" at bounding box center [1074, 85] width 148 height 26
type input "2-1468"
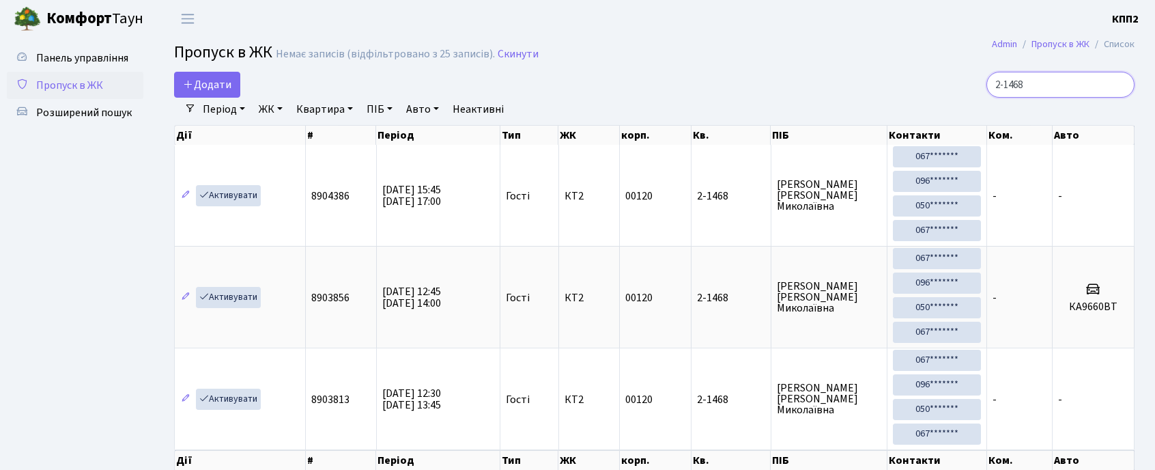
drag, startPoint x: 1118, startPoint y: 90, endPoint x: 1118, endPoint y: 82, distance: 8.2
click at [1118, 87] on input "2-1468" at bounding box center [1061, 85] width 148 height 26
click at [1118, 82] on input "2-1468" at bounding box center [1061, 85] width 148 height 26
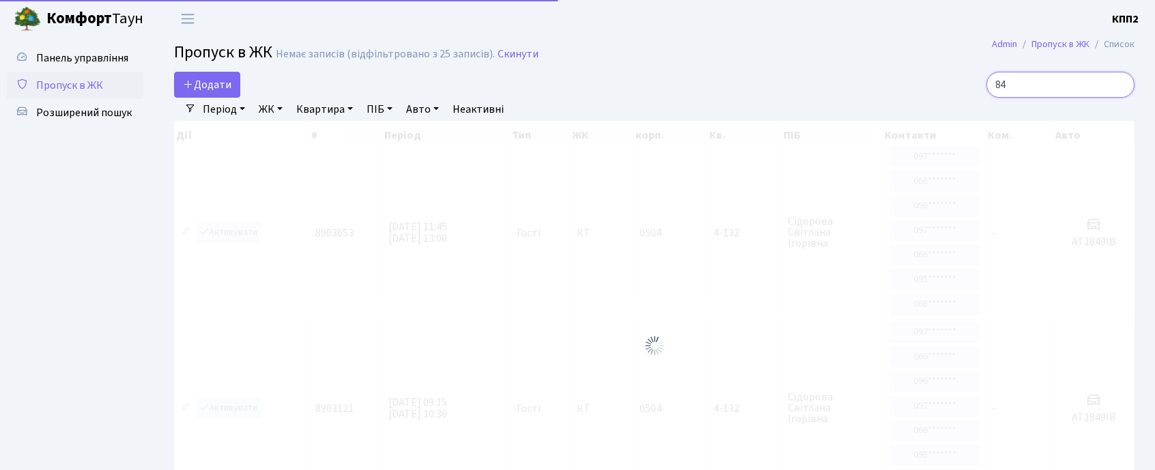
type input "846"
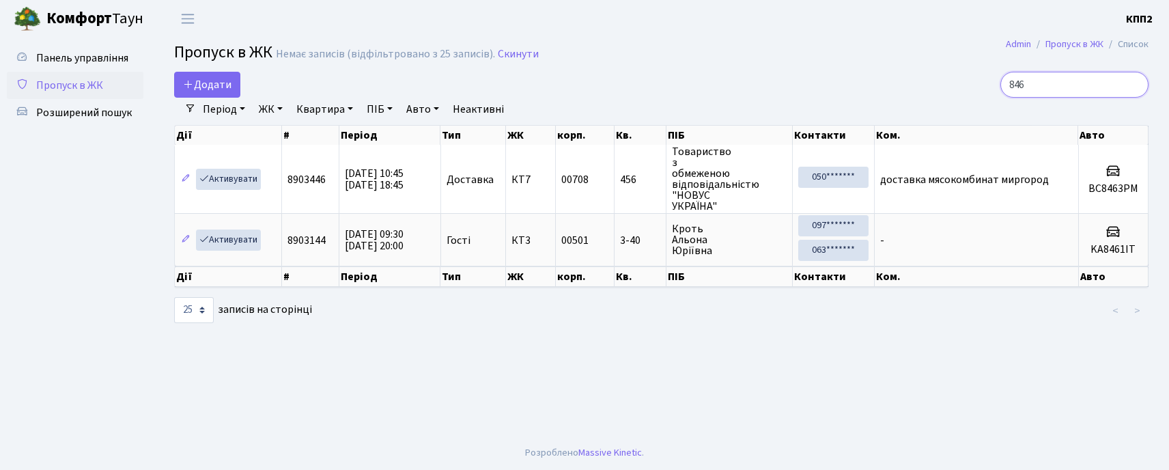
click at [1131, 86] on input "846" at bounding box center [1074, 85] width 148 height 26
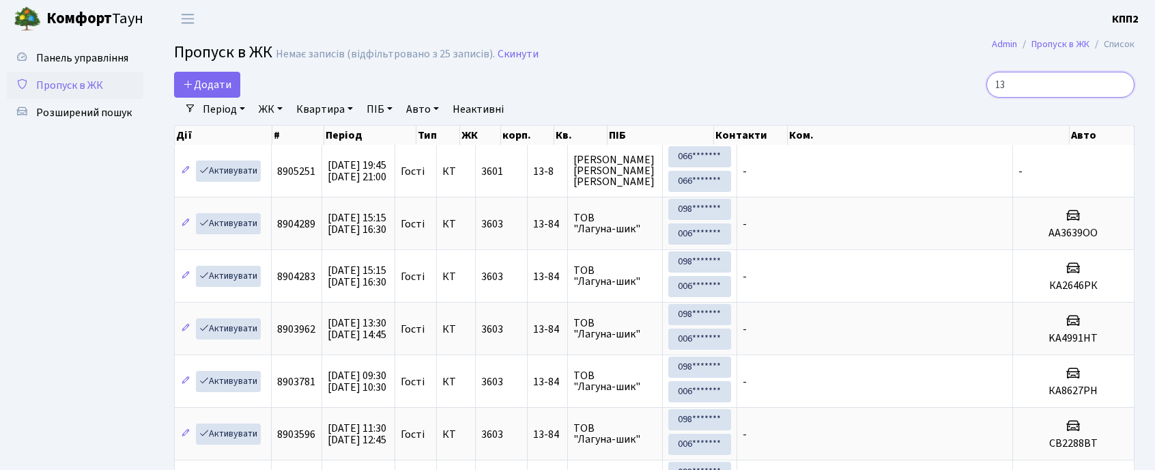
type input "1"
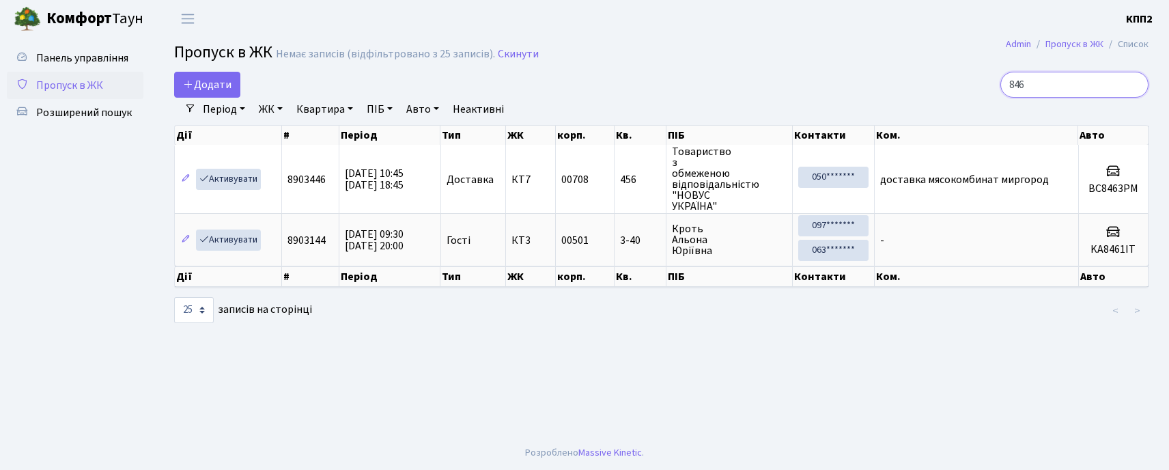
type input "846"
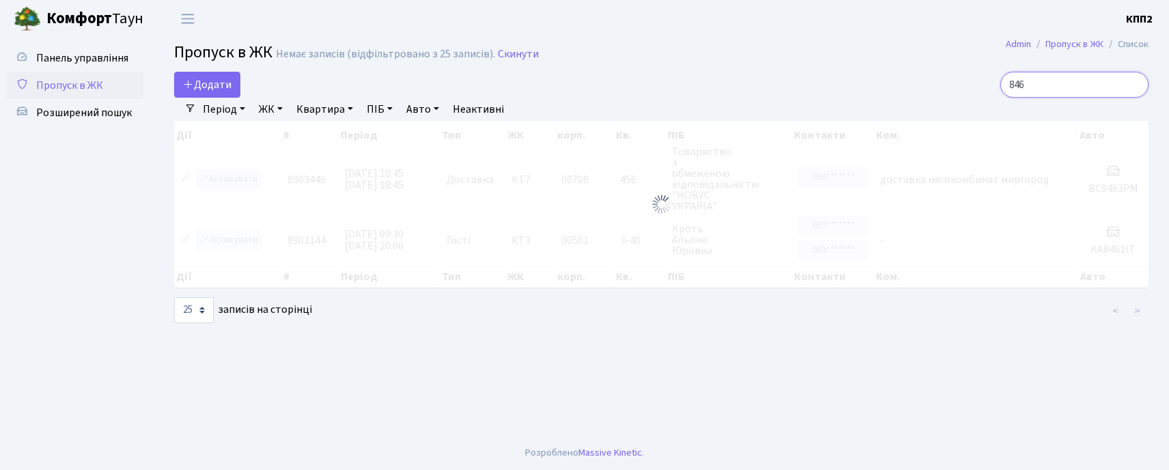
click at [1147, 85] on input "846" at bounding box center [1074, 85] width 148 height 26
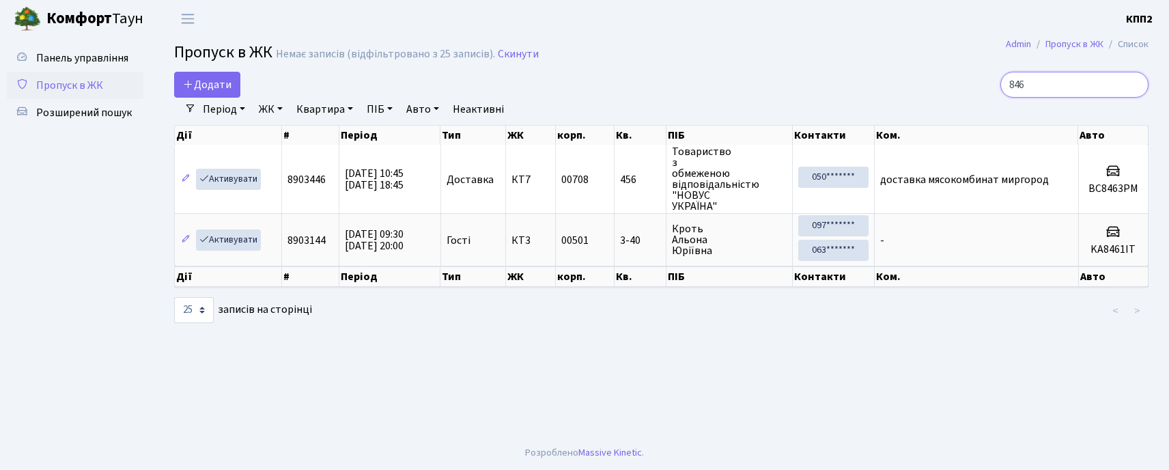
click at [1129, 85] on input "846" at bounding box center [1074, 85] width 148 height 26
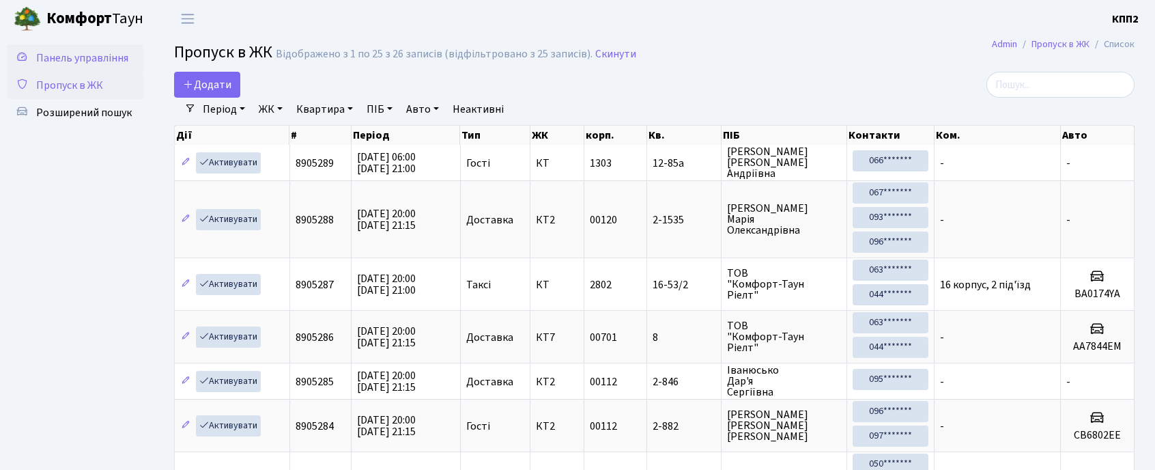
click at [104, 46] on link "Панель управління" at bounding box center [75, 57] width 137 height 27
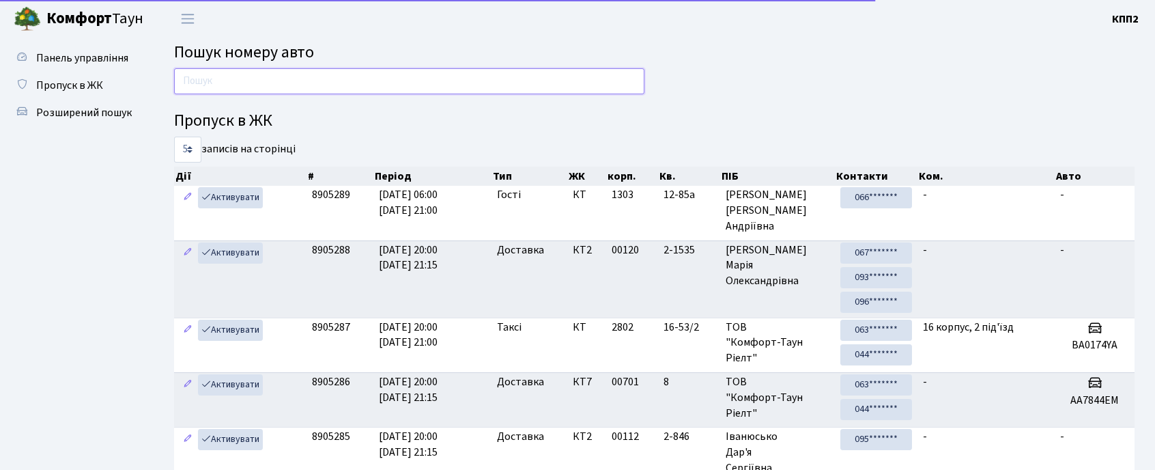
click at [201, 89] on input "text" at bounding box center [409, 81] width 470 height 26
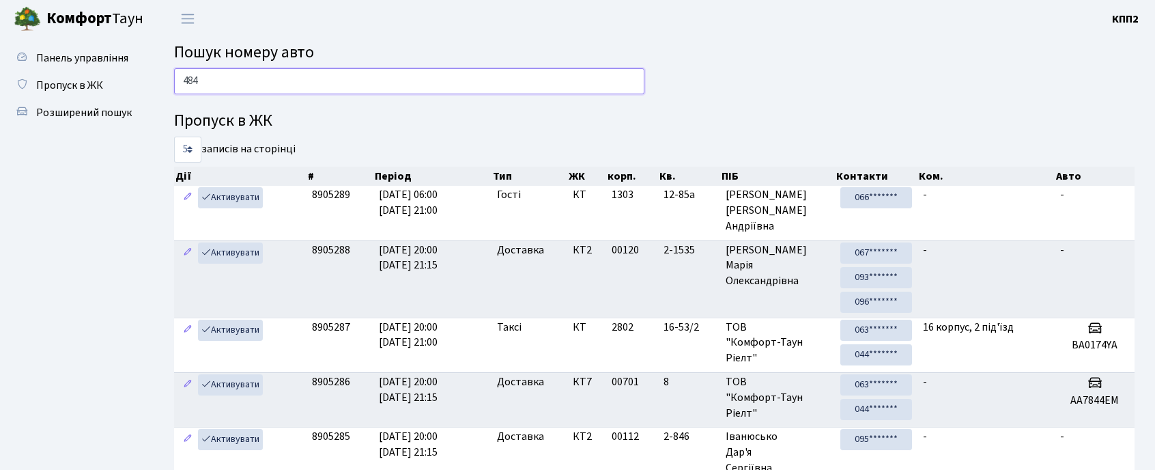
type input "4844"
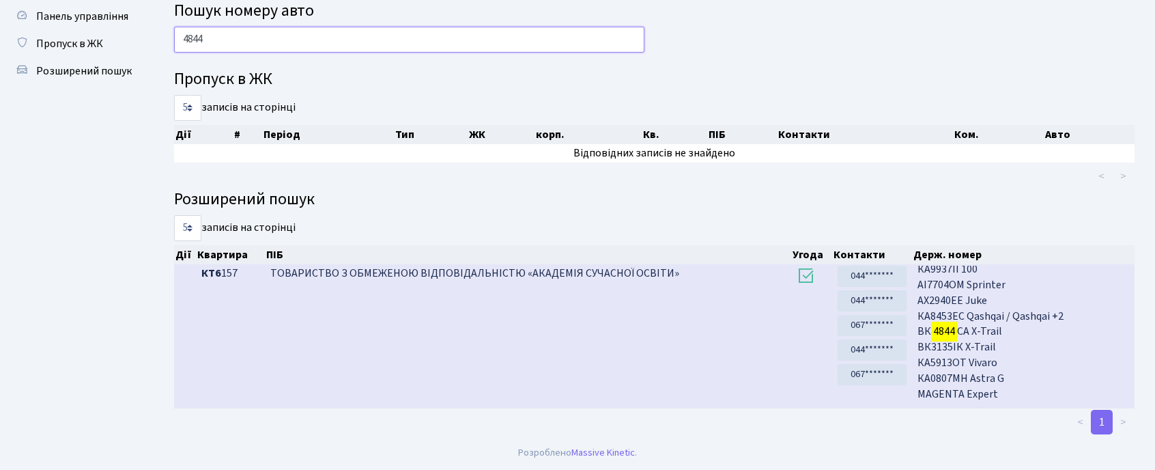
scroll to position [364, 0]
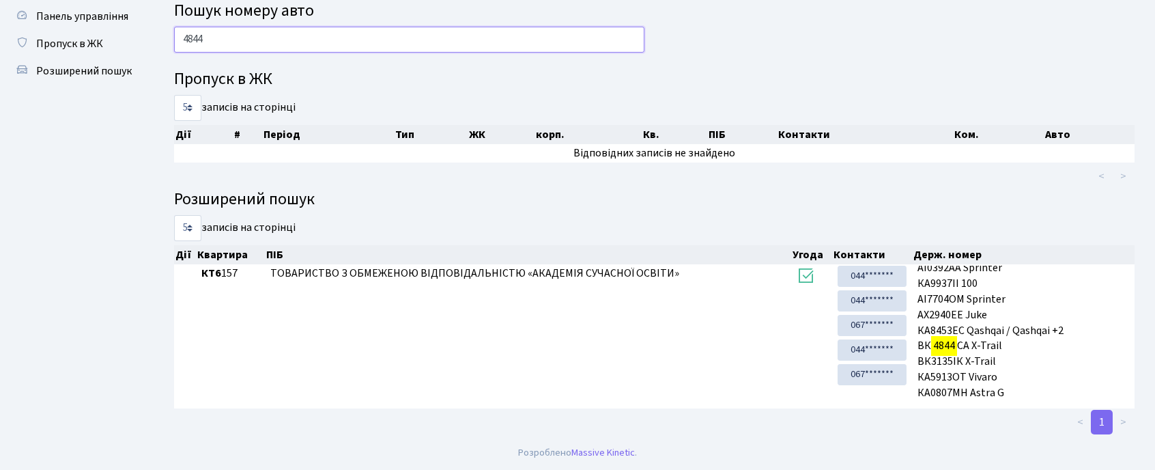
drag, startPoint x: 241, startPoint y: 34, endPoint x: 191, endPoint y: 38, distance: 50.0
click at [184, 38] on input "4844" at bounding box center [409, 40] width 470 height 26
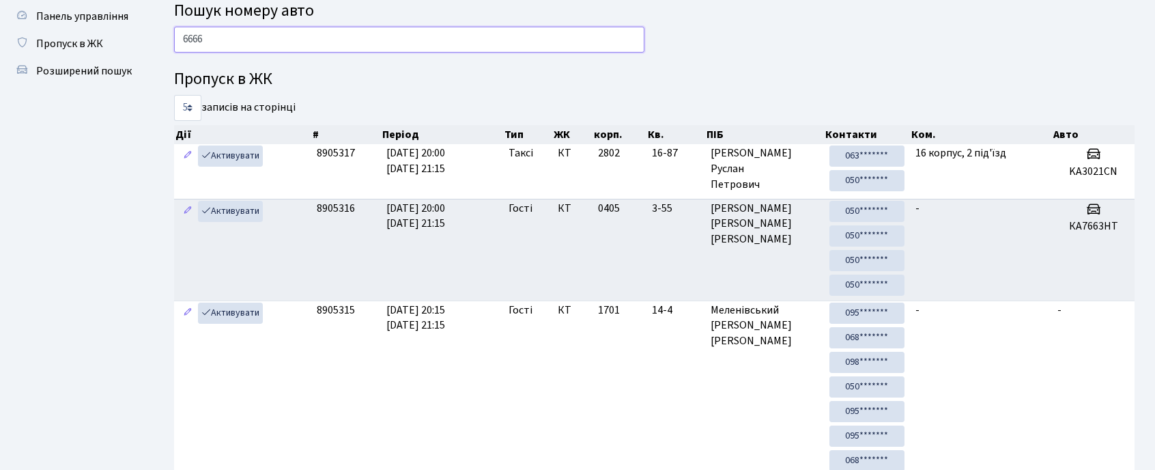
type input "6666"
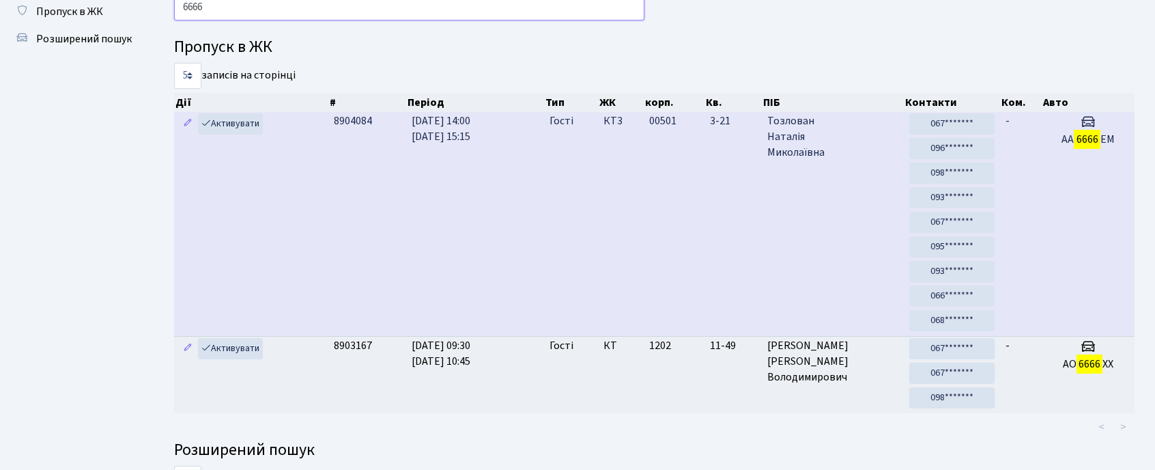
scroll to position [42, 0]
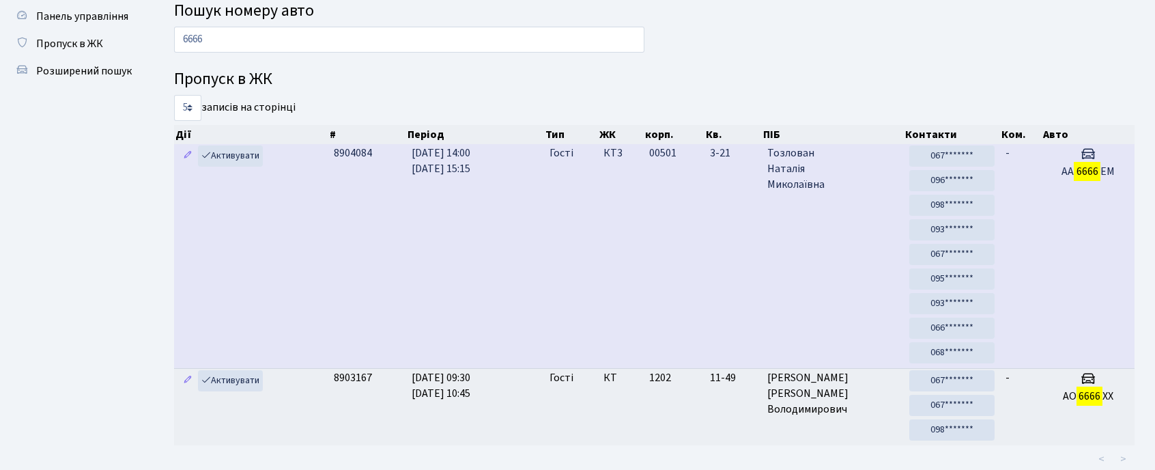
click at [784, 173] on span "[PERSON_NAME]" at bounding box center [834, 168] width 132 height 47
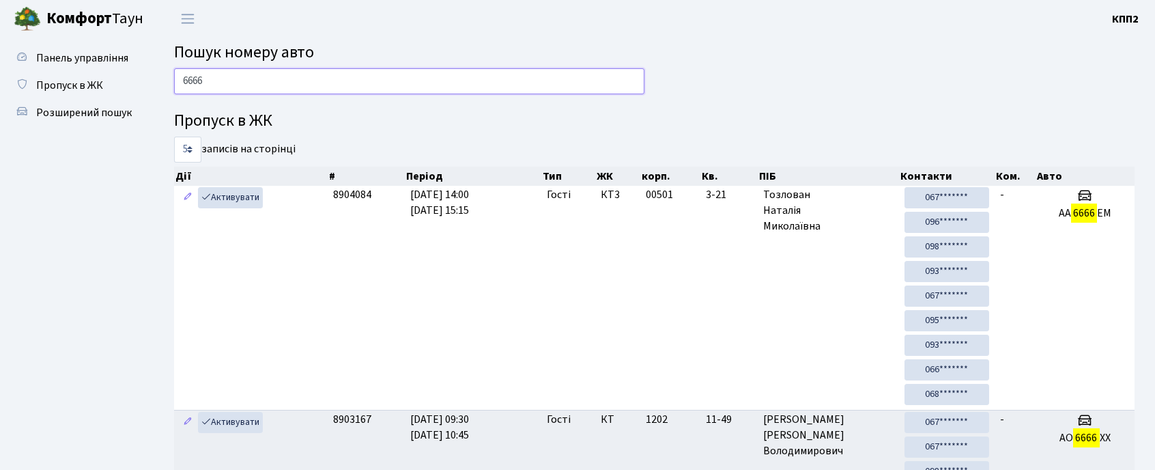
click at [332, 86] on input "6666" at bounding box center [409, 81] width 470 height 26
click at [107, 108] on span "Розширений пошук" at bounding box center [84, 112] width 96 height 15
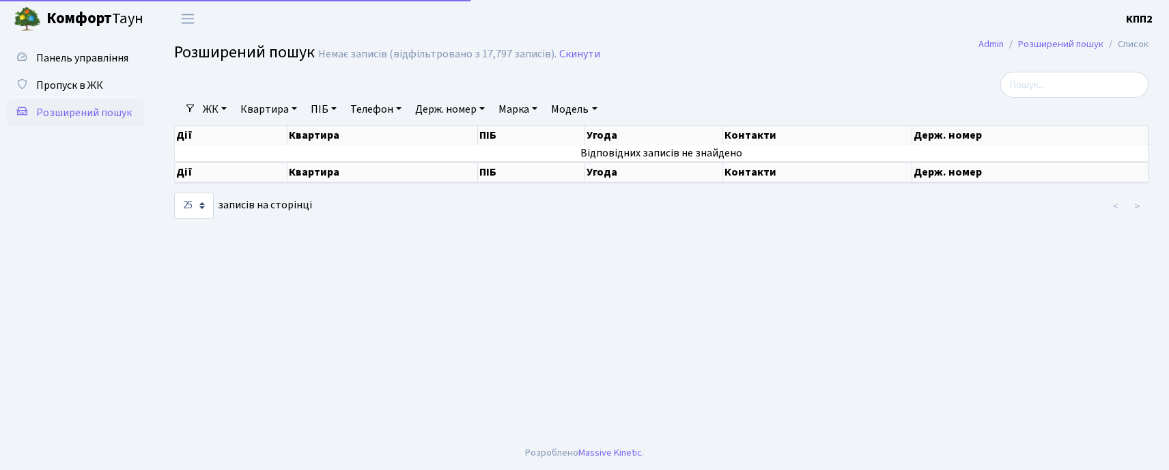
select select "25"
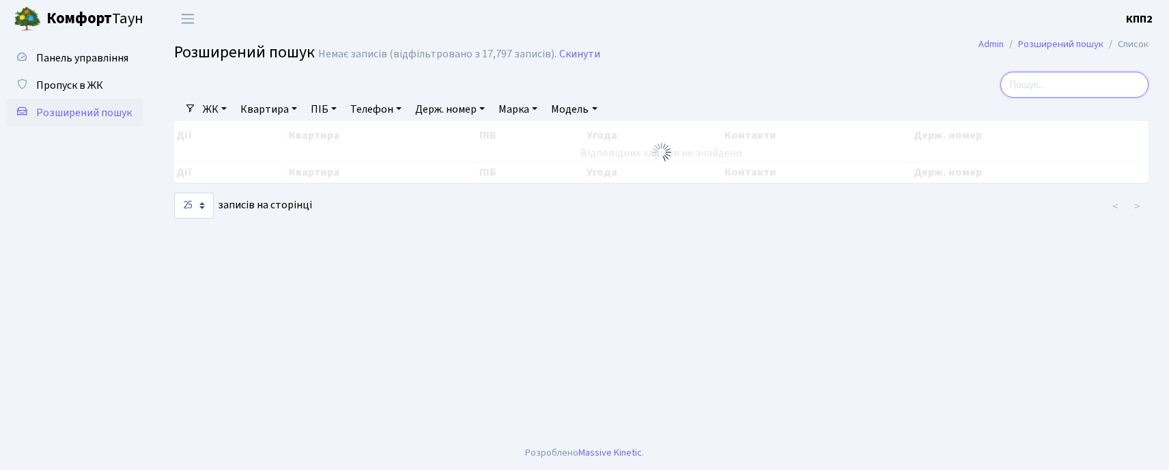
click at [1058, 78] on input "search" at bounding box center [1074, 85] width 148 height 26
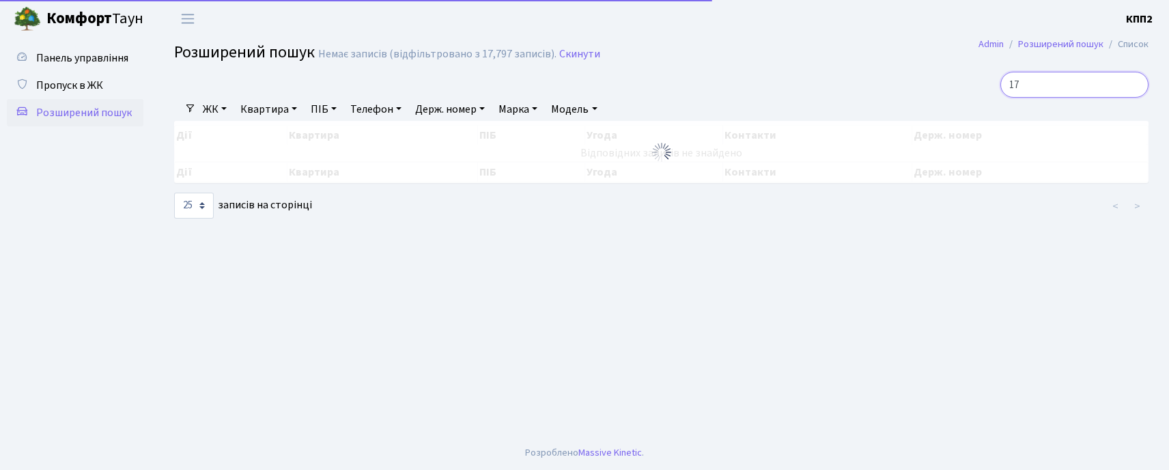
type input "1"
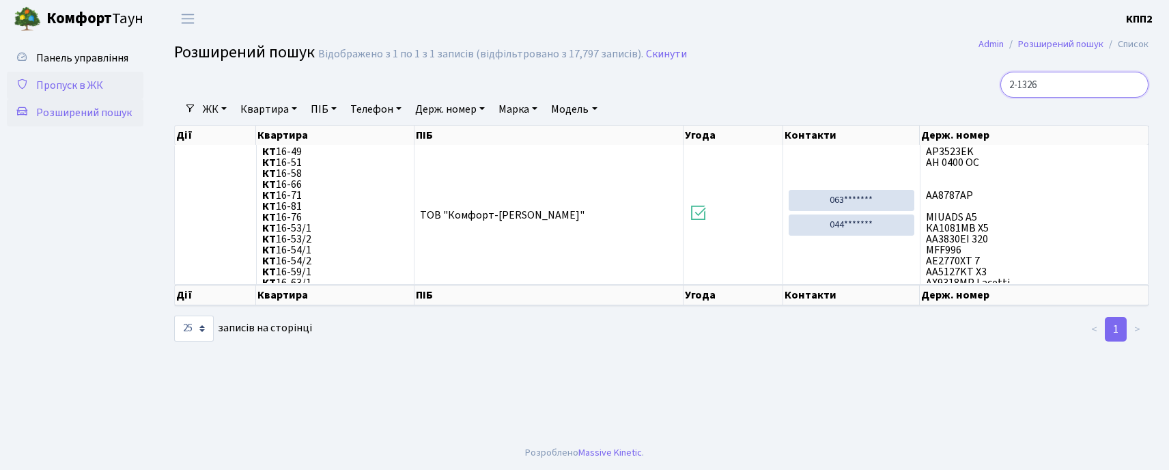
type input "2-1326"
click at [20, 77] on icon at bounding box center [22, 83] width 14 height 13
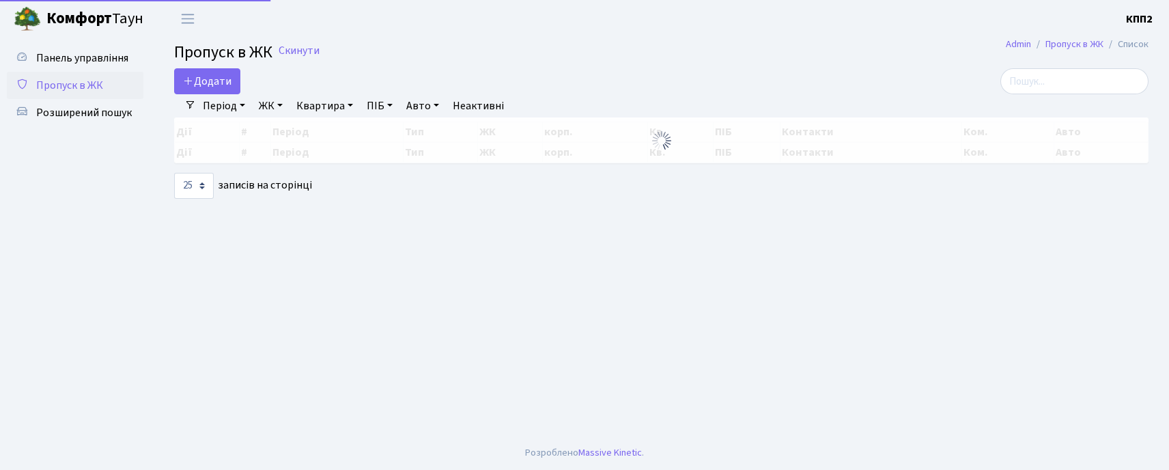
select select "25"
click at [1069, 83] on input "search" at bounding box center [1074, 81] width 148 height 26
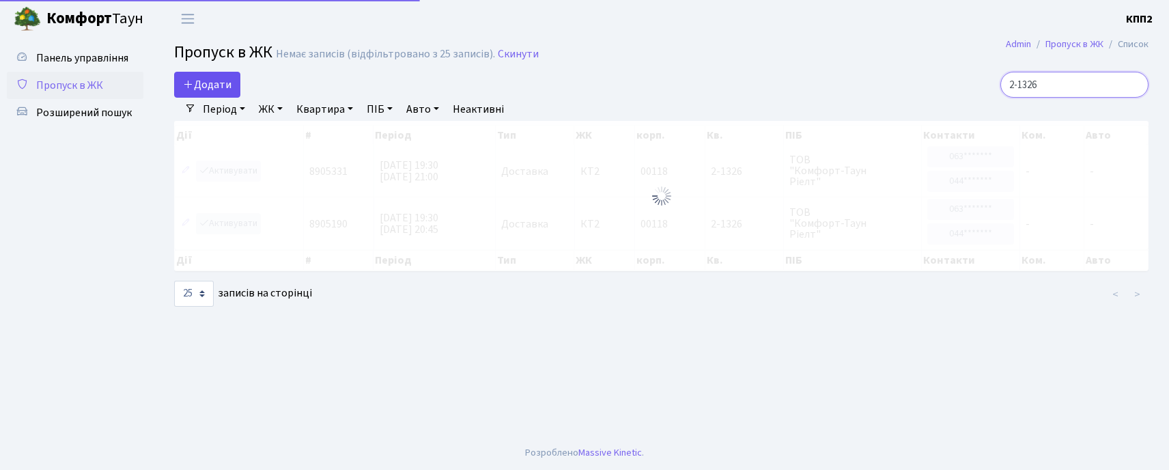
type input "2-1326"
click at [213, 76] on link "Додати" at bounding box center [207, 85] width 66 height 26
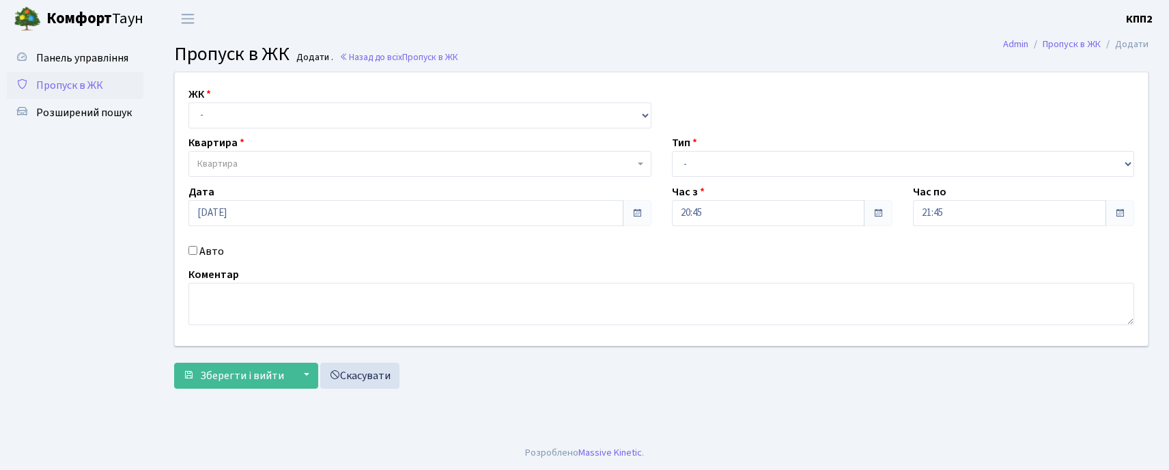
click at [190, 251] on input "Авто" at bounding box center [192, 250] width 9 height 9
checkbox input "true"
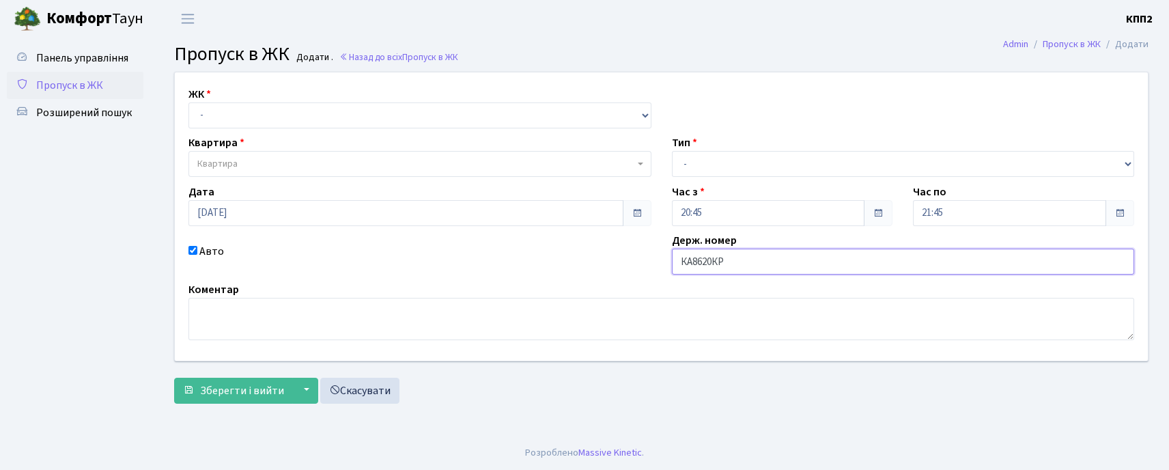
type input "КА8620КР"
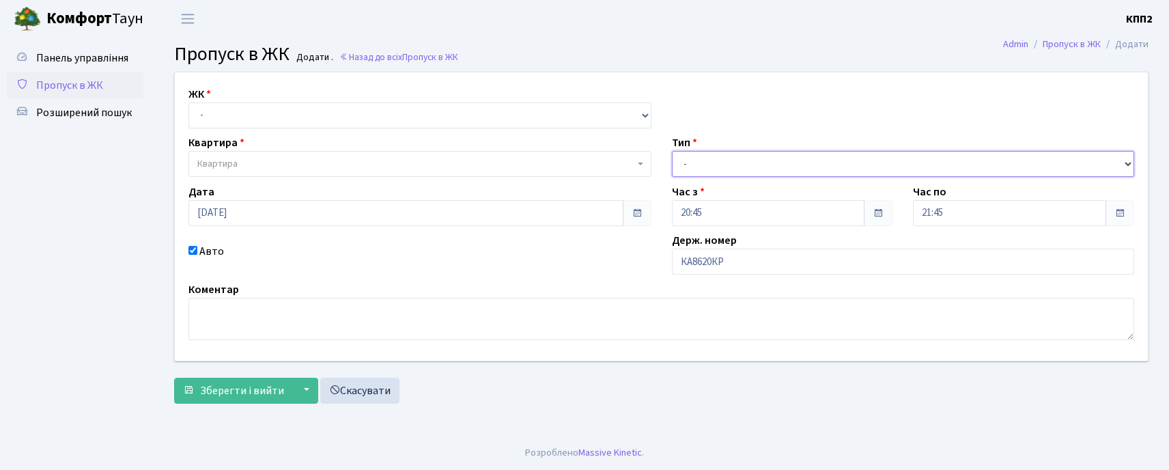
click at [695, 165] on select "- Доставка Таксі Гості Сервіс" at bounding box center [903, 164] width 463 height 26
select select "2"
click at [672, 151] on select "- Доставка Таксі Гості Сервіс" at bounding box center [903, 164] width 463 height 26
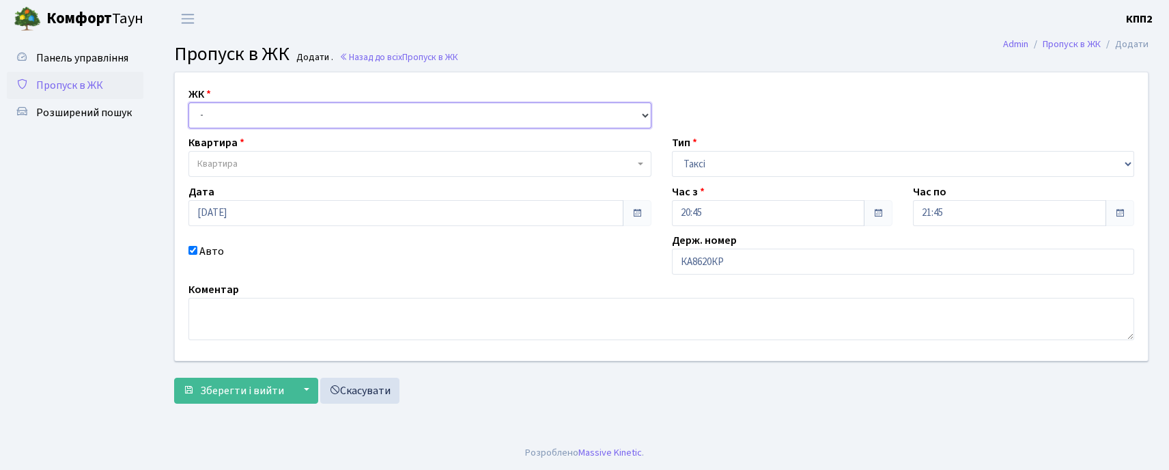
click at [281, 113] on select "- КТ, вул. Регенераторна, 4 КТ2, просп. Соборності, 17 КТ3, вул. Березнева, 16 …" at bounding box center [419, 115] width 463 height 26
select select "271"
click at [188, 102] on select "- КТ, вул. Регенераторна, 4 КТ2, просп. Соборності, 17 КТ3, вул. Березнева, 16 …" at bounding box center [419, 115] width 463 height 26
select select
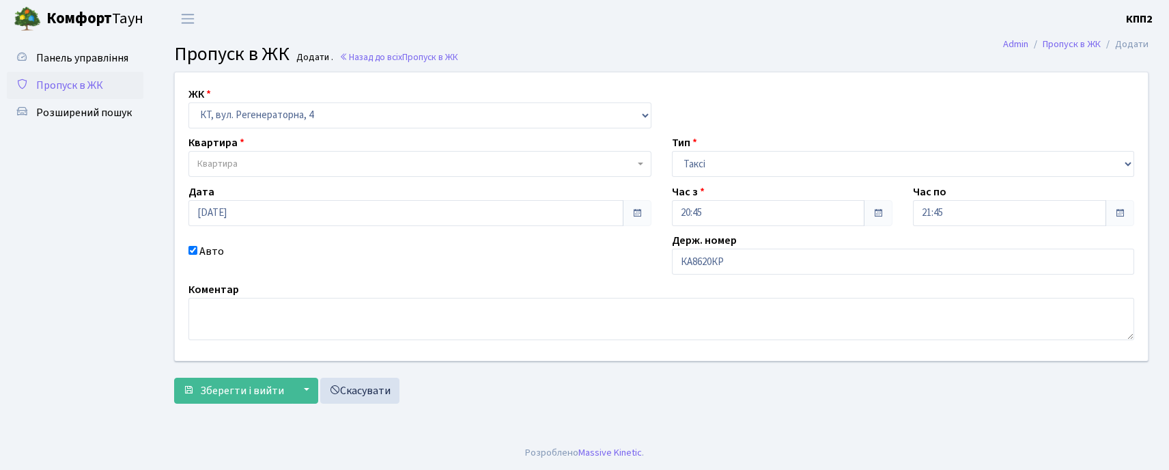
click at [295, 167] on span "Квартира" at bounding box center [415, 164] width 437 height 14
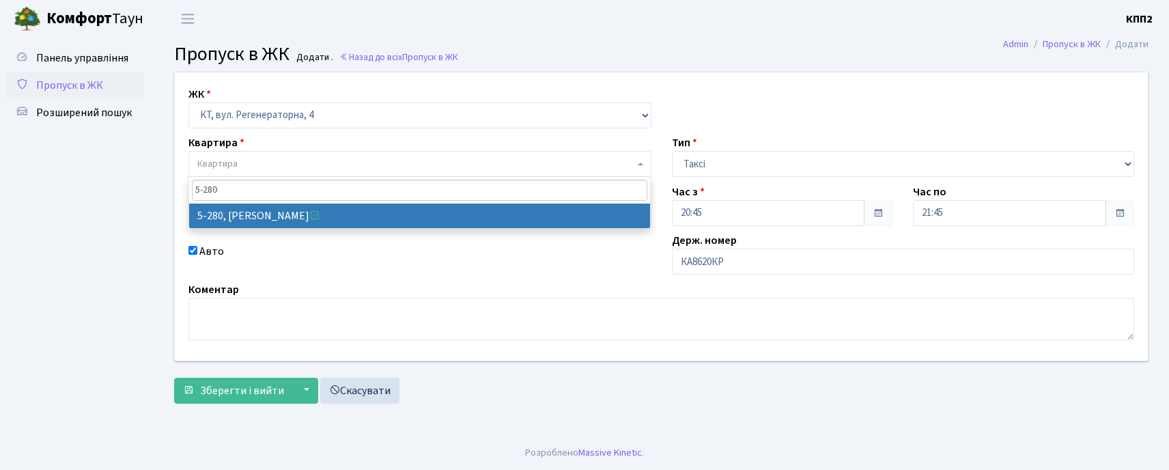
type input "5-280"
select select "2291"
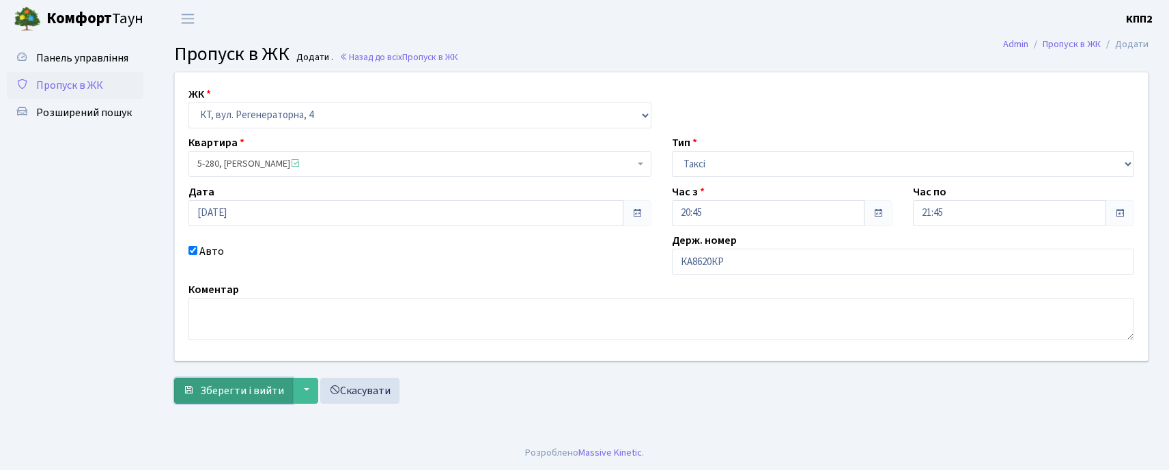
click at [214, 383] on span "Зберегти і вийти" at bounding box center [242, 390] width 84 height 15
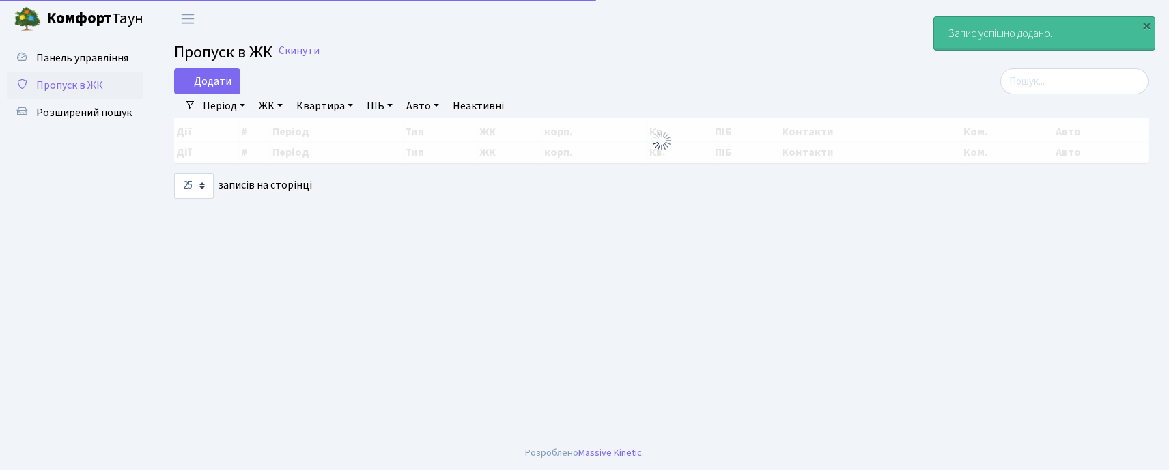
select select "25"
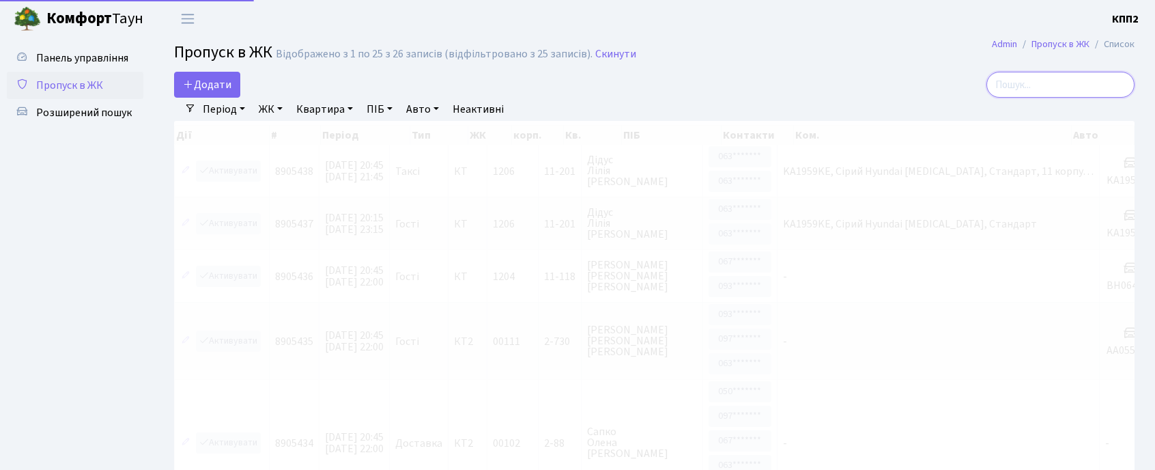
click at [1087, 91] on input "search" at bounding box center [1061, 85] width 148 height 26
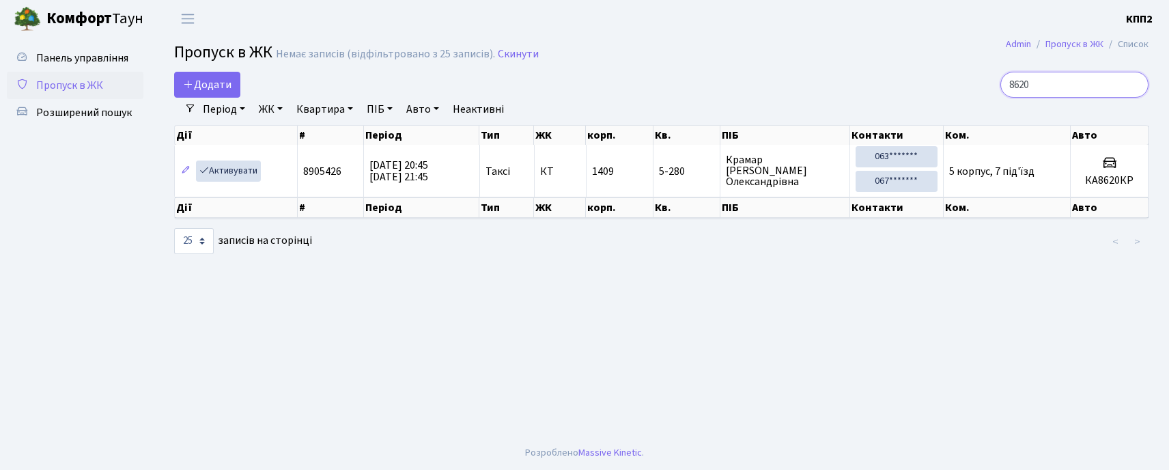
click at [1105, 83] on input "8620" at bounding box center [1074, 85] width 148 height 26
type input "8"
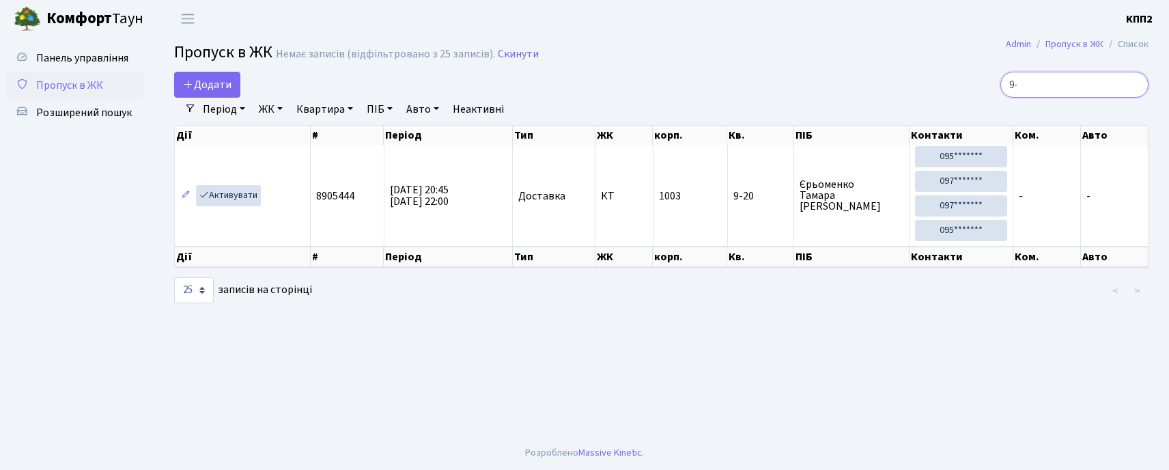
type input "9"
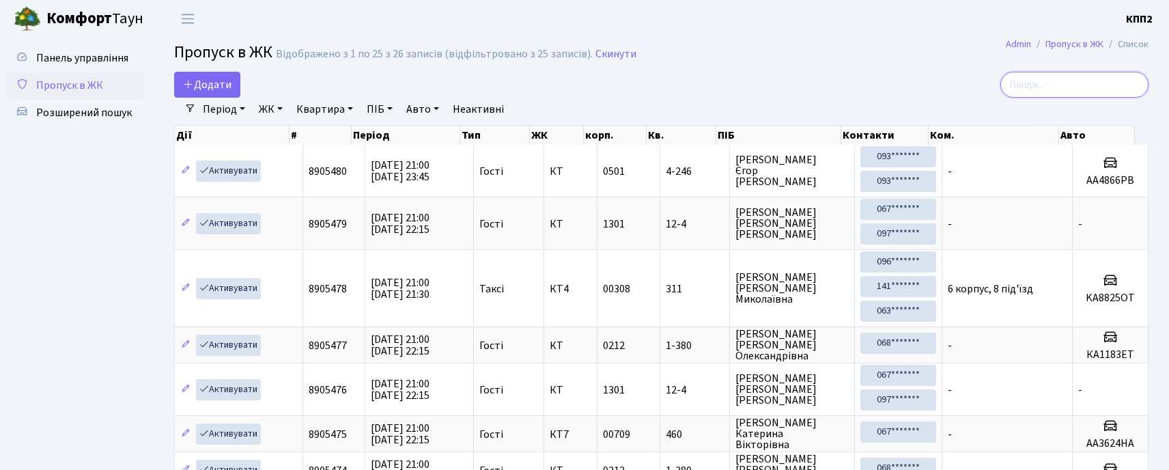
type input "4"
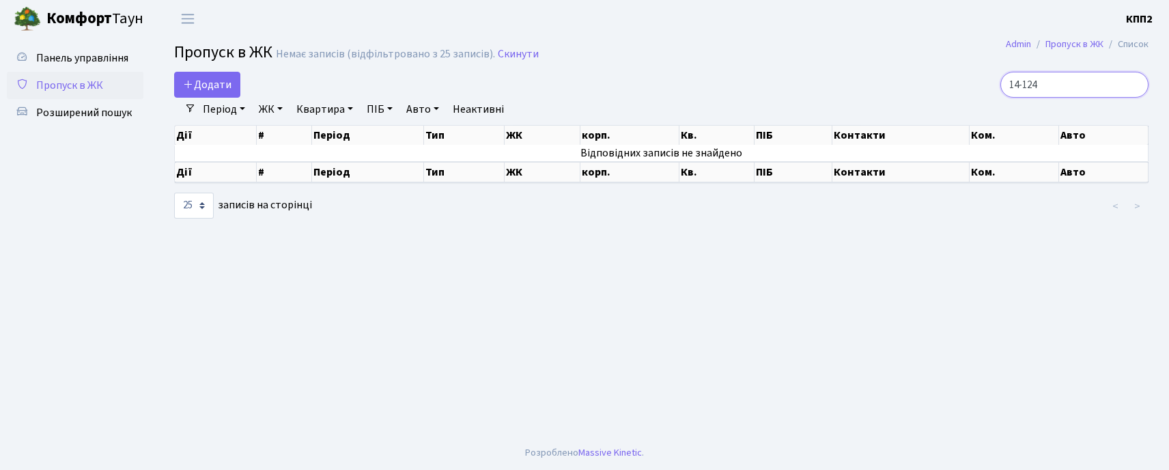
drag, startPoint x: 1031, startPoint y: 79, endPoint x: 1038, endPoint y: 107, distance: 28.2
click at [1034, 94] on input "14-124" at bounding box center [1074, 85] width 148 height 26
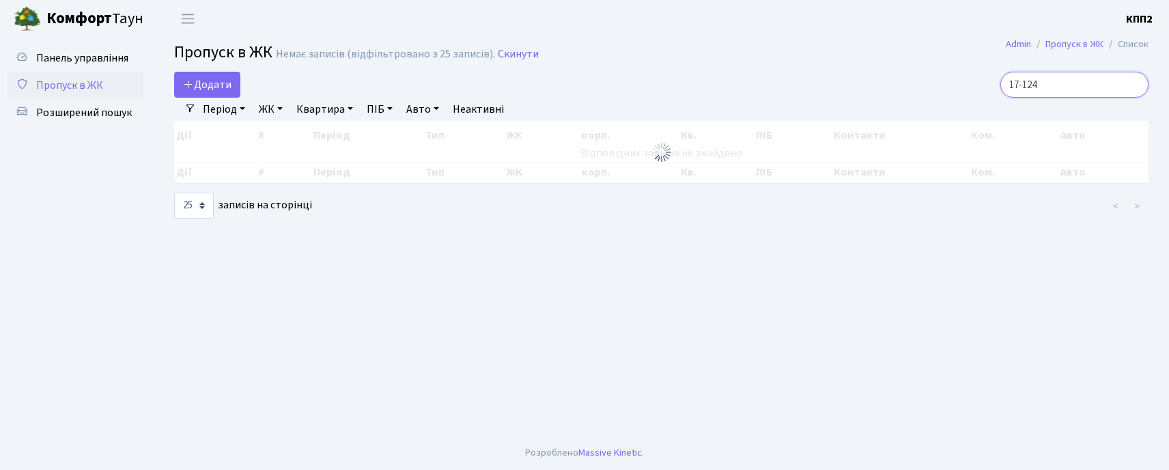
click at [1050, 94] on input "17-124" at bounding box center [1074, 85] width 148 height 26
click at [1058, 91] on input "17-124" at bounding box center [1074, 85] width 148 height 26
type input "17-76"
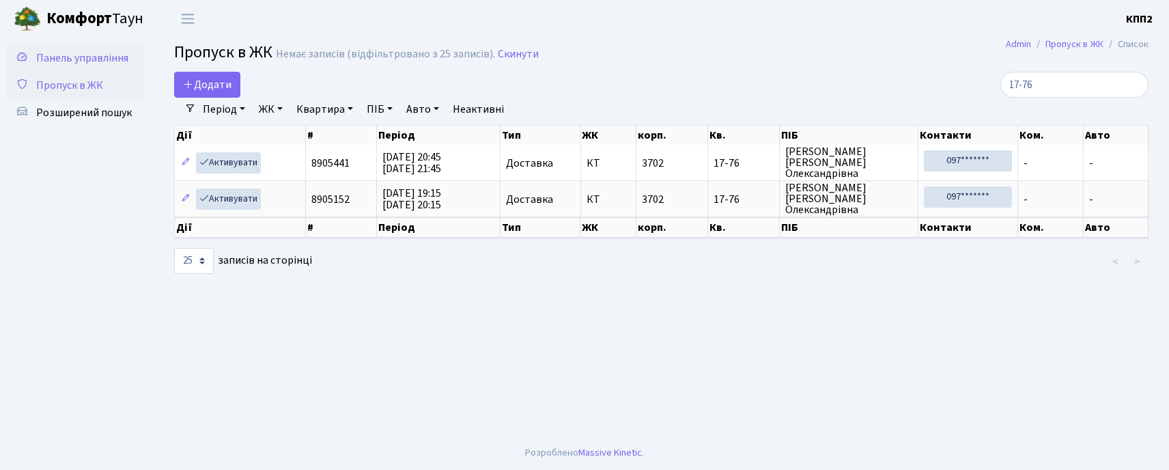
click at [90, 59] on span "Панель управління" at bounding box center [82, 58] width 92 height 15
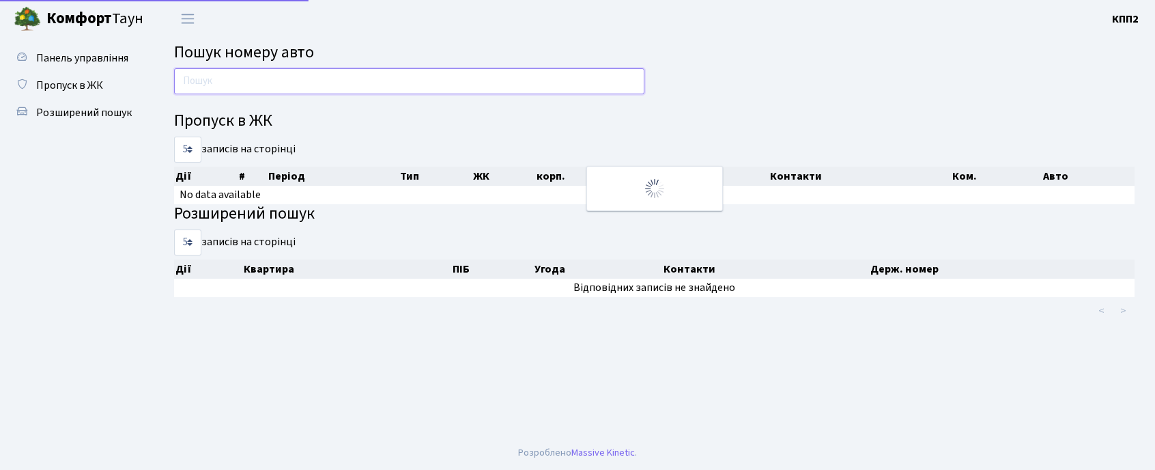
drag, startPoint x: 0, startPoint y: 0, endPoint x: 242, endPoint y: 79, distance: 254.4
click at [242, 79] on input "text" at bounding box center [409, 81] width 470 height 26
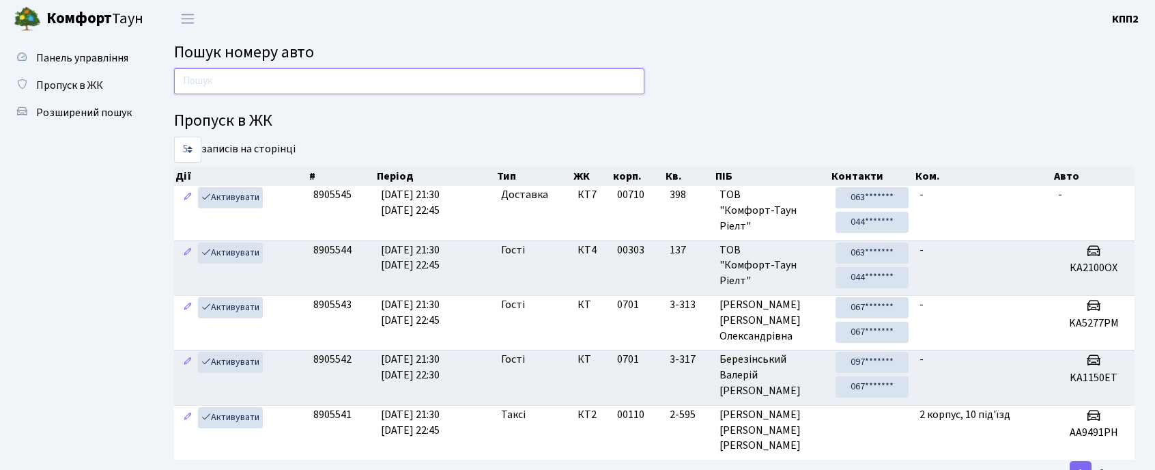
type input "[PERSON_NAME]"
type input "M"
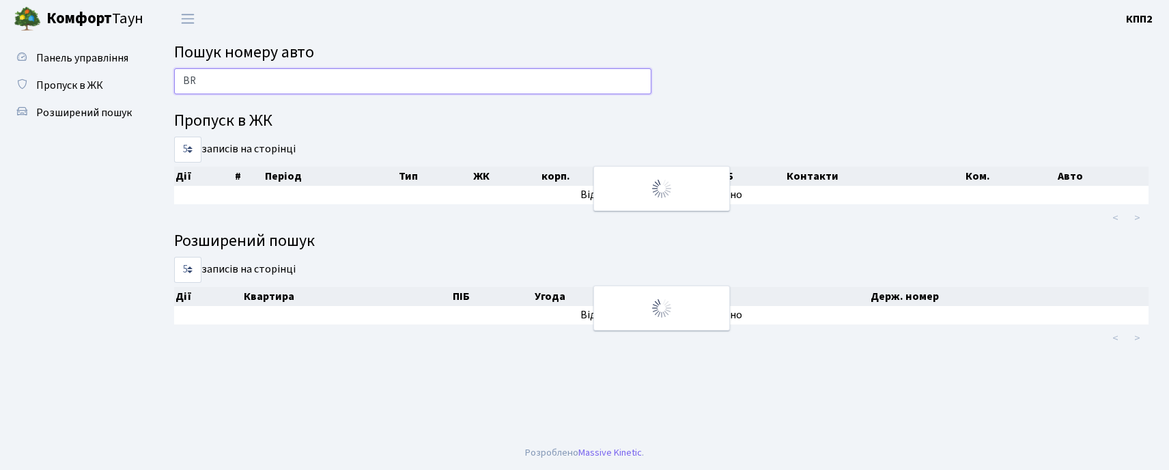
type input "B"
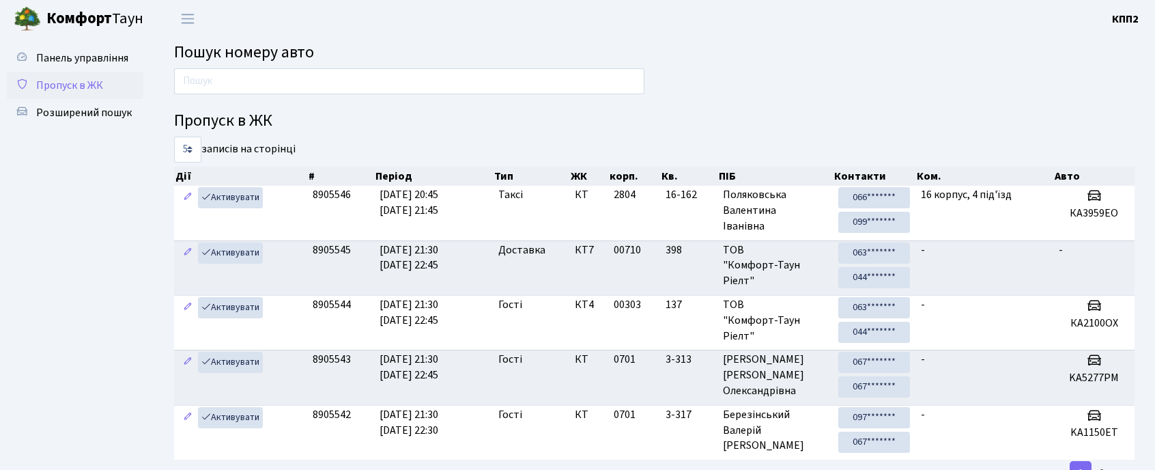
click at [51, 78] on span "Пропуск в ЖК" at bounding box center [69, 85] width 67 height 15
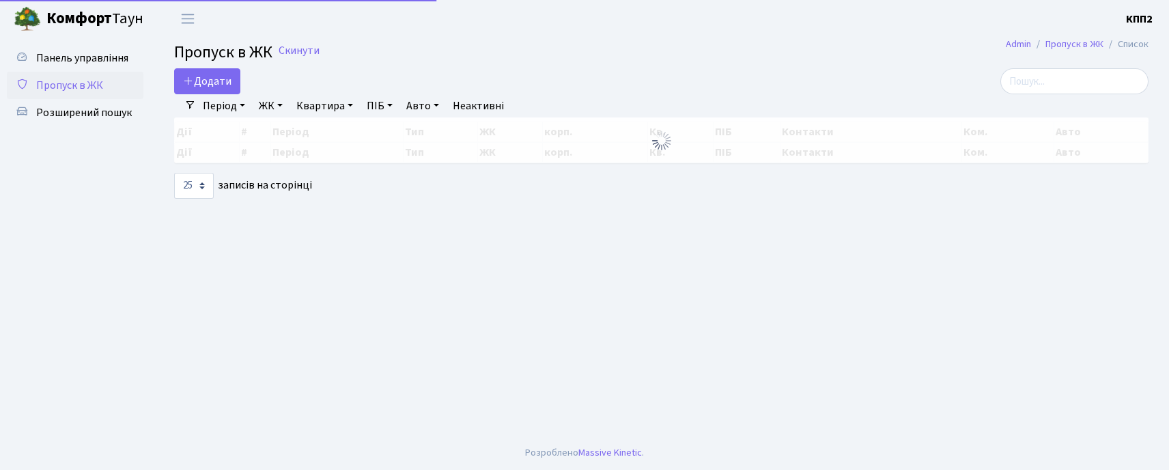
select select "25"
click at [221, 90] on link "Додати" at bounding box center [207, 81] width 66 height 26
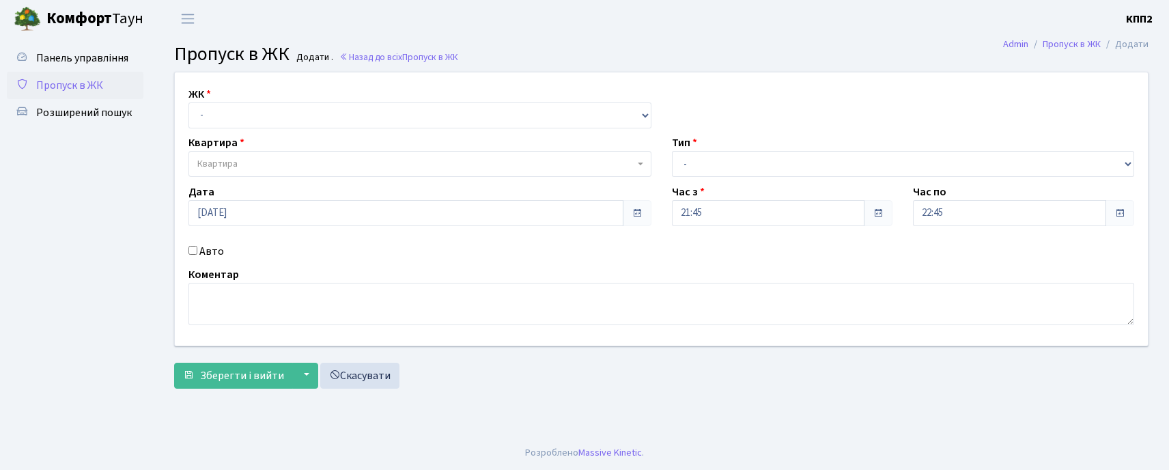
click at [230, 124] on select "- КТ, вул. Регенераторна, 4 КТ2, просп. Соборності, 17 КТ3, вул. Березнева, 16 …" at bounding box center [419, 115] width 463 height 26
select select "271"
click at [188, 102] on select "- КТ, вул. Регенераторна, 4 КТ2, просп. Соборності, 17 КТ3, вул. Березнева, 16 …" at bounding box center [419, 115] width 463 height 26
select select
click at [255, 150] on div "Квартира Квартира" at bounding box center [419, 156] width 483 height 42
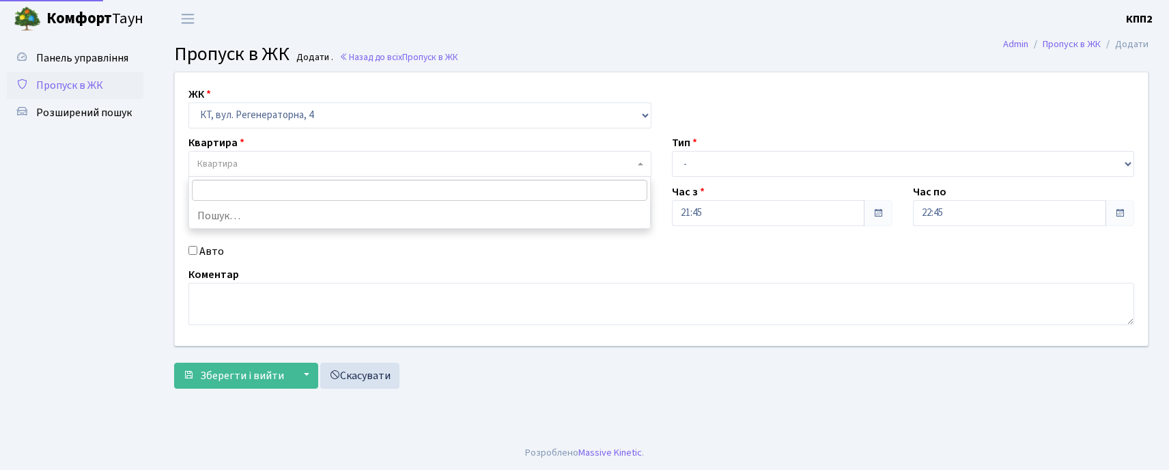
click at [255, 156] on span "Квартира" at bounding box center [419, 164] width 463 height 26
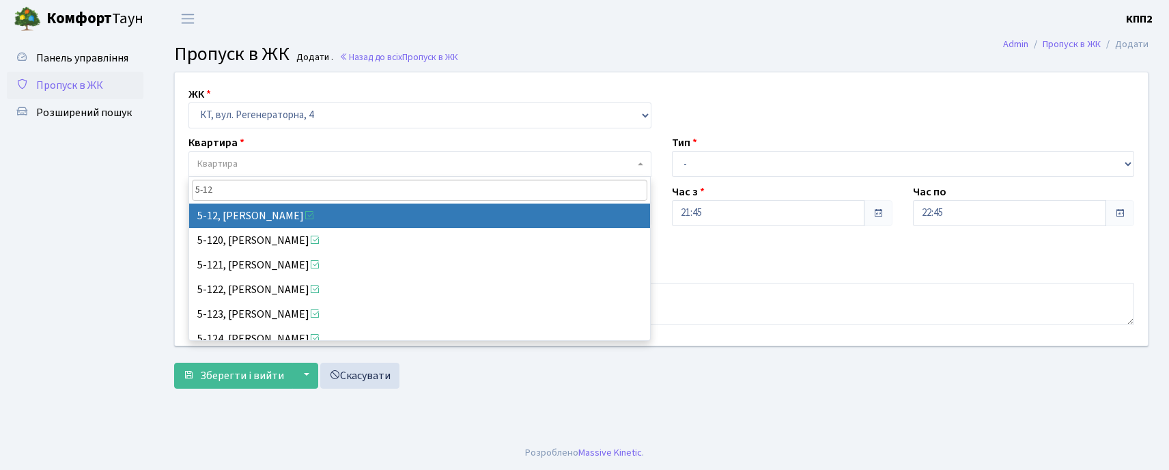
type input "5-12"
select select "2504"
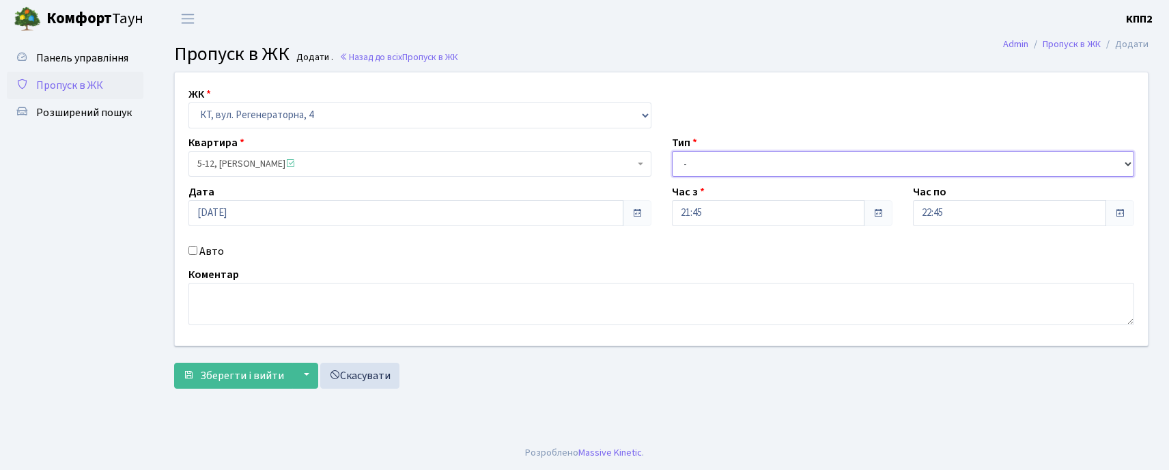
click at [759, 164] on select "- Доставка Таксі Гості Сервіс" at bounding box center [903, 164] width 463 height 26
select select "3"
click at [672, 151] on select "- Доставка Таксі Гості Сервіс" at bounding box center [903, 164] width 463 height 26
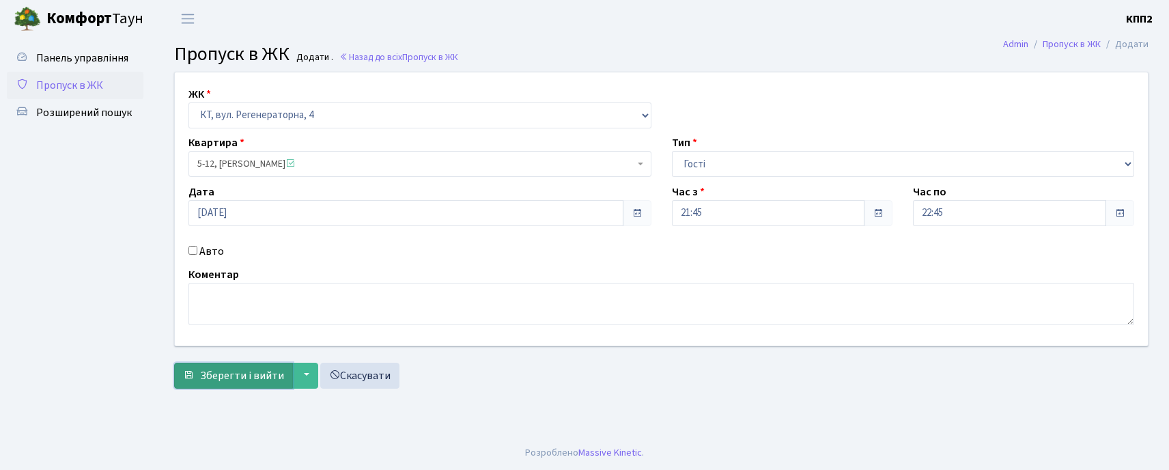
click at [190, 371] on span "submit" at bounding box center [188, 374] width 11 height 11
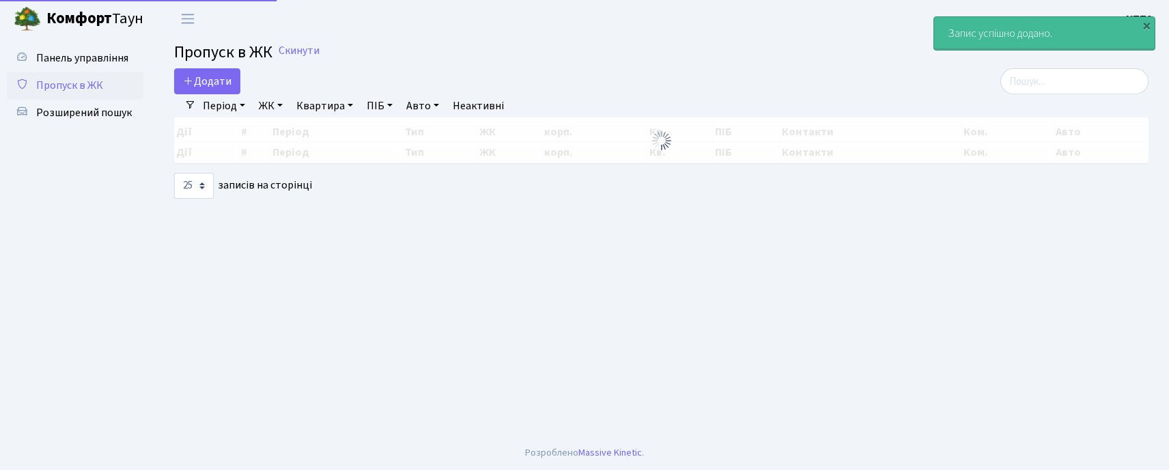
select select "25"
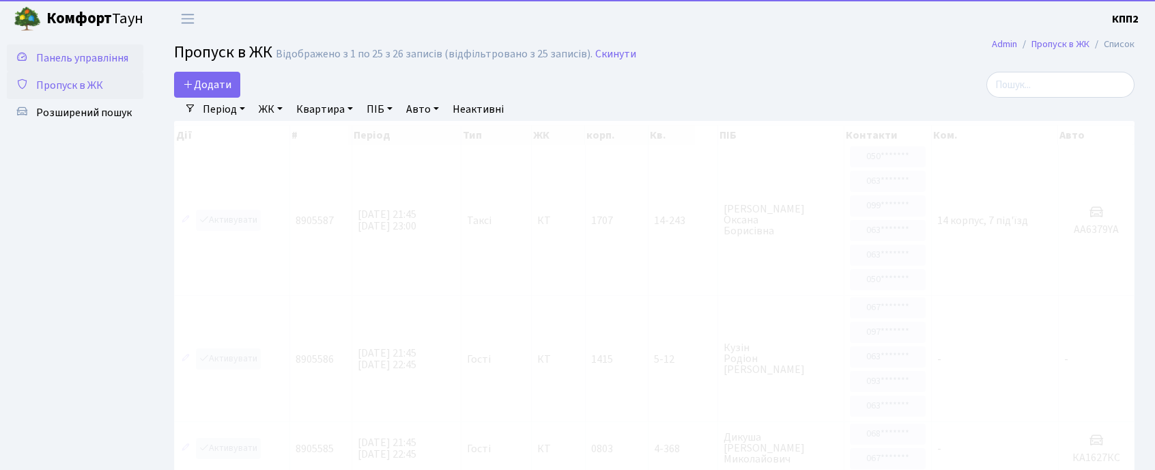
click at [119, 53] on span "Панель управління" at bounding box center [82, 58] width 92 height 15
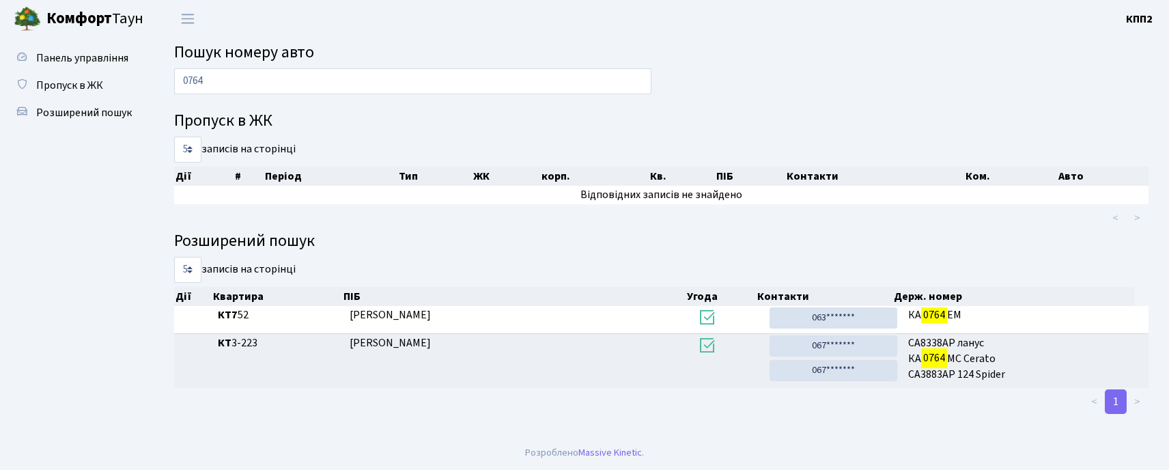
type input "0764"
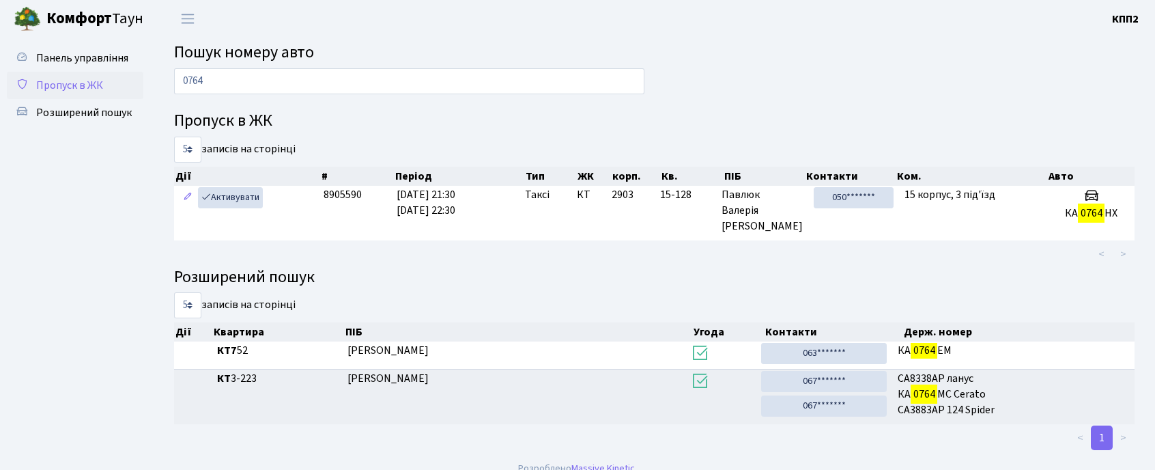
click at [52, 93] on link "Пропуск в ЖК" at bounding box center [75, 85] width 137 height 27
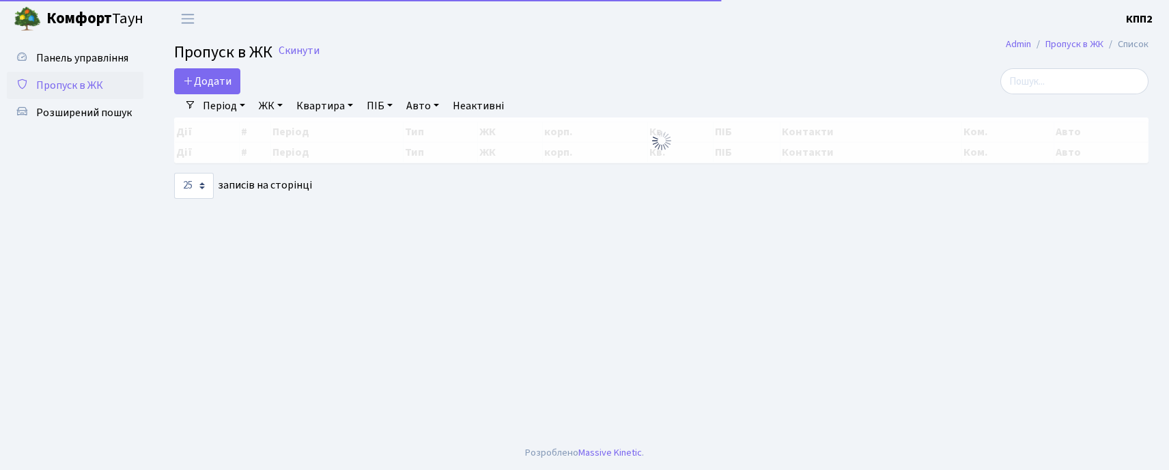
select select "25"
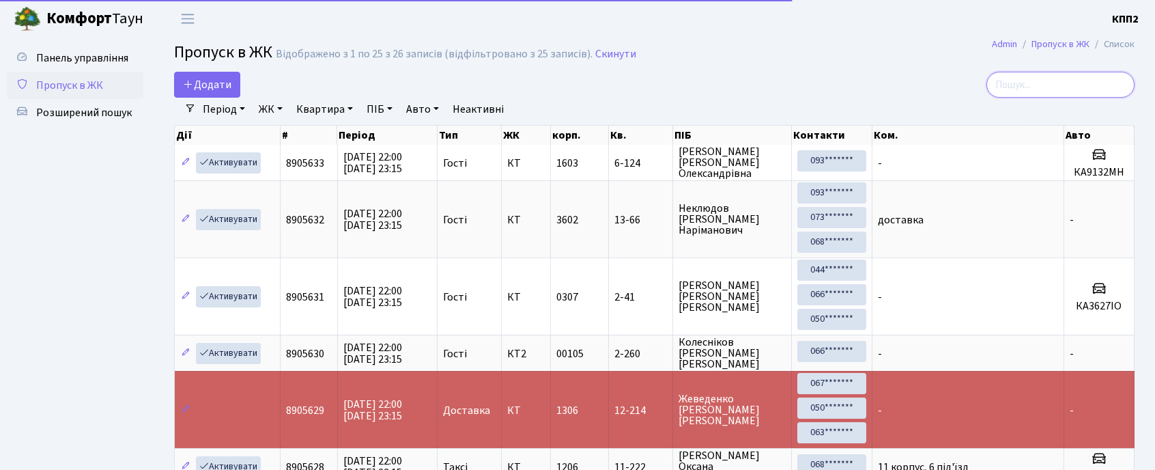
click at [1034, 91] on input "search" at bounding box center [1061, 85] width 148 height 26
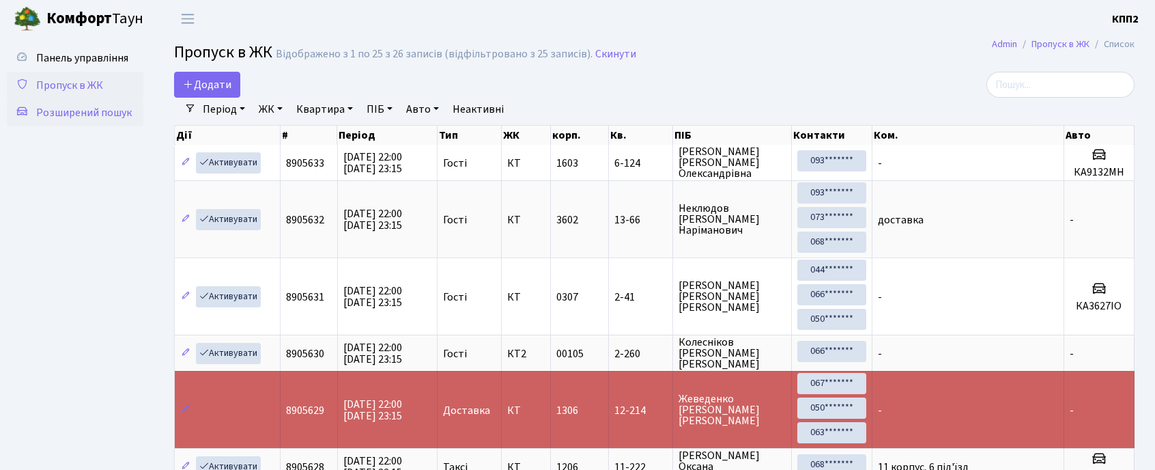
click at [100, 110] on span "Розширений пошук" at bounding box center [84, 112] width 96 height 15
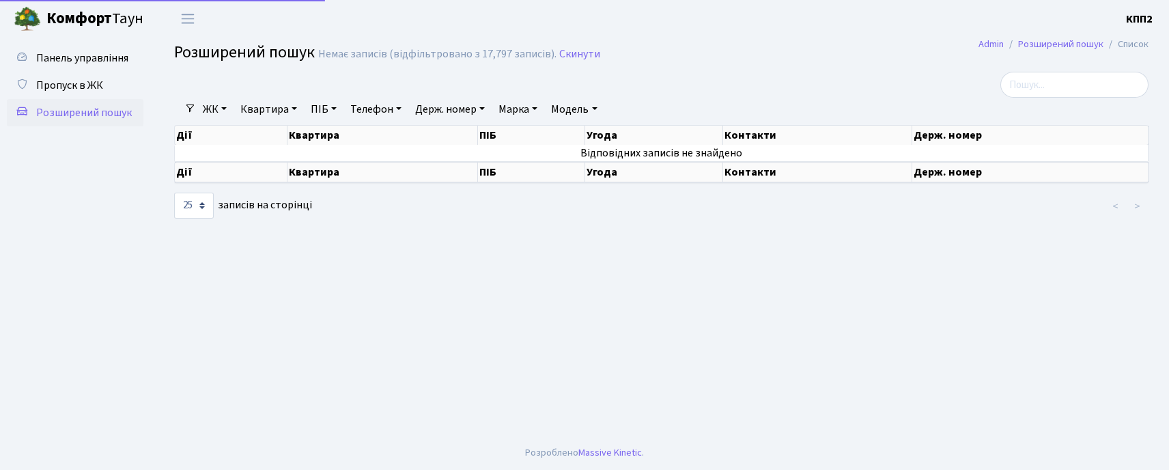
select select "25"
click at [219, 113] on link "ЖК" at bounding box center [214, 109] width 35 height 23
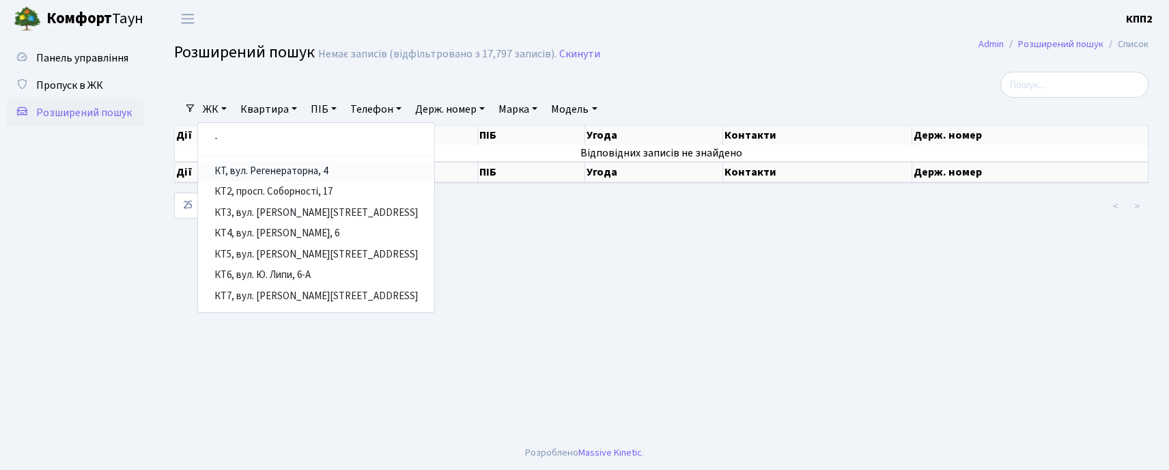
click at [246, 167] on link "КТ, вул. Регенераторна, 4" at bounding box center [316, 171] width 236 height 21
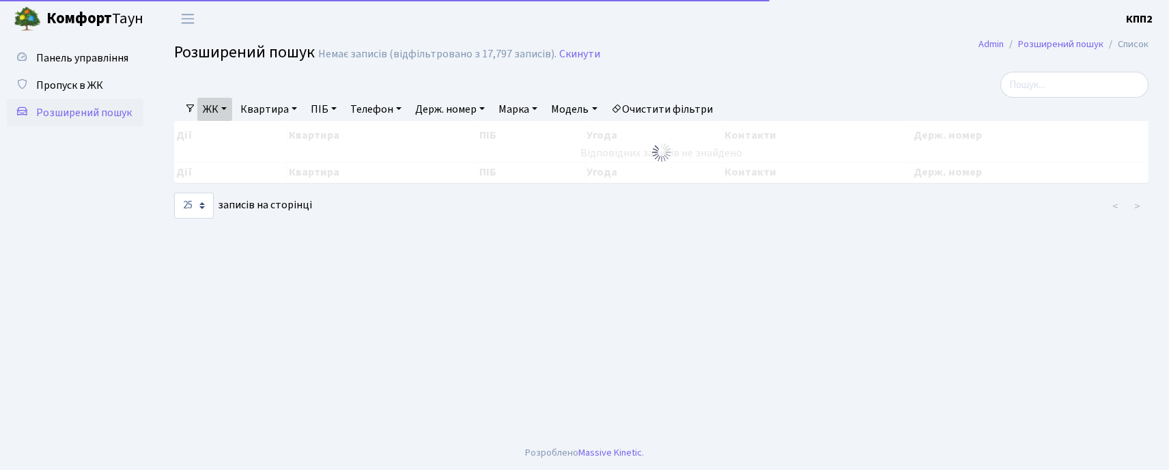
click at [277, 113] on link "Квартира" at bounding box center [269, 109] width 68 height 23
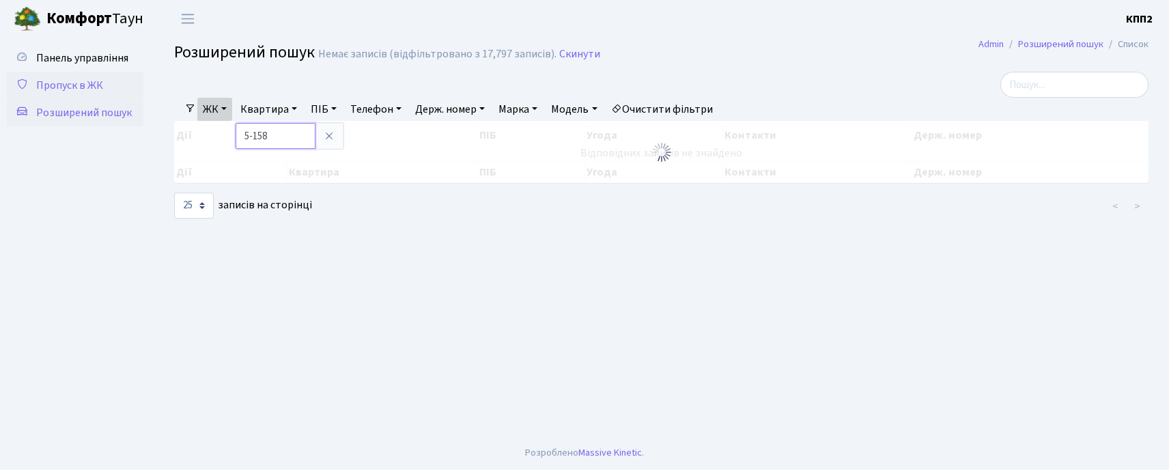
type input "5-158"
click at [94, 74] on link "Пропуск в ЖК" at bounding box center [75, 85] width 137 height 27
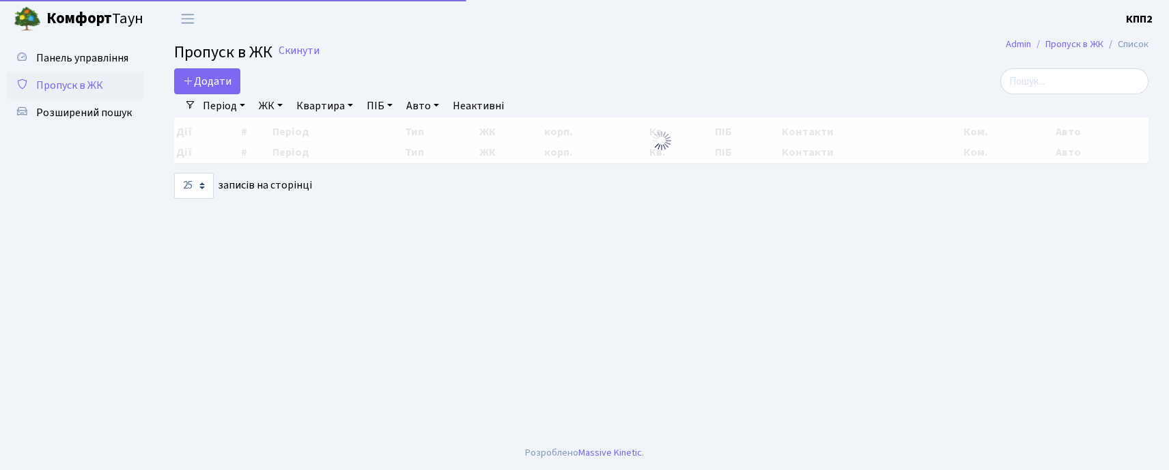
select select "25"
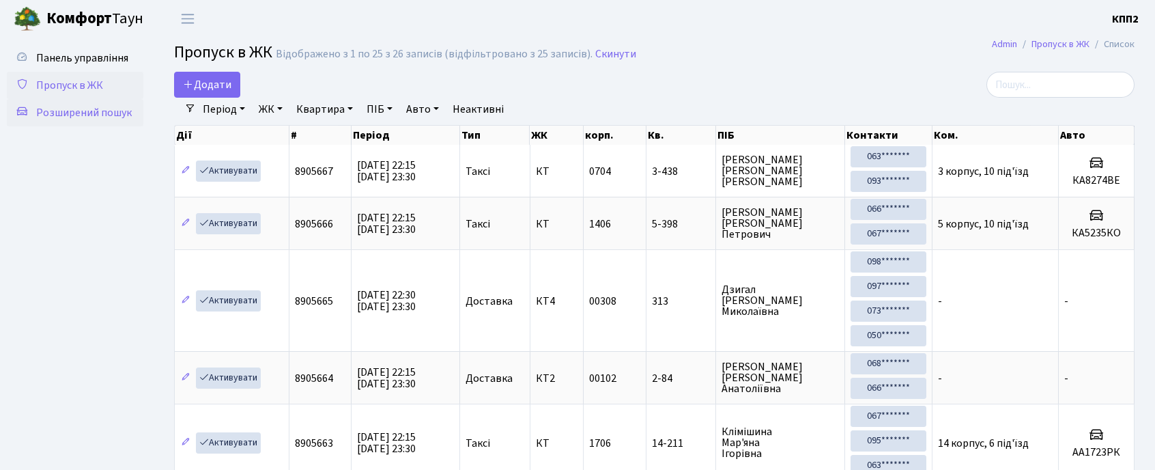
click at [122, 120] on link "Розширений пошук" at bounding box center [75, 112] width 137 height 27
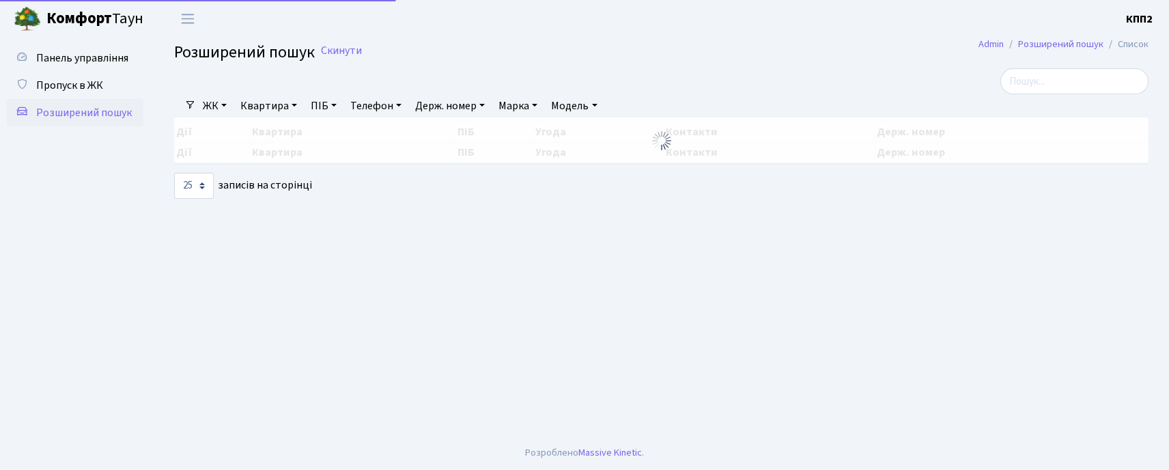
select select "25"
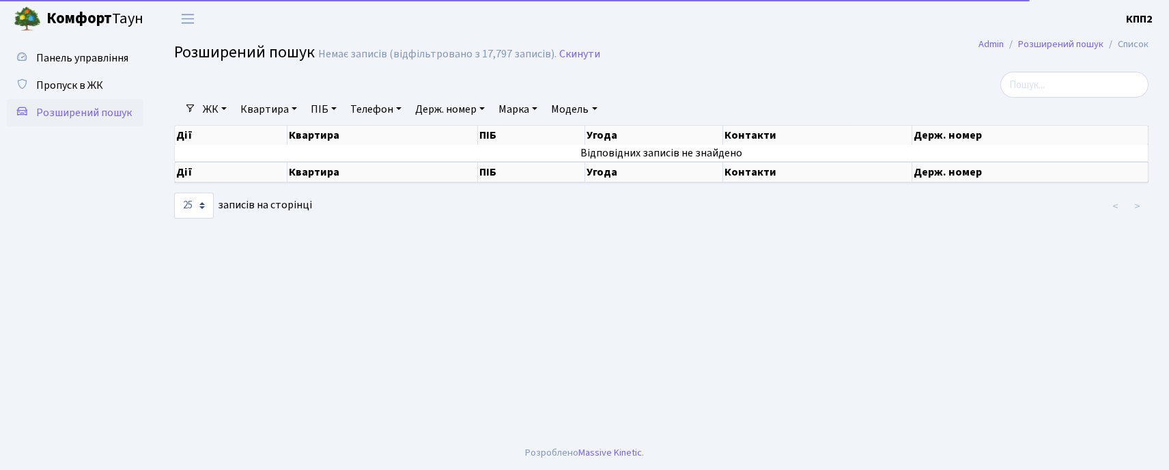
click at [206, 98] on link "ЖК" at bounding box center [214, 109] width 35 height 23
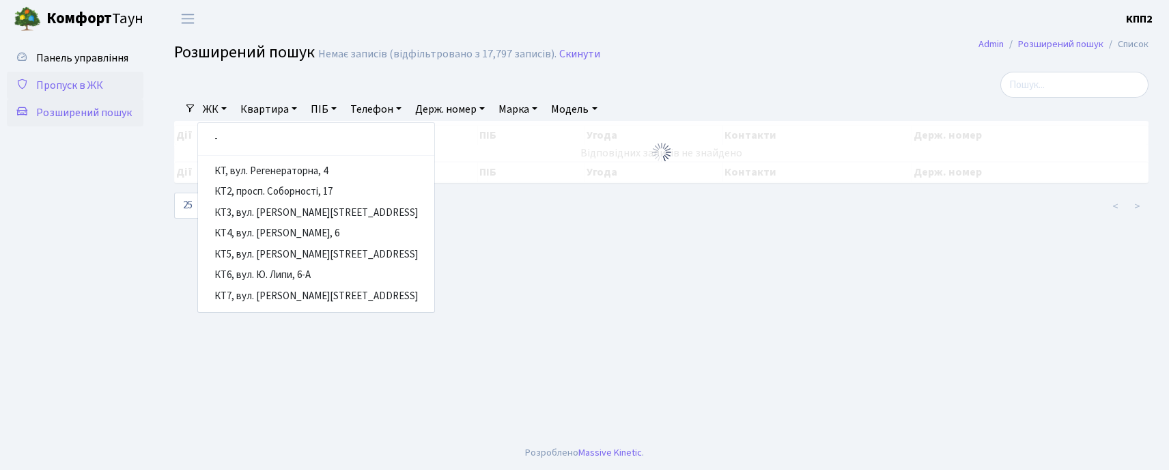
click at [70, 79] on span "Пропуск в ЖК" at bounding box center [69, 85] width 67 height 15
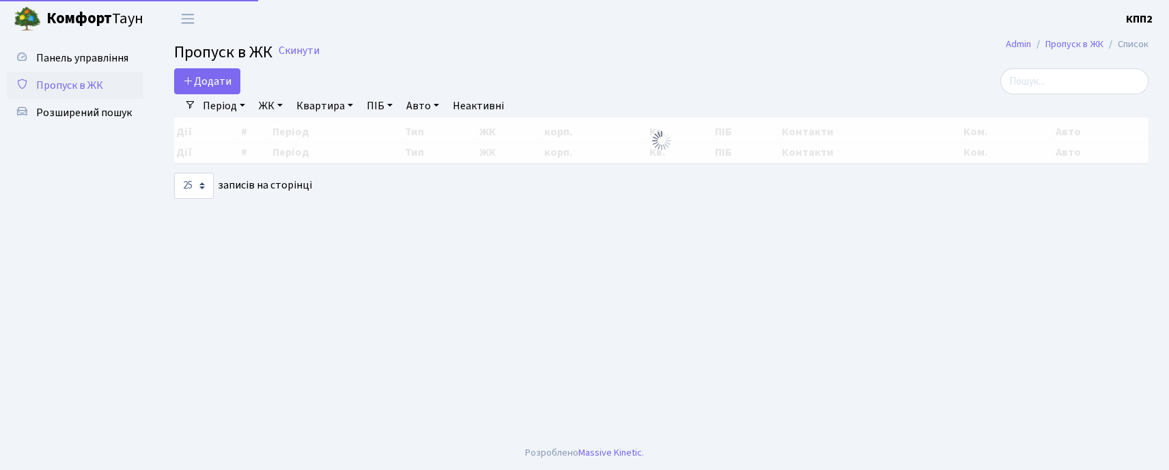
select select "25"
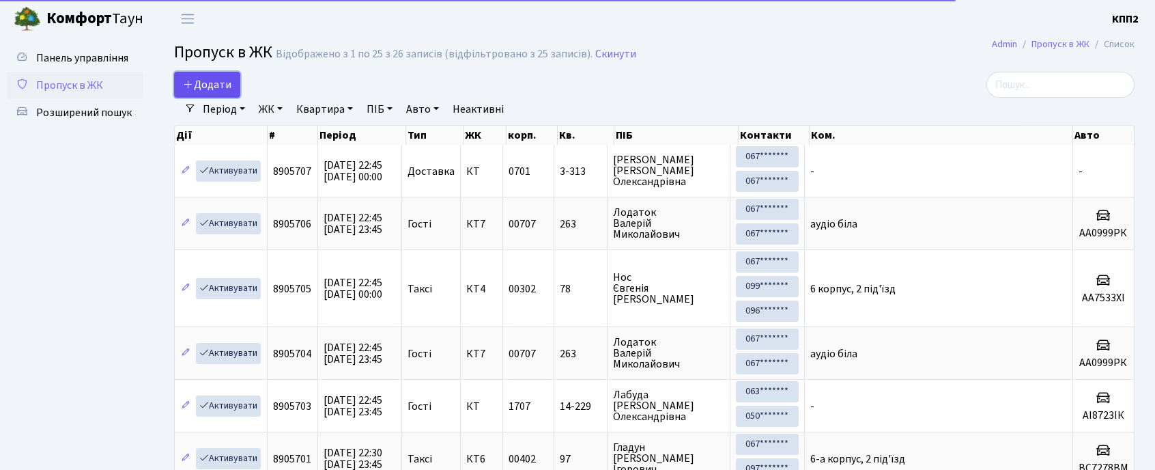
click at [198, 81] on span "Додати" at bounding box center [207, 84] width 48 height 15
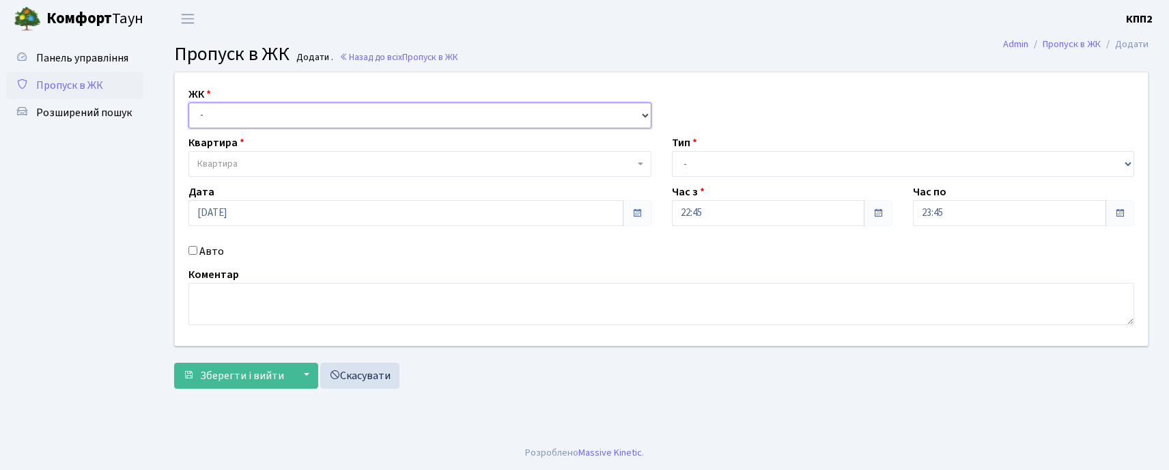
click at [238, 124] on select "- КТ, вул. Регенераторна, 4 КТ2, просп. [STREET_ADDRESS] [STREET_ADDRESS] [PERS…" at bounding box center [419, 115] width 463 height 26
select select "271"
click at [188, 102] on select "- КТ, вул. Регенераторна, 4 КТ2, просп. [STREET_ADDRESS] [STREET_ADDRESS] [PERS…" at bounding box center [419, 115] width 463 height 26
select select
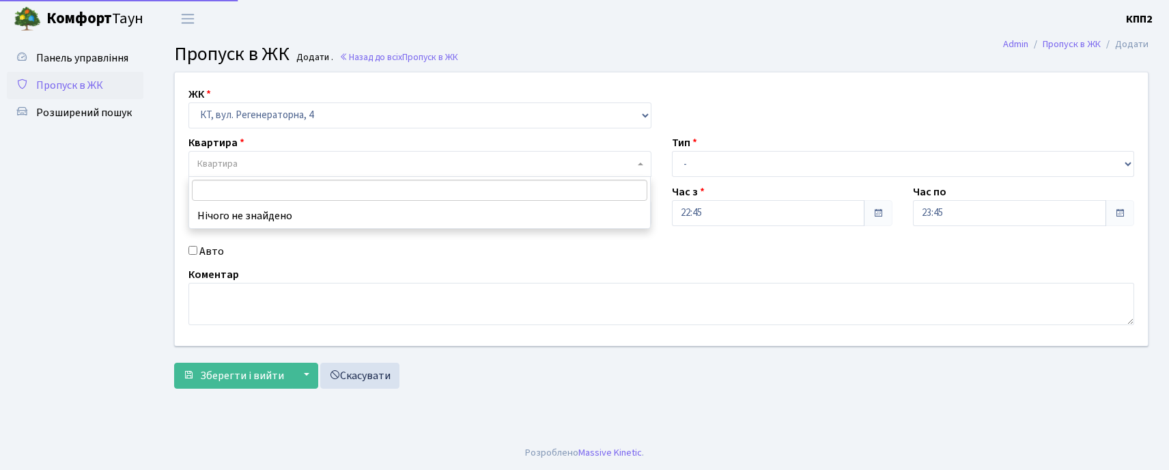
click at [263, 168] on span "Квартира" at bounding box center [415, 164] width 437 height 14
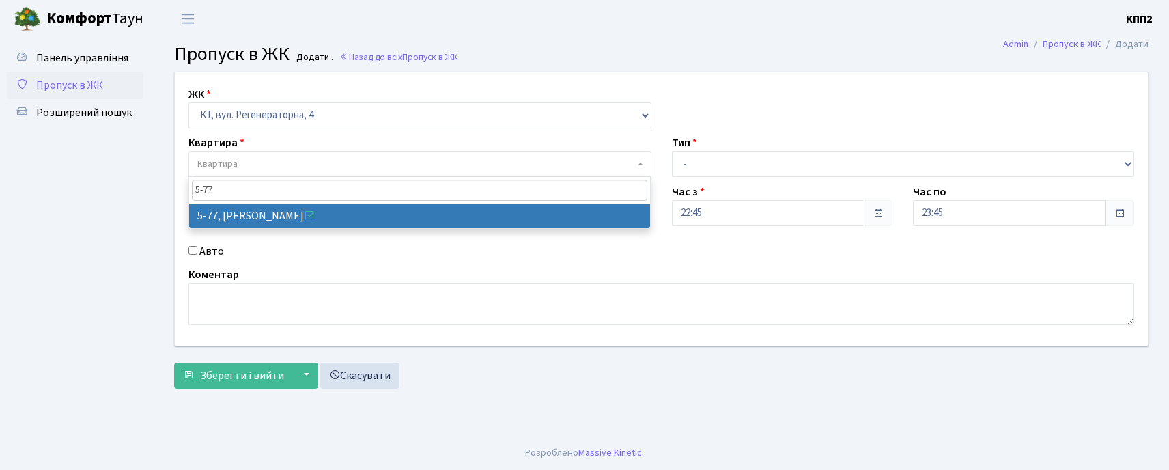
type input "5-77"
select select "2487"
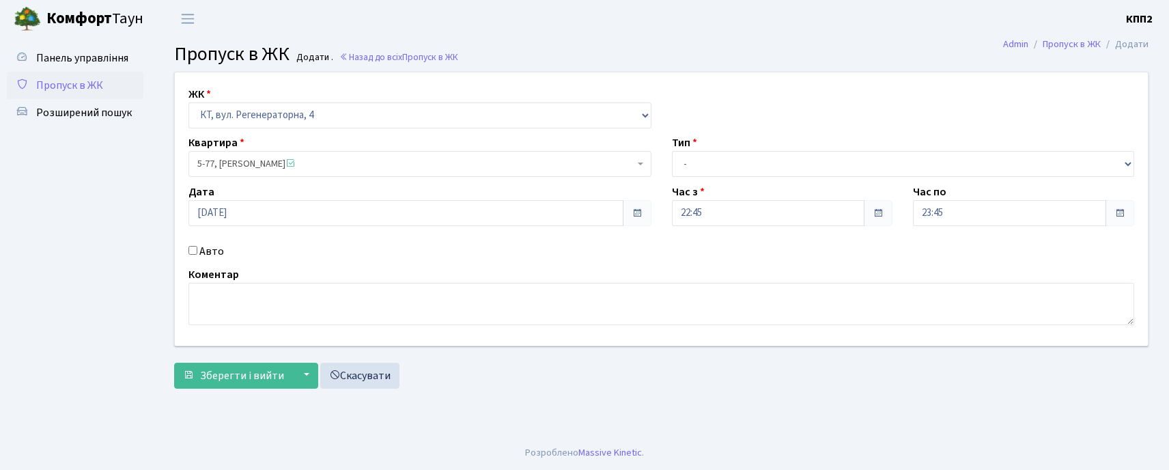
drag, startPoint x: 776, startPoint y: 137, endPoint x: 758, endPoint y: 173, distance: 41.2
click at [763, 173] on div "Тип - Доставка Таксі Гості Сервіс" at bounding box center [903, 156] width 483 height 42
click at [757, 170] on select "- Доставка Таксі Гості Сервіс" at bounding box center [903, 164] width 463 height 26
select select "2"
click at [672, 151] on select "- Доставка Таксі Гості Сервіс" at bounding box center [903, 164] width 463 height 26
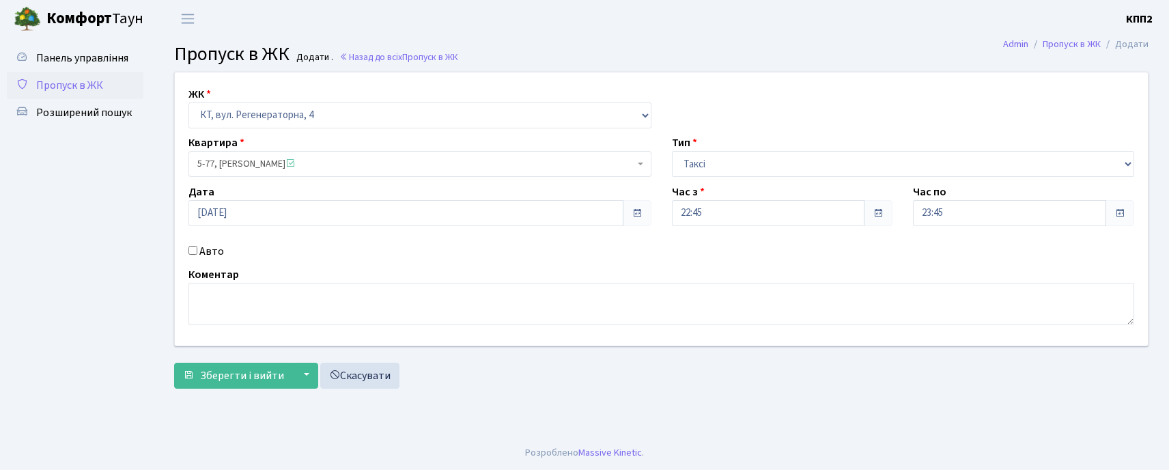
click at [191, 250] on input "Авто" at bounding box center [192, 250] width 9 height 9
checkbox input "true"
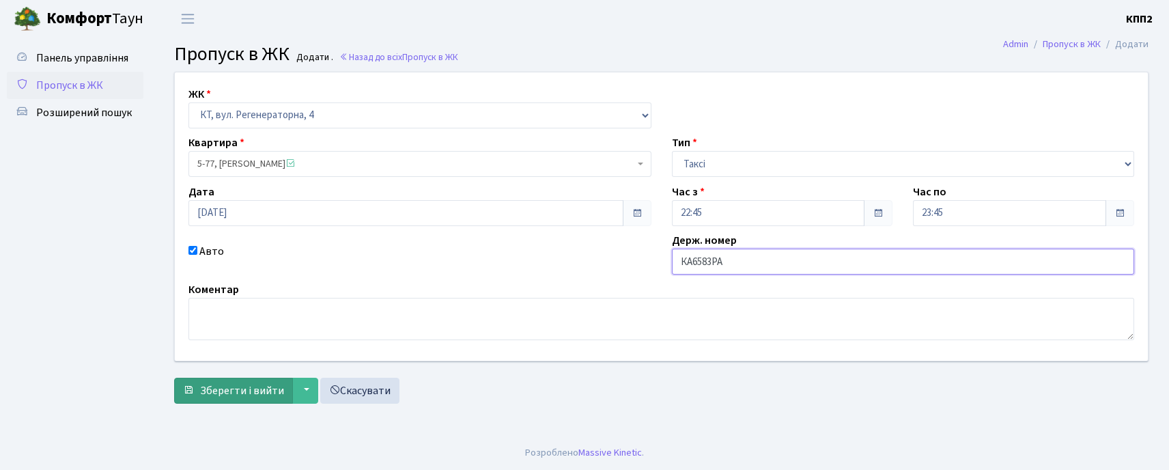
type input "КА6583РА"
click at [216, 386] on span "Зберегти і вийти" at bounding box center [242, 390] width 84 height 15
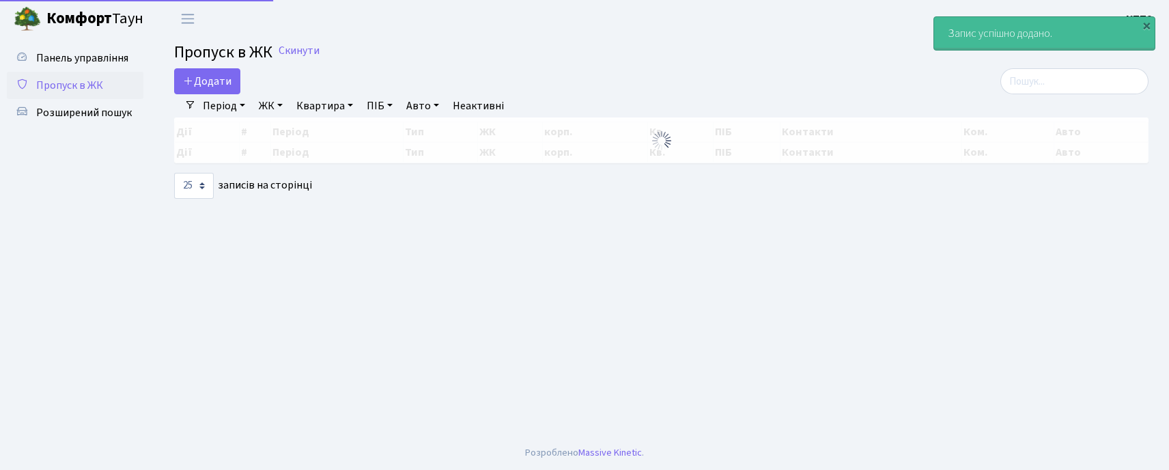
select select "25"
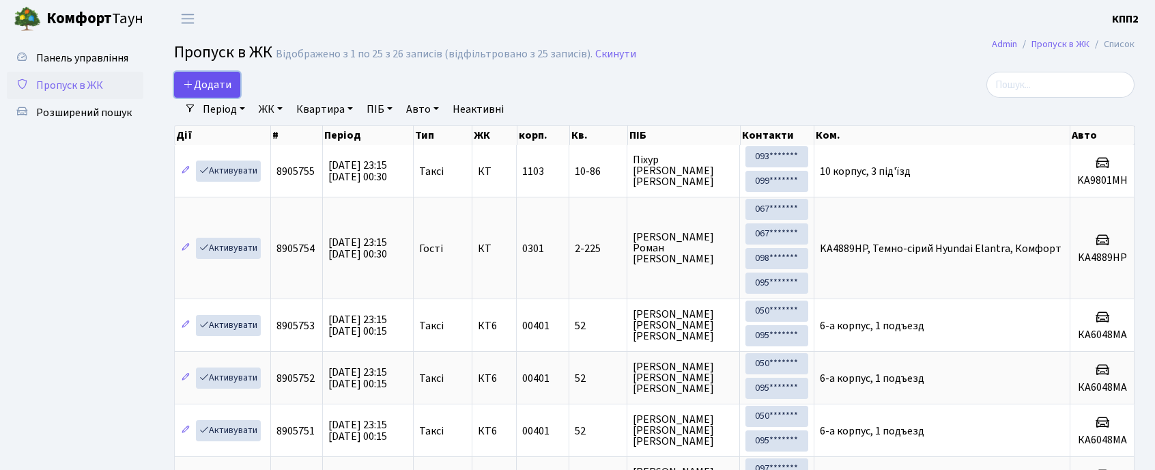
click at [195, 87] on span "Додати" at bounding box center [207, 84] width 48 height 15
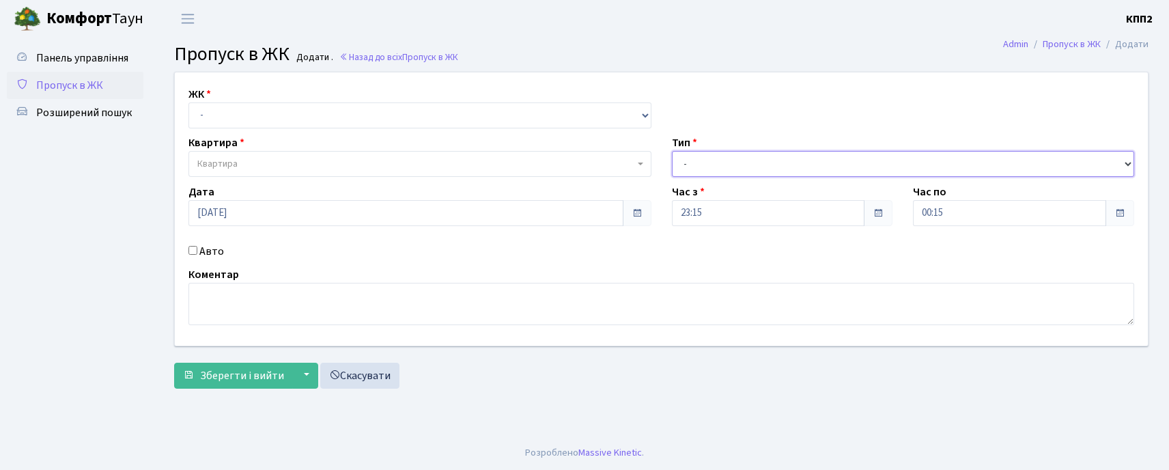
click at [730, 163] on select "- Доставка Таксі Гості Сервіс" at bounding box center [903, 164] width 463 height 26
select select "2"
click at [672, 151] on select "- Доставка Таксі Гості Сервіс" at bounding box center [903, 164] width 463 height 26
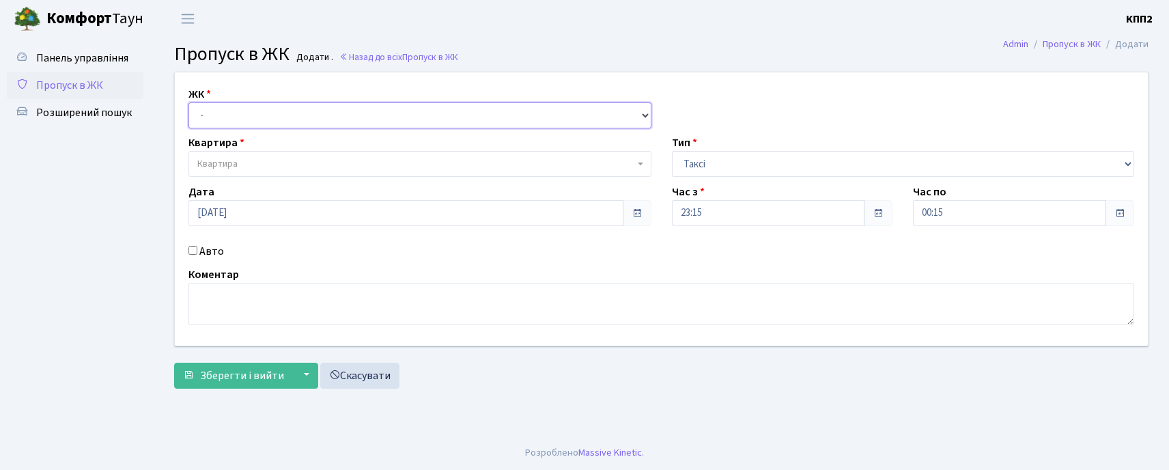
click at [239, 113] on select "- КТ, вул. Регенераторна, 4 КТ2, просп. Соборності, 17 КТ3, вул. Березнева, 16 …" at bounding box center [419, 115] width 463 height 26
select select "271"
click at [188, 102] on select "- КТ, вул. Регенераторна, 4 КТ2, просп. Соборності, 17 КТ3, вул. Березнева, 16 …" at bounding box center [419, 115] width 463 height 26
select select
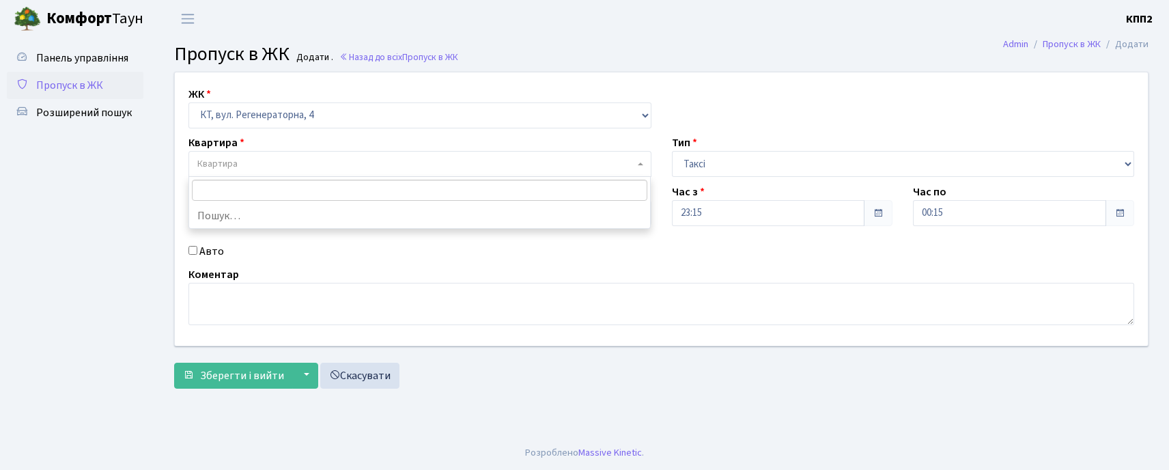
click at [247, 158] on span "Квартира" at bounding box center [415, 164] width 437 height 14
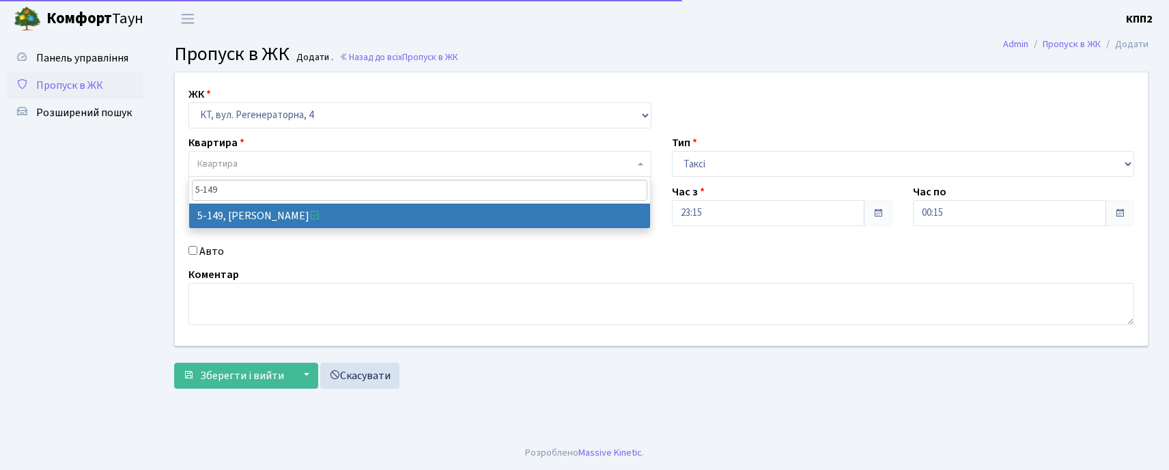
type input "5-149"
select select "2409"
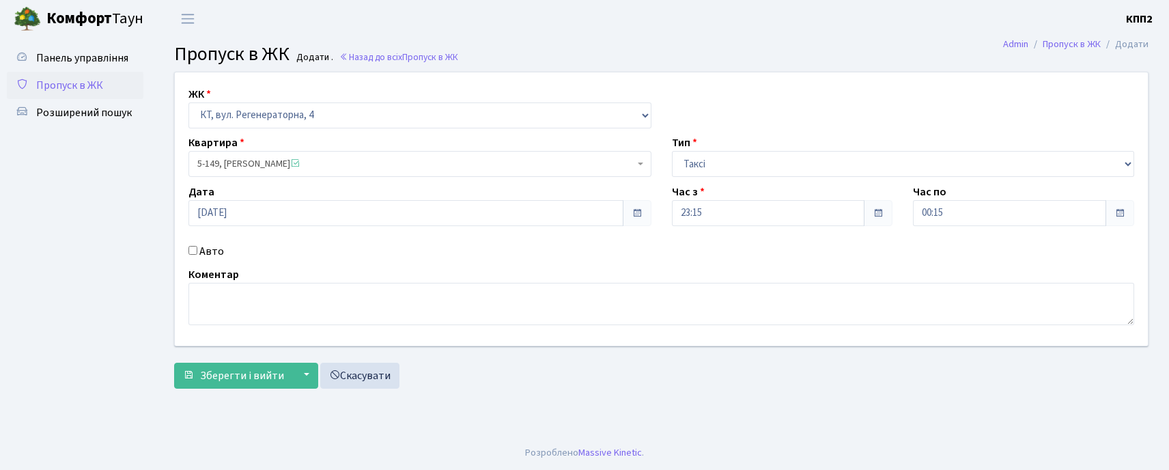
click at [195, 253] on input "Авто" at bounding box center [192, 250] width 9 height 9
checkbox input "true"
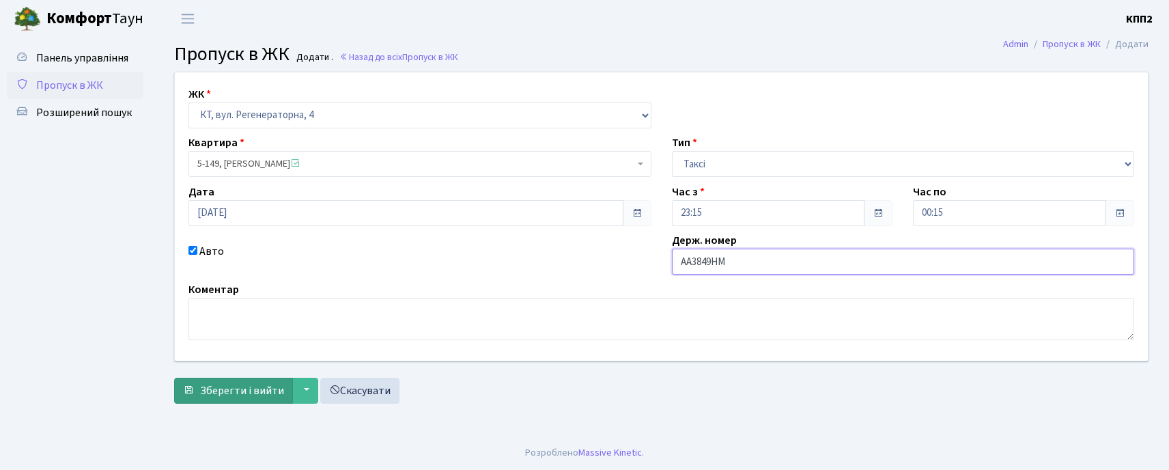
type input "АА3849НМ"
click at [217, 389] on span "Зберегти і вийти" at bounding box center [242, 390] width 84 height 15
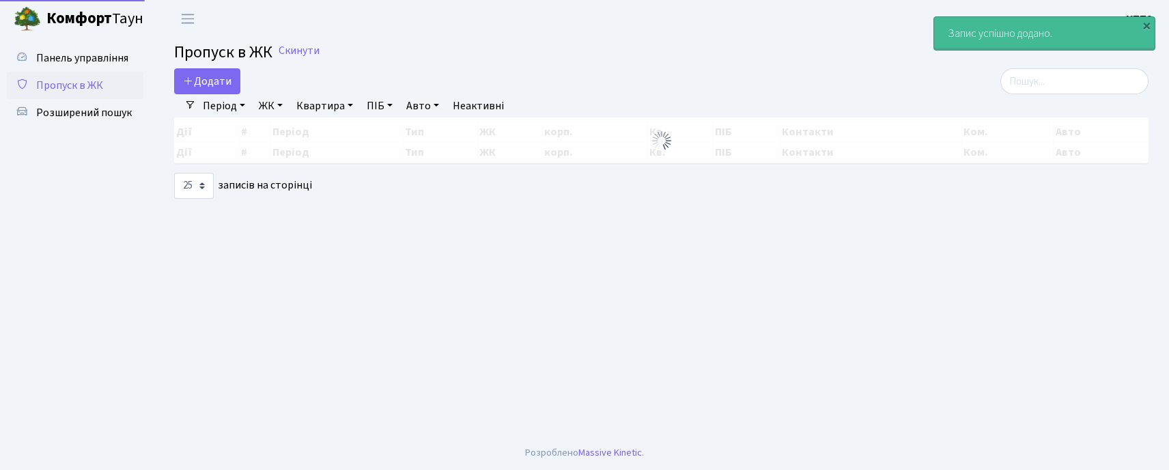
select select "25"
